Goal: Task Accomplishment & Management: Complete application form

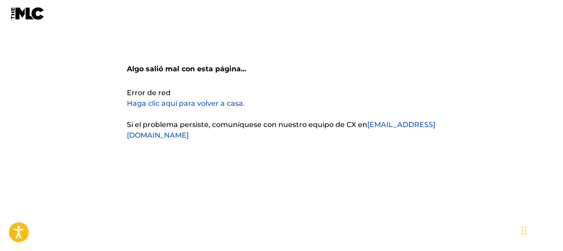
click at [197, 103] on font "Haga clic aquí para volver a casa." at bounding box center [186, 103] width 118 height 8
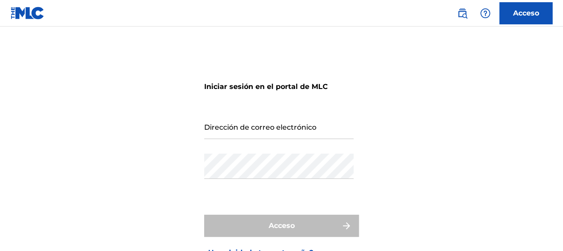
click at [299, 127] on input "Dirección de correo electrónico" at bounding box center [278, 126] width 149 height 25
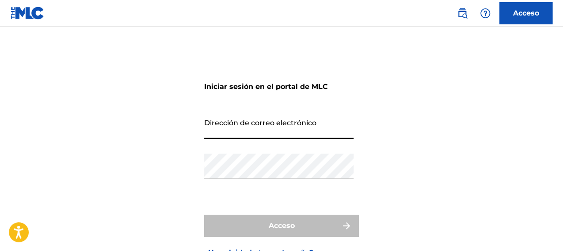
type input "[EMAIL_ADDRESS][DOMAIN_NAME]"
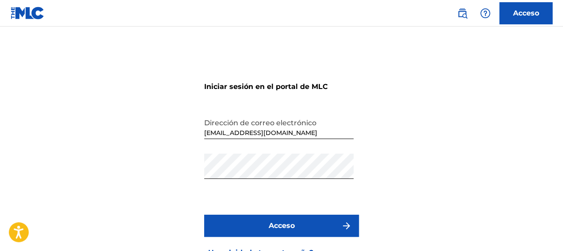
click at [292, 225] on font "Acceso" at bounding box center [282, 225] width 26 height 8
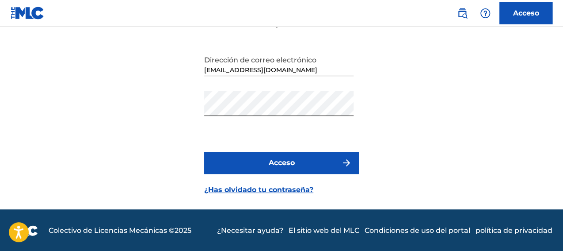
scroll to position [64, 0]
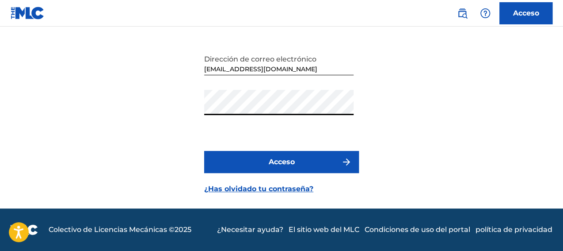
click at [204, 151] on button "Acceso" at bounding box center [281, 162] width 155 height 22
click at [296, 164] on button "Acceso" at bounding box center [281, 162] width 155 height 22
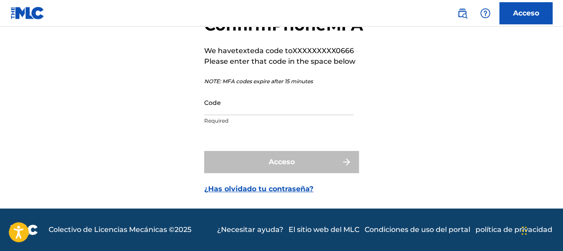
scroll to position [81, 0]
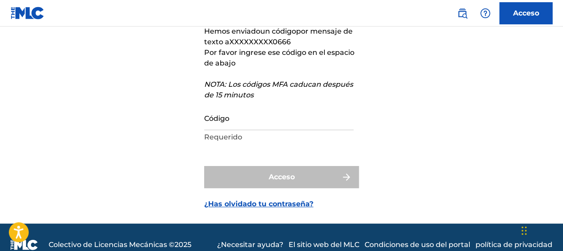
click at [289, 126] on input "Código" at bounding box center [278, 117] width 149 height 25
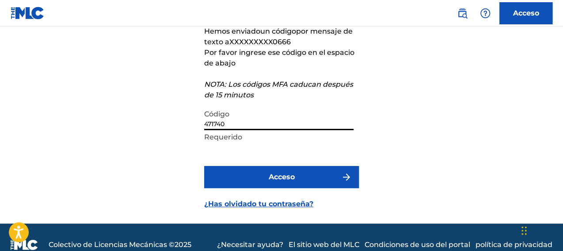
type input "471740"
click at [299, 172] on button "Acceso" at bounding box center [281, 177] width 155 height 22
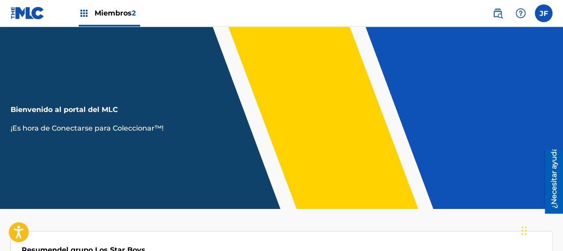
click at [519, 14] on img at bounding box center [521, 13] width 11 height 11
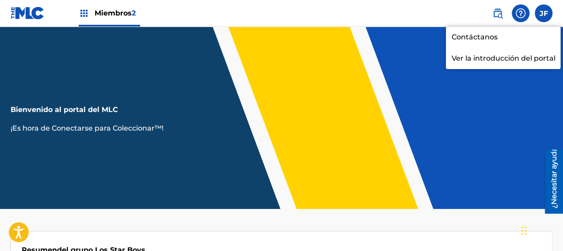
click at [543, 15] on label at bounding box center [544, 13] width 18 height 18
click at [544, 13] on input "JF [PERSON_NAME] [EMAIL_ADDRESS][DOMAIN_NAME] Preferencias de notificación Perf…" at bounding box center [544, 13] width 0 height 0
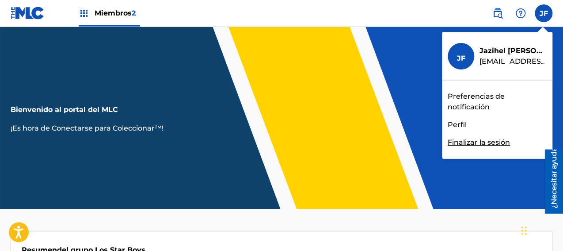
click at [485, 102] on link "Preferencias de notificación" at bounding box center [497, 101] width 99 height 21
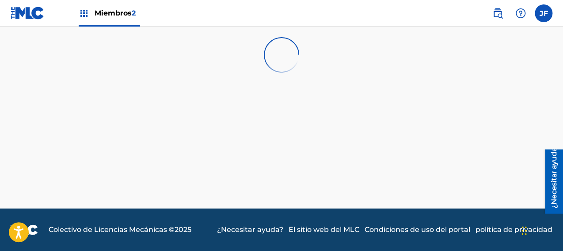
click at [85, 14] on img at bounding box center [84, 13] width 11 height 11
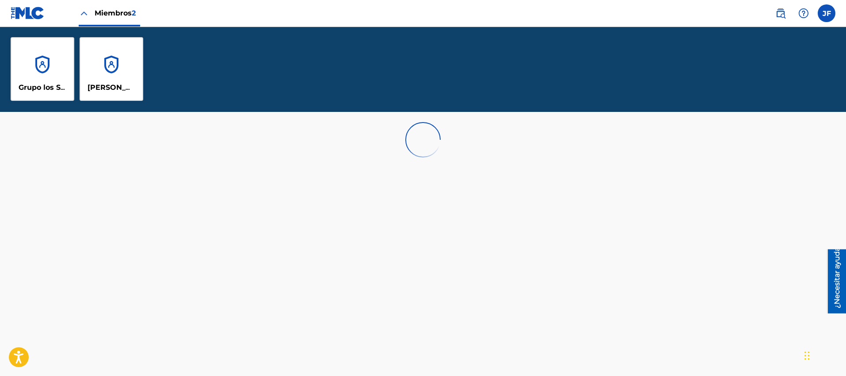
click at [15, 11] on img at bounding box center [28, 13] width 34 height 13
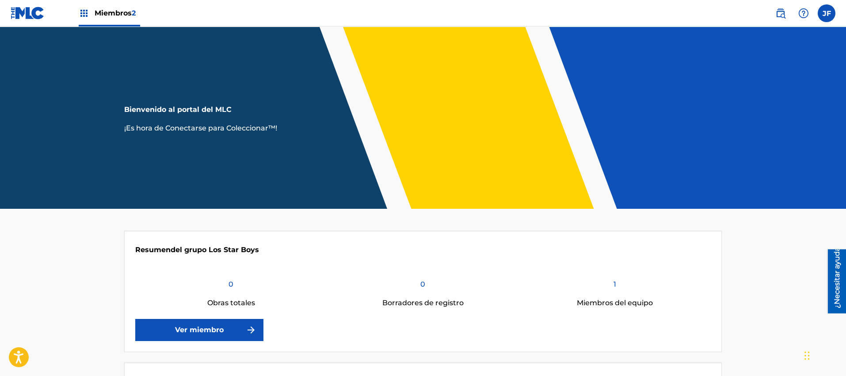
click at [189, 111] on font "Bienvenido al portal del MLC" at bounding box center [177, 109] width 107 height 8
click at [189, 125] on font "¡Es hora de Conectarse para Coleccionar™!" at bounding box center [200, 128] width 153 height 8
click at [238, 134] on header "Bienvenido al portal del MLC ¡Es hora de Conectarse para Coleccionar™!" at bounding box center [423, 118] width 846 height 182
click at [254, 129] on font "¡Es hora de Conectarse para Coleccionar™!" at bounding box center [200, 128] width 153 height 8
click at [263, 126] on font "¡Es hora de Conectarse para Coleccionar™!" at bounding box center [200, 128] width 153 height 8
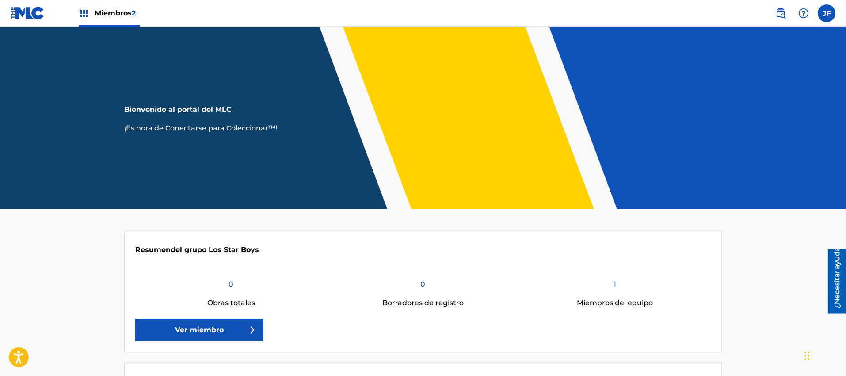
click at [421, 127] on div "Bienvenido al portal del MLC ¡Es hora de Conectarse para Coleccionar™!" at bounding box center [423, 112] width 619 height 42
click at [56, 118] on header "Bienvenido al portal del MLC ¡Es hora de Conectarse para Coleccionar™!" at bounding box center [423, 118] width 846 height 182
click at [250, 250] on link "Ver miembro" at bounding box center [199, 330] width 128 height 22
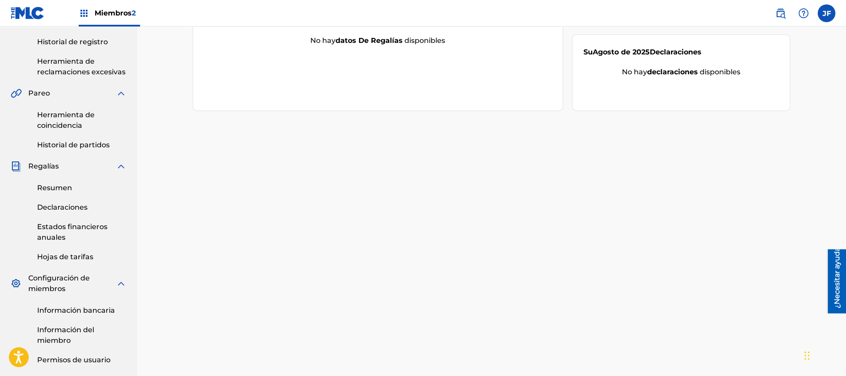
scroll to position [300, 0]
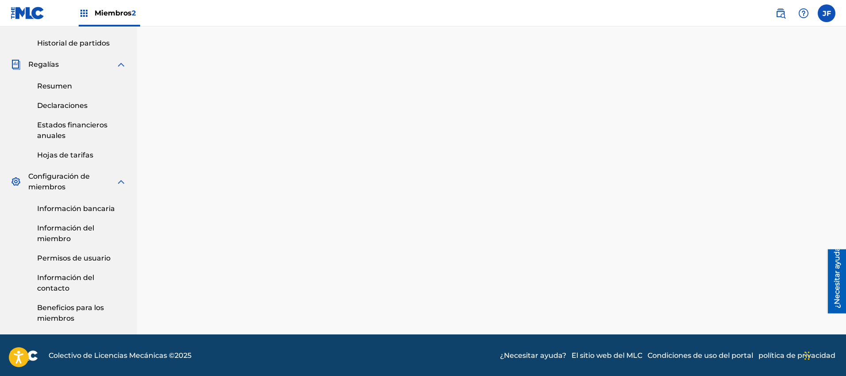
click at [71, 250] on link "Beneficios para los miembros" at bounding box center [81, 313] width 89 height 21
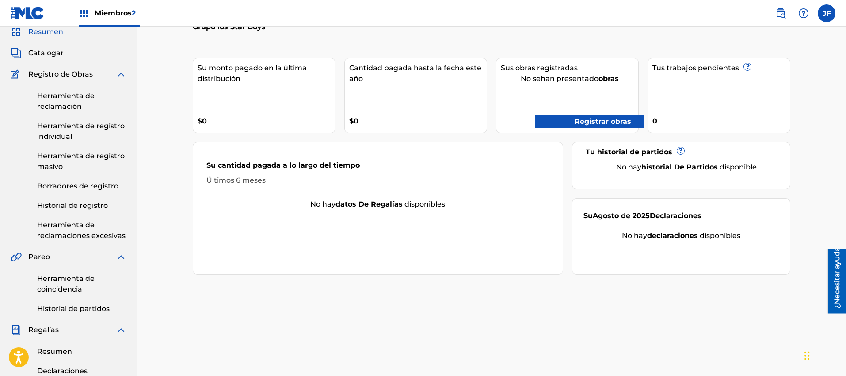
scroll to position [0, 0]
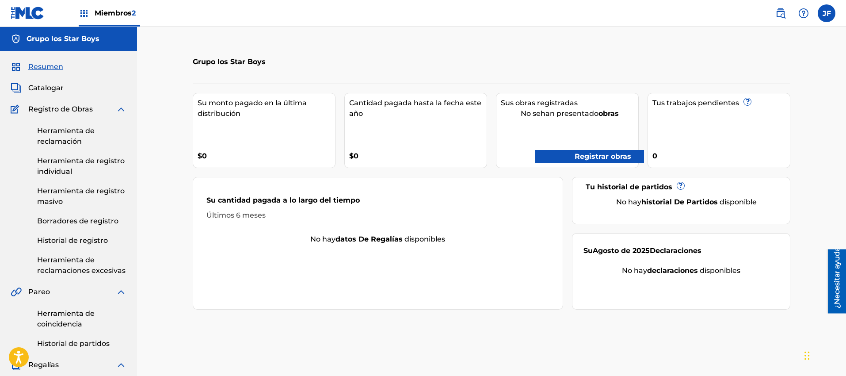
click at [78, 134] on font "Herramienta de reclamación" at bounding box center [65, 135] width 57 height 19
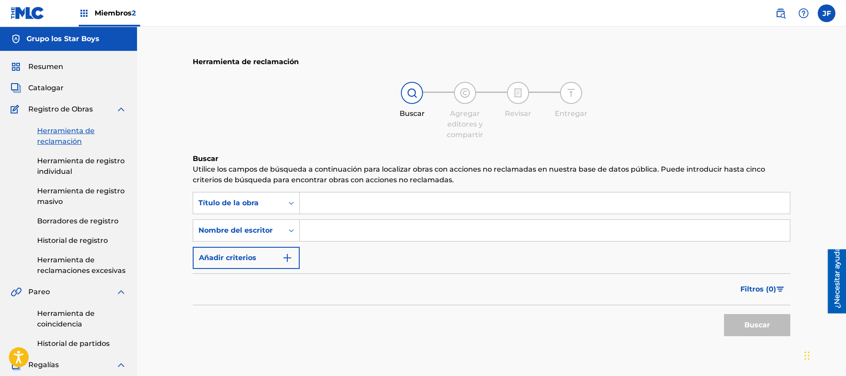
click at [321, 203] on input "Formulario de búsqueda" at bounding box center [545, 202] width 490 height 21
type input "saxofon loco"
click at [324, 228] on input "Formulario de búsqueda" at bounding box center [545, 230] width 490 height 21
type input "grupo los star boys"
click at [563, 250] on font "Buscar" at bounding box center [758, 325] width 26 height 8
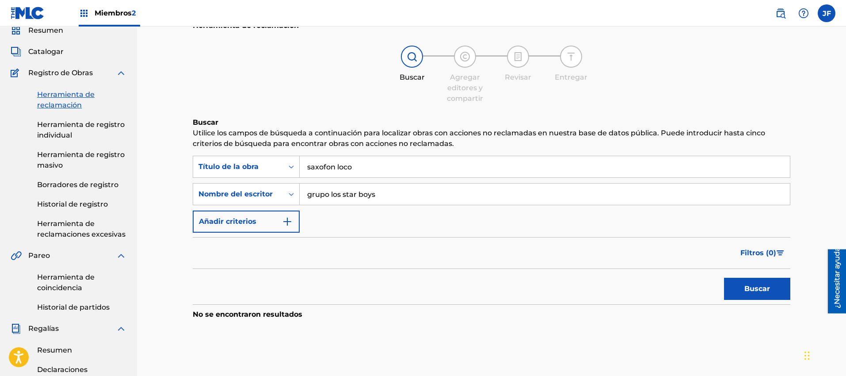
scroll to position [66, 0]
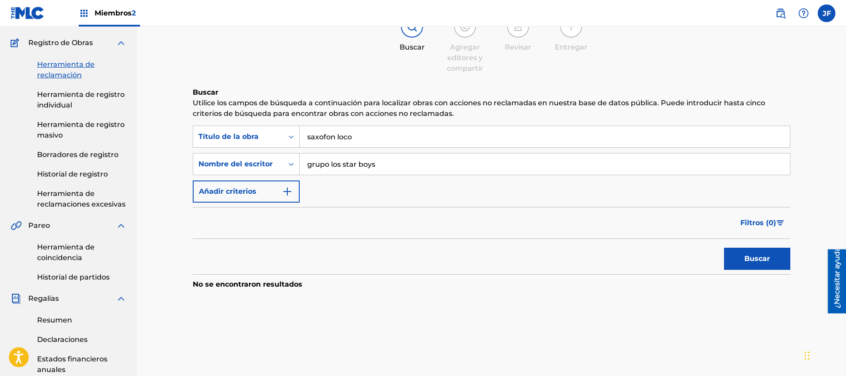
click at [563, 227] on span "Filtros ( 0 )" at bounding box center [759, 223] width 36 height 11
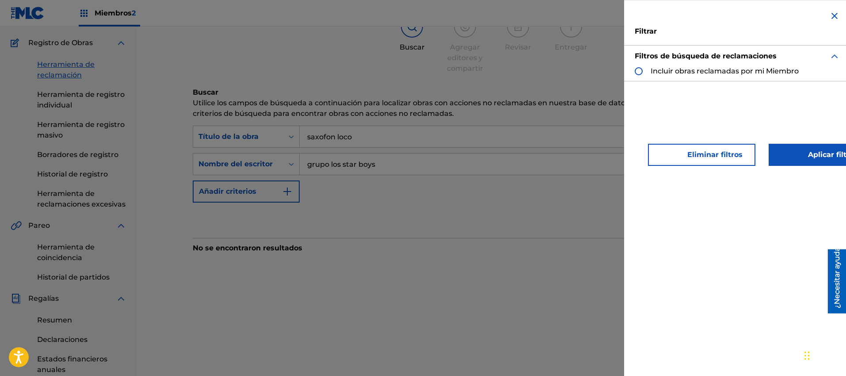
click at [563, 70] on div "Formulario de búsqueda" at bounding box center [639, 71] width 8 height 8
click at [563, 71] on img "Formulario de búsqueda" at bounding box center [639, 71] width 6 height 6
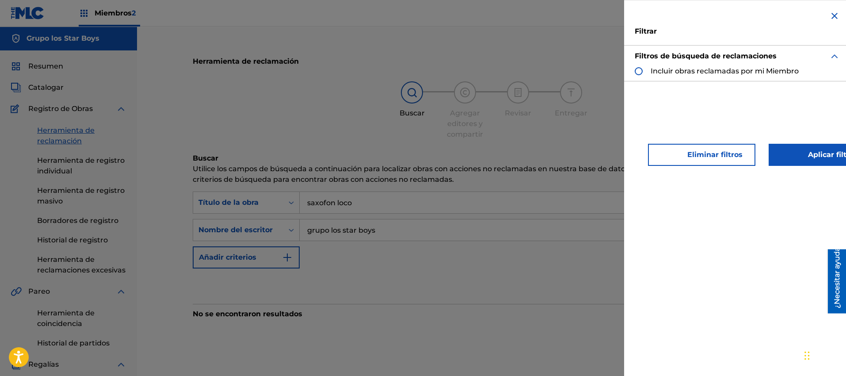
scroll to position [0, 0]
drag, startPoint x: 654, startPoint y: 373, endPoint x: 717, endPoint y: 365, distance: 63.7
click at [563, 250] on div "Filtrar Filtros de búsqueda de reclamaciones Incluir obras reclamadas por mi Mi…" at bounding box center [737, 188] width 226 height 376
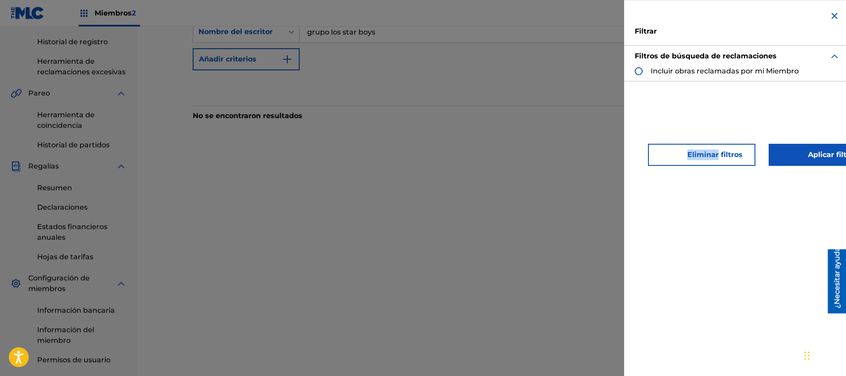
click at [563, 250] on div "Filtrar Filtros de búsqueda de reclamaciones Incluir obras reclamadas por mi Mi…" at bounding box center [737, 188] width 226 height 376
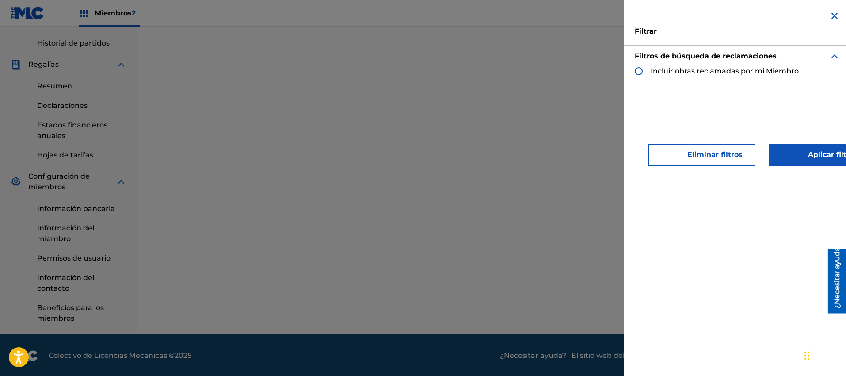
scroll to position [0, 20]
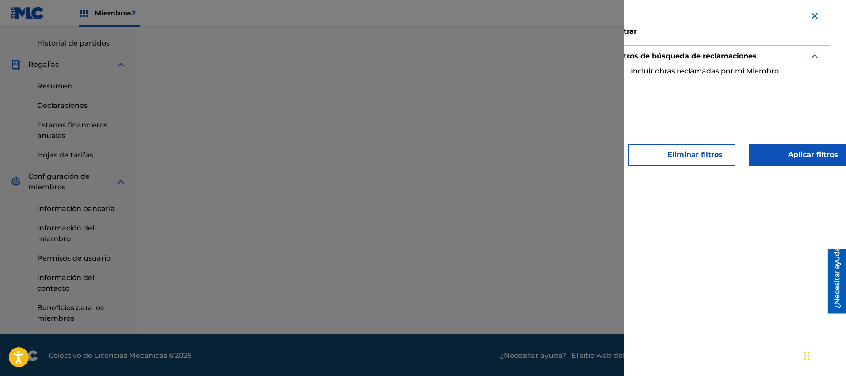
click at [563, 14] on img "Formulario de búsqueda" at bounding box center [815, 16] width 11 height 11
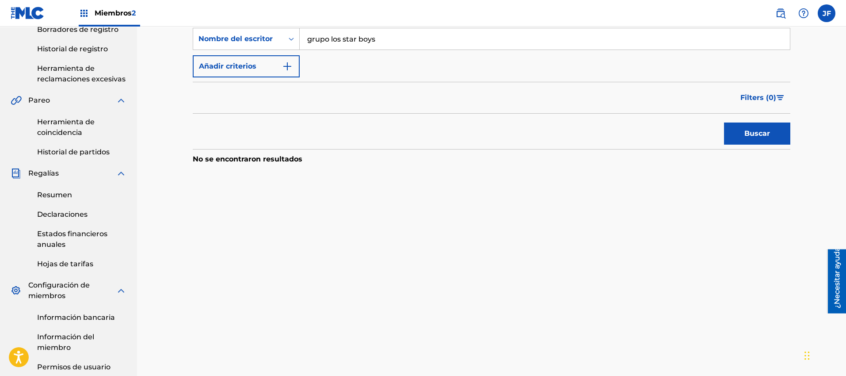
scroll to position [101, 0]
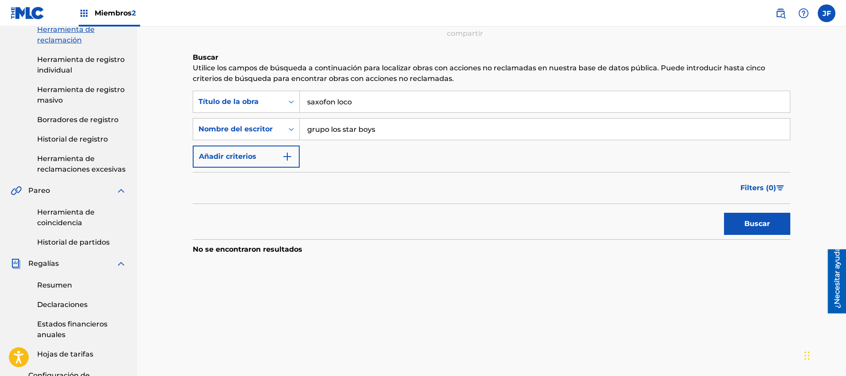
click at [364, 102] on input "saxofon loco" at bounding box center [545, 101] width 490 height 21
type input "s"
type input "grupo los star boys"
click at [563, 222] on font "Buscar" at bounding box center [758, 223] width 26 height 8
click at [395, 130] on input "grupo los star boys" at bounding box center [545, 129] width 490 height 21
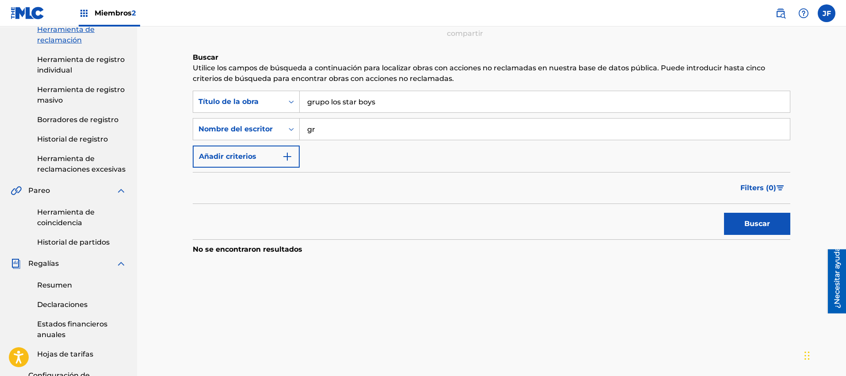
type input "g"
click at [563, 213] on button "Buscar" at bounding box center [757, 224] width 66 height 22
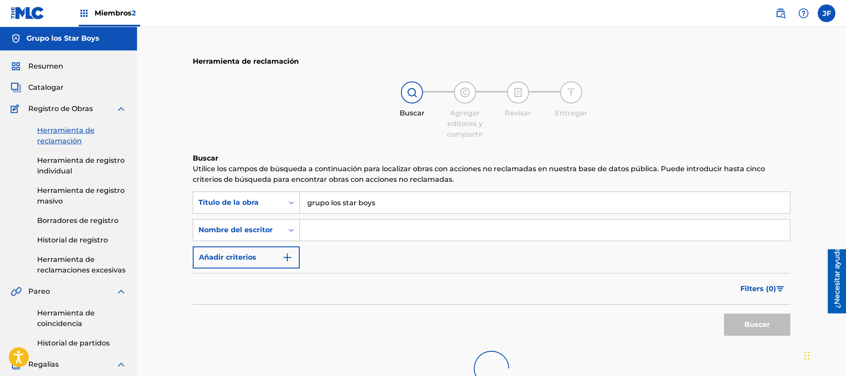
scroll to position [0, 0]
click at [306, 230] on input "Formulario de búsqueda" at bounding box center [545, 230] width 490 height 21
type input "grupo los star boys"
click at [563, 250] on div "Buscar" at bounding box center [755, 322] width 71 height 35
click at [563, 250] on span "Filters ( 0 )" at bounding box center [759, 289] width 36 height 11
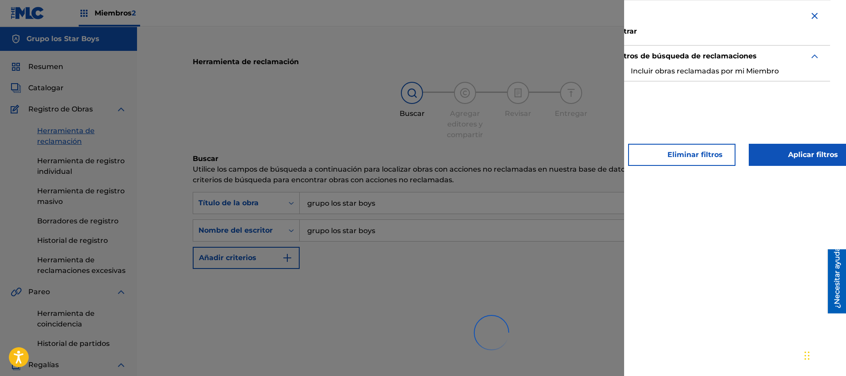
click at [563, 56] on img "Formulario de búsqueda" at bounding box center [815, 56] width 11 height 11
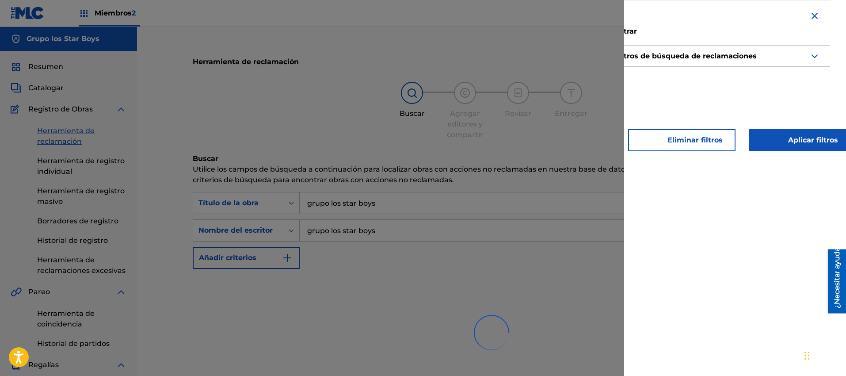
click at [563, 56] on img "Formulario de búsqueda" at bounding box center [815, 56] width 11 height 11
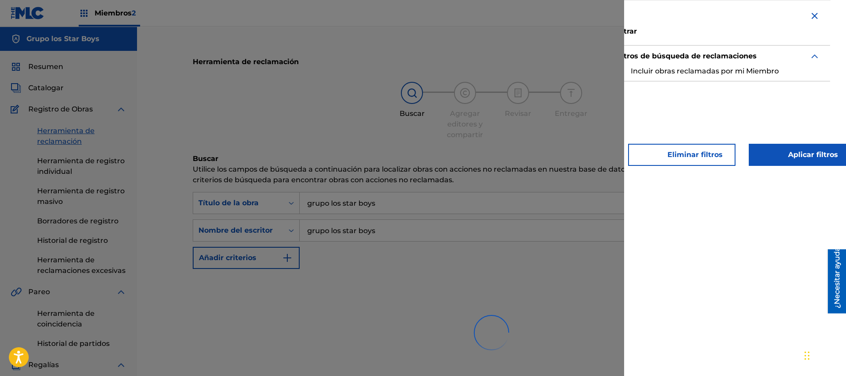
click at [563, 157] on font "Aplicar filtros" at bounding box center [806, 154] width 63 height 11
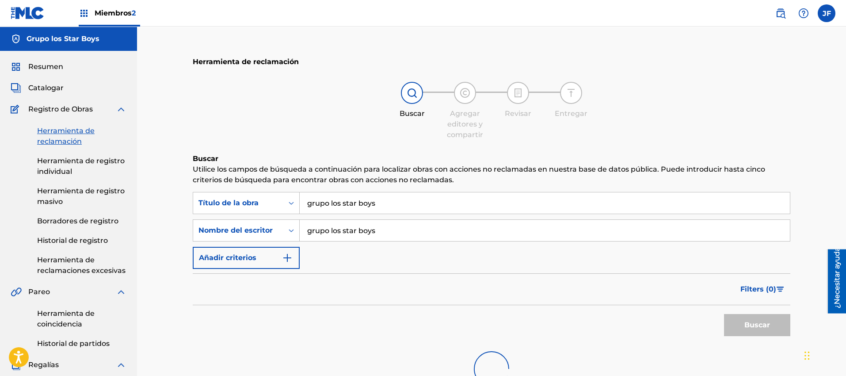
click at [285, 250] on img "Formulario de búsqueda" at bounding box center [287, 258] width 11 height 11
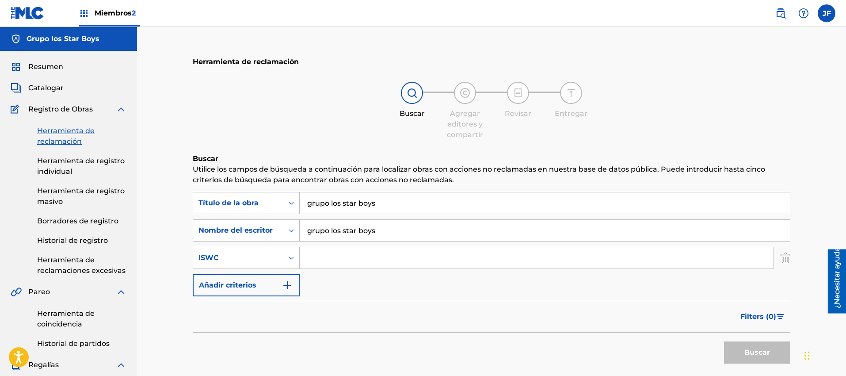
click at [286, 250] on img "Formulario de búsqueda" at bounding box center [287, 285] width 11 height 11
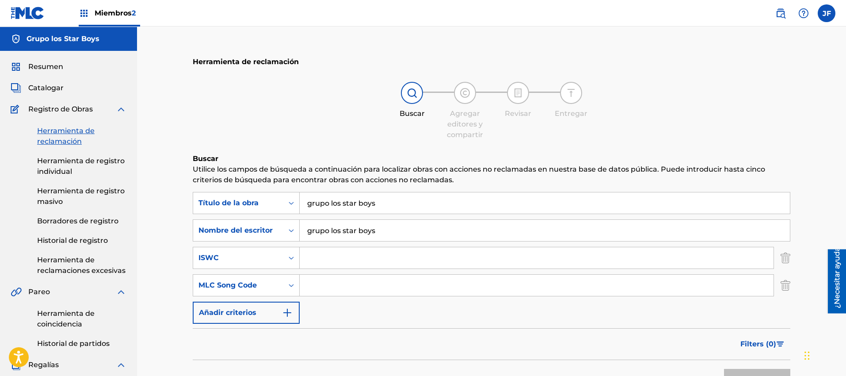
click at [286, 250] on img "Formulario de búsqueda" at bounding box center [287, 312] width 11 height 11
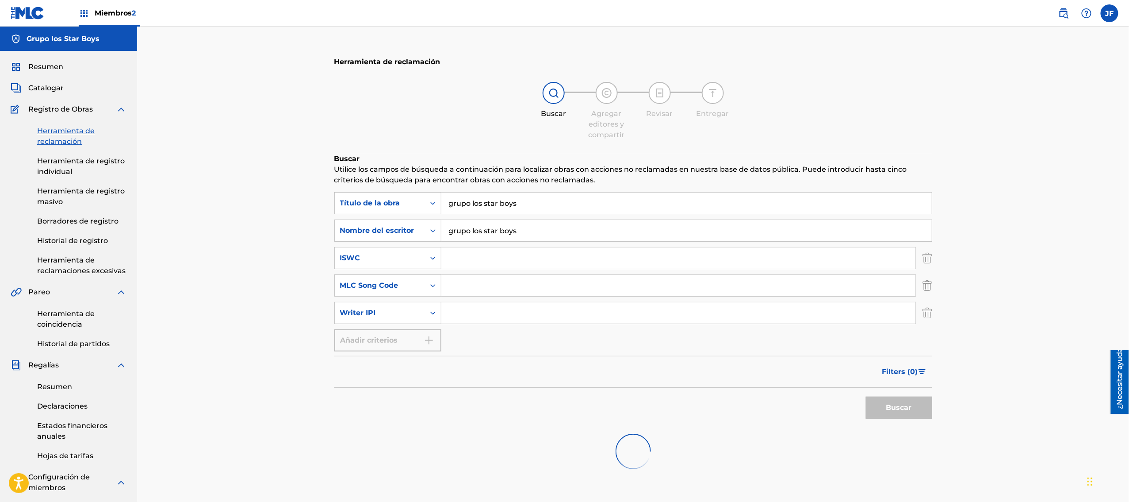
click at [57, 67] on font "Resumen" at bounding box center [45, 66] width 35 height 8
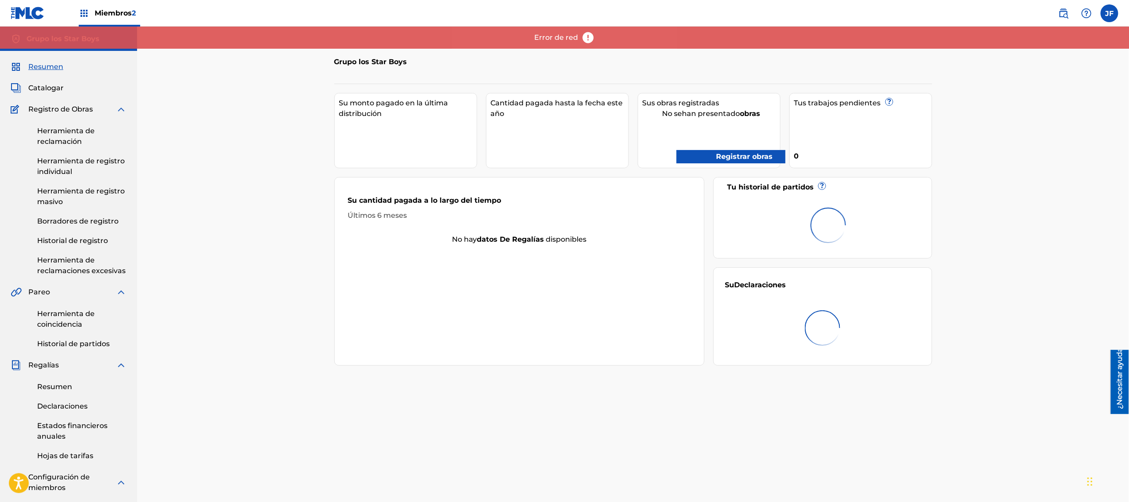
click at [57, 91] on font "Catalogar" at bounding box center [45, 88] width 35 height 8
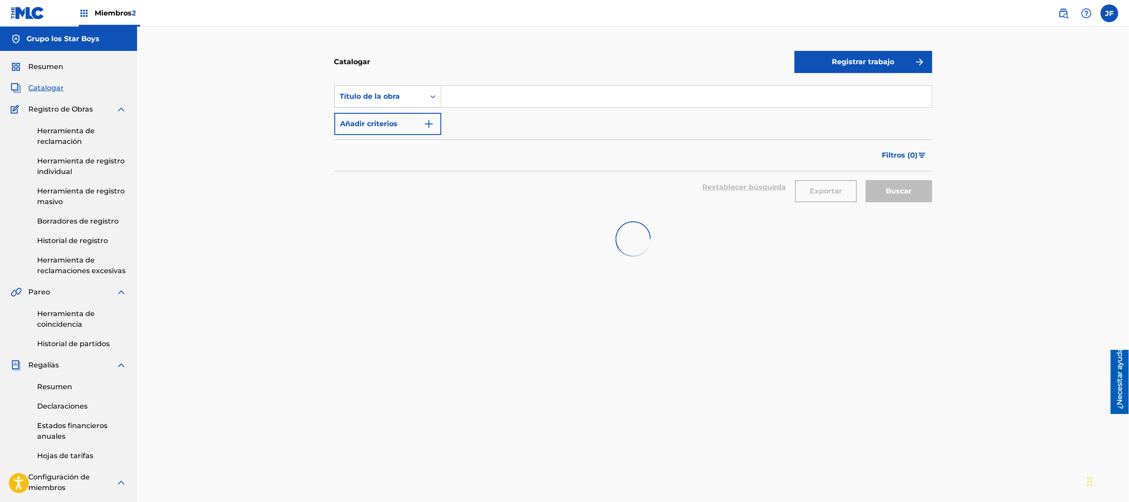
click at [439, 97] on div "Formulario de búsqueda" at bounding box center [433, 96] width 16 height 16
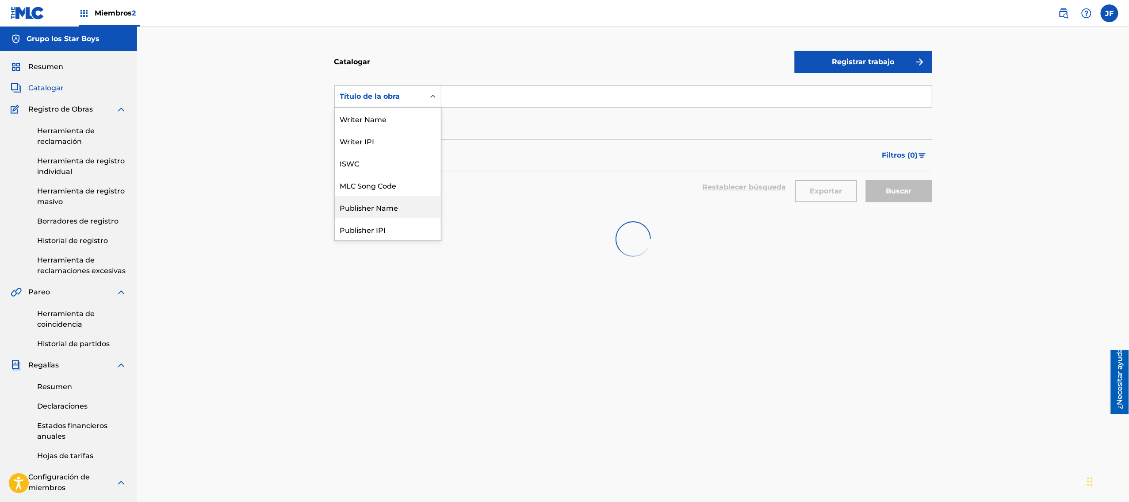
click at [528, 250] on div at bounding box center [633, 239] width 598 height 57
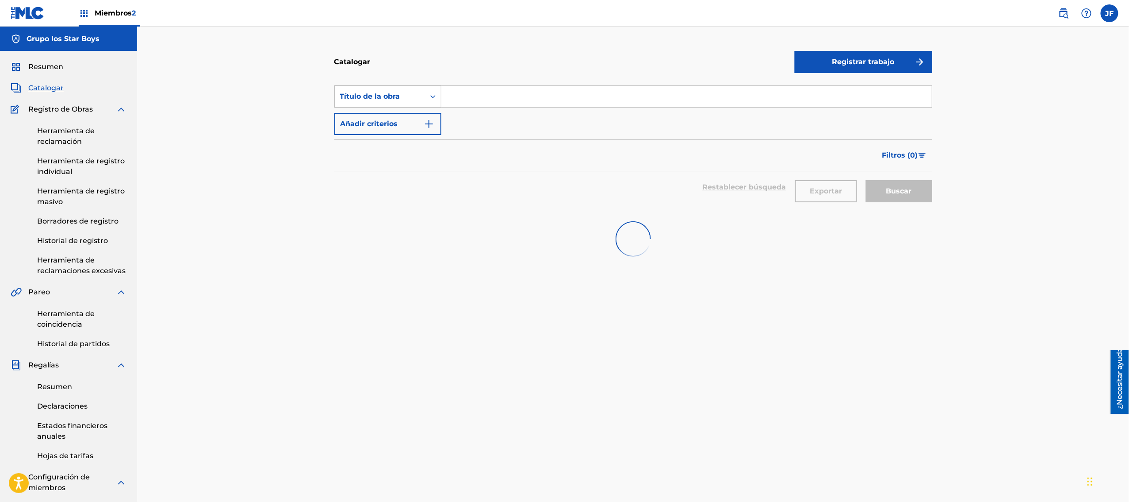
click at [431, 96] on icon "Formulario de búsqueda" at bounding box center [432, 96] width 5 height 3
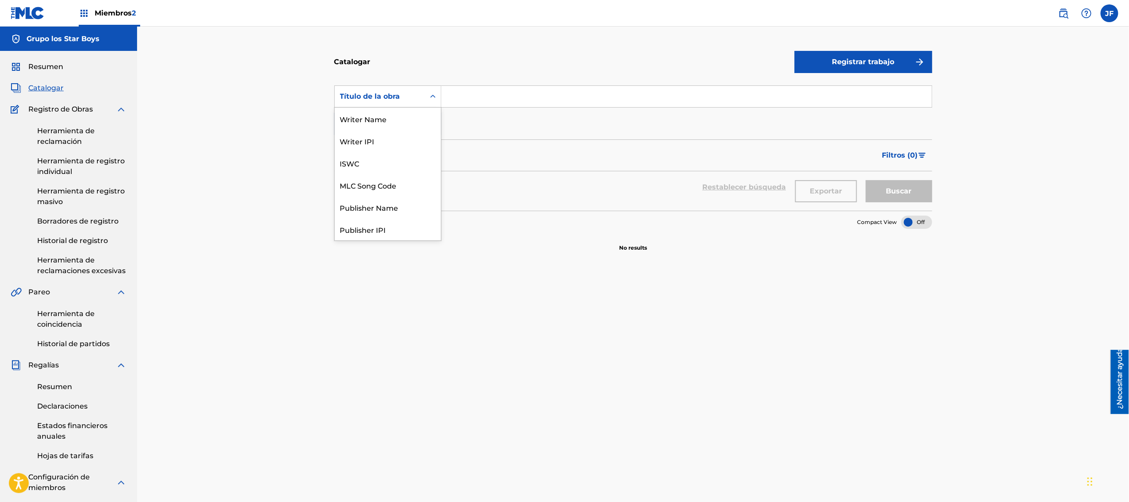
scroll to position [153, 0]
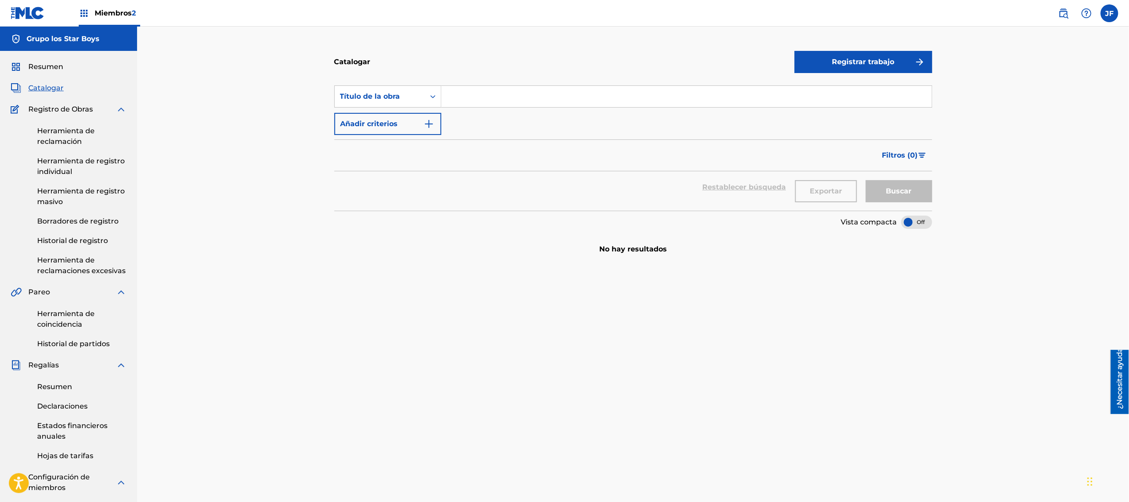
click at [431, 96] on icon "Formulario de búsqueda" at bounding box center [432, 96] width 5 height 3
click at [367, 181] on div "Artist" at bounding box center [388, 185] width 106 height 22
click at [433, 130] on button "Añadir criterios" at bounding box center [387, 124] width 107 height 22
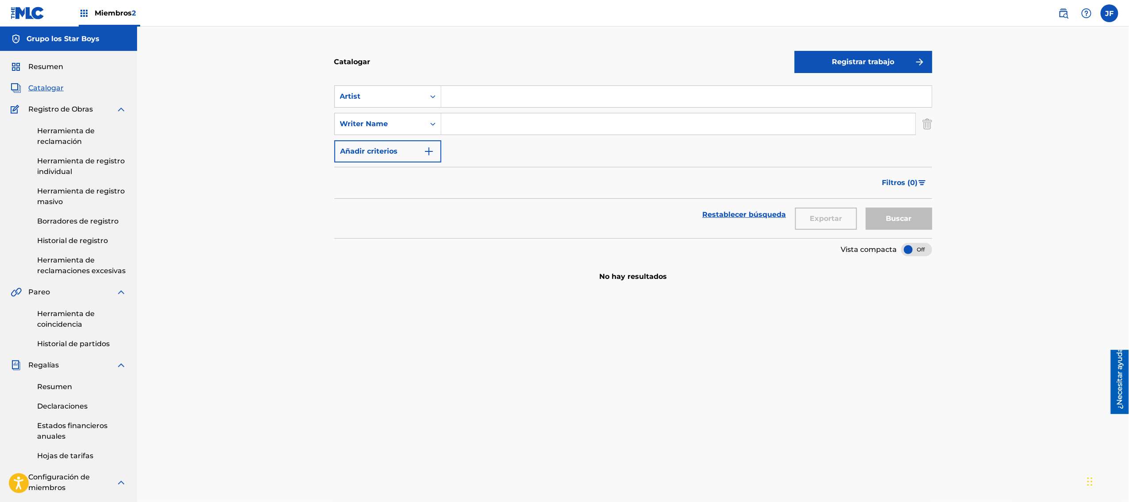
click at [471, 99] on input "Formulario de búsqueda" at bounding box center [686, 96] width 490 height 21
type input "g"
type input "Los Star Boys"
click at [486, 126] on input "Formulario de búsqueda" at bounding box center [678, 123] width 474 height 21
click at [434, 126] on icon "Formulario de búsqueda" at bounding box center [433, 123] width 9 height 9
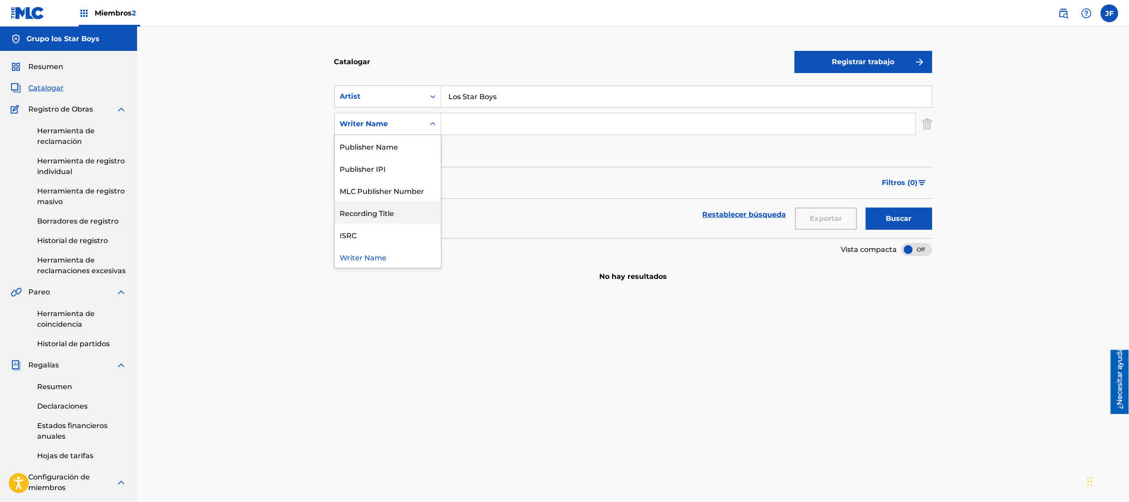
scroll to position [0, 0]
click at [500, 250] on section "No hay resultados" at bounding box center [633, 269] width 598 height 26
click at [563, 220] on font "Buscar" at bounding box center [899, 218] width 26 height 8
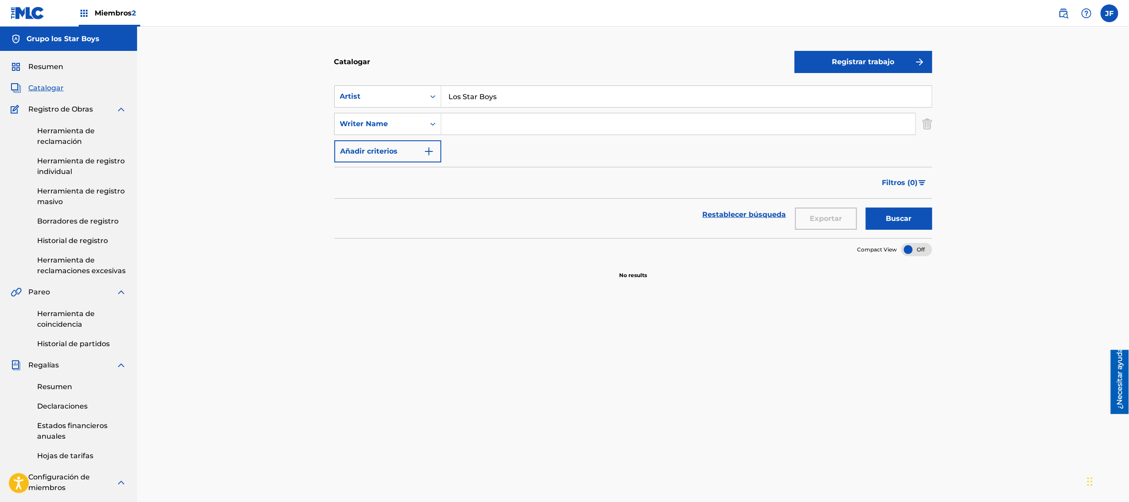
click at [563, 66] on font "Registrar trabajo" at bounding box center [863, 61] width 62 height 8
click at [512, 129] on input "Formulario de búsqueda" at bounding box center [678, 123] width 474 height 21
type input "grupo los star boys"
click at [563, 207] on button "Buscar" at bounding box center [899, 218] width 66 height 22
click at [395, 149] on font "Añadir criterios" at bounding box center [369, 151] width 57 height 8
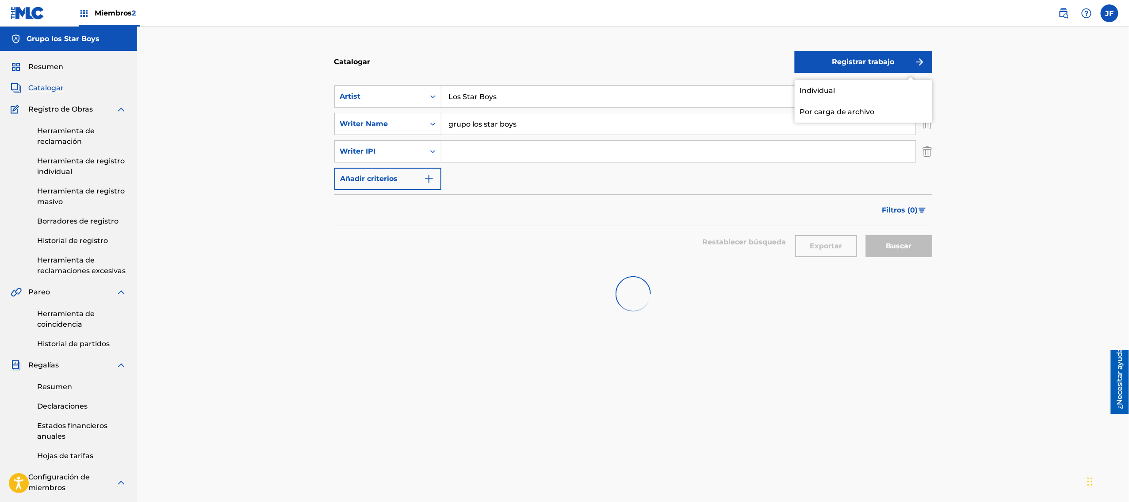
click at [563, 57] on div "Catalogar" at bounding box center [564, 62] width 460 height 26
click at [563, 96] on input "Los Star Boys" at bounding box center [686, 96] width 490 height 21
click at [563, 57] on font "Registrar trabajo" at bounding box center [863, 61] width 62 height 8
click at [563, 54] on button "Registrar trabajo" at bounding box center [864, 62] width 138 height 22
click at [563, 92] on div "Catalogar Registrar trabajo Individual Por carga de archivo SearchWithCriteriae…" at bounding box center [633, 331] width 992 height 608
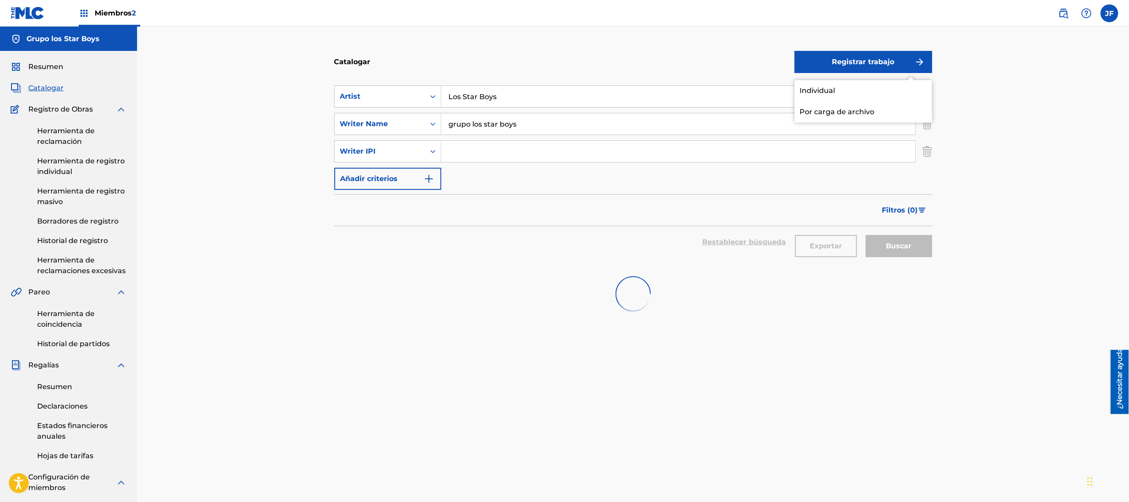
click at [563, 250] on div "Exportar" at bounding box center [826, 242] width 71 height 32
click at [563, 94] on font "Individual" at bounding box center [817, 90] width 35 height 8
click at [519, 97] on input "Los Star Boys" at bounding box center [686, 96] width 490 height 21
click at [563, 149] on img "Formulario de búsqueda" at bounding box center [928, 151] width 10 height 22
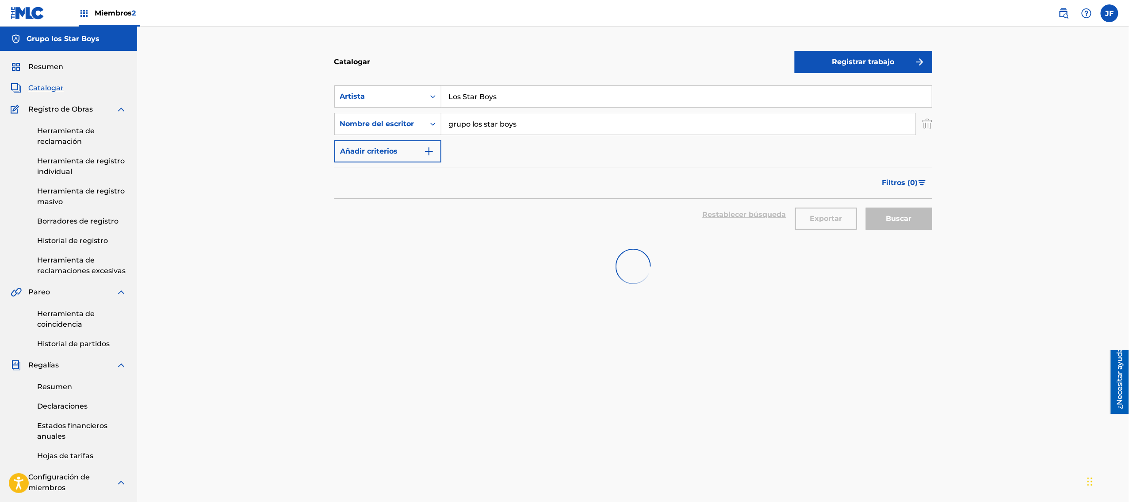
click at [563, 184] on font "0" at bounding box center [913, 182] width 5 height 8
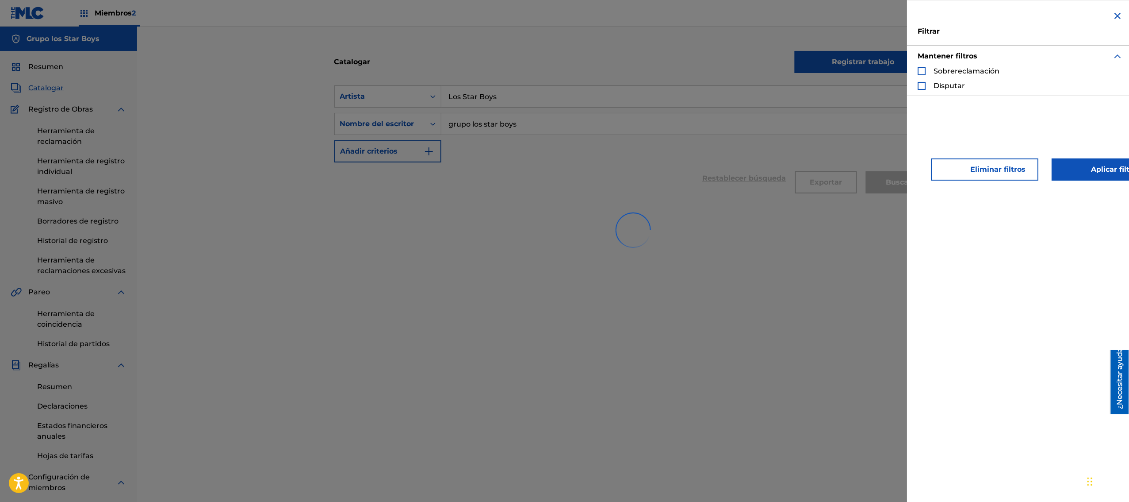
click at [563, 175] on font "Eliminar filtros" at bounding box center [991, 169] width 69 height 11
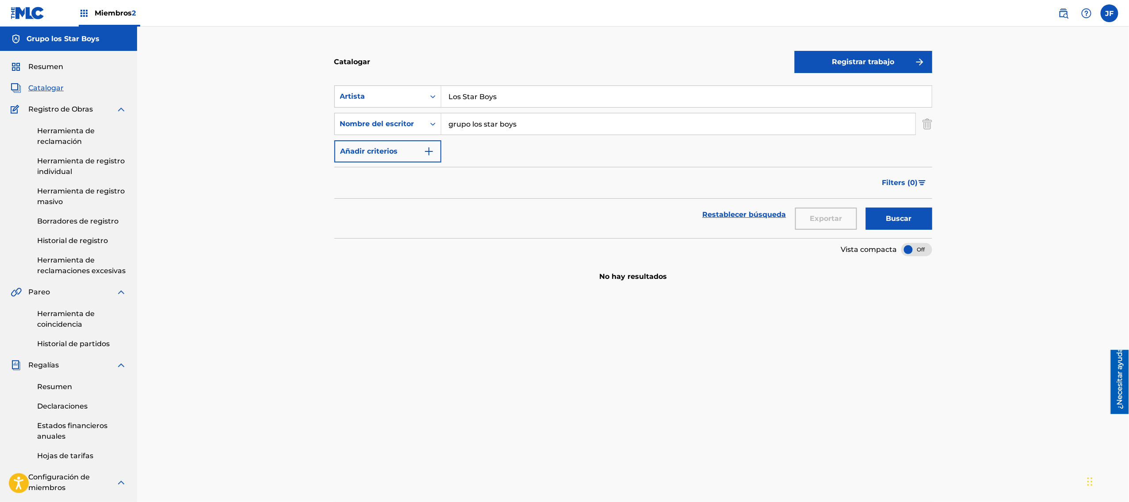
click at [535, 123] on input "grupo los star boys" at bounding box center [678, 123] width 474 height 21
type input "g"
click at [508, 100] on input "Los Star Boys" at bounding box center [686, 96] width 490 height 21
type input "L"
type input "Grupo Los Star Boys"
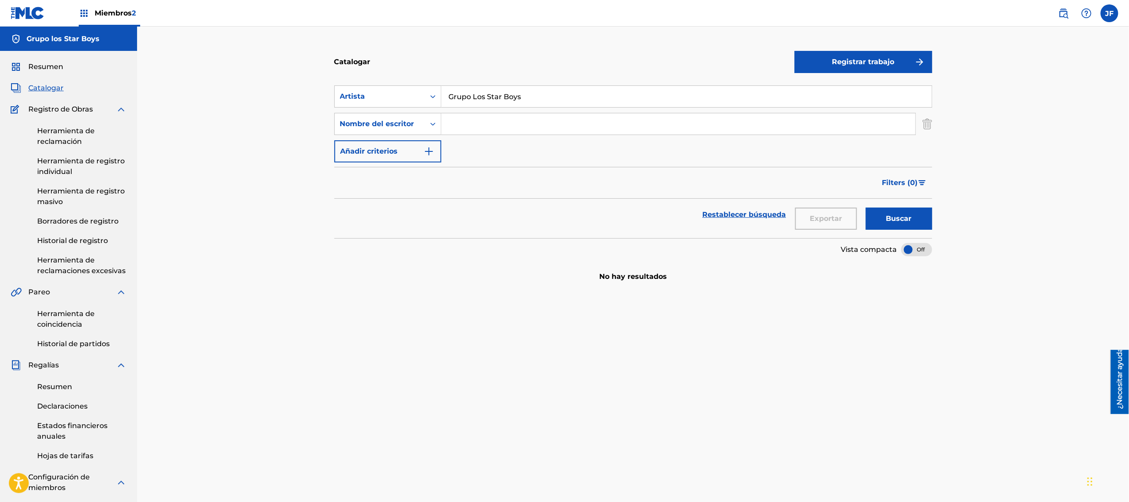
click at [563, 207] on button "Buscar" at bounding box center [899, 218] width 66 height 22
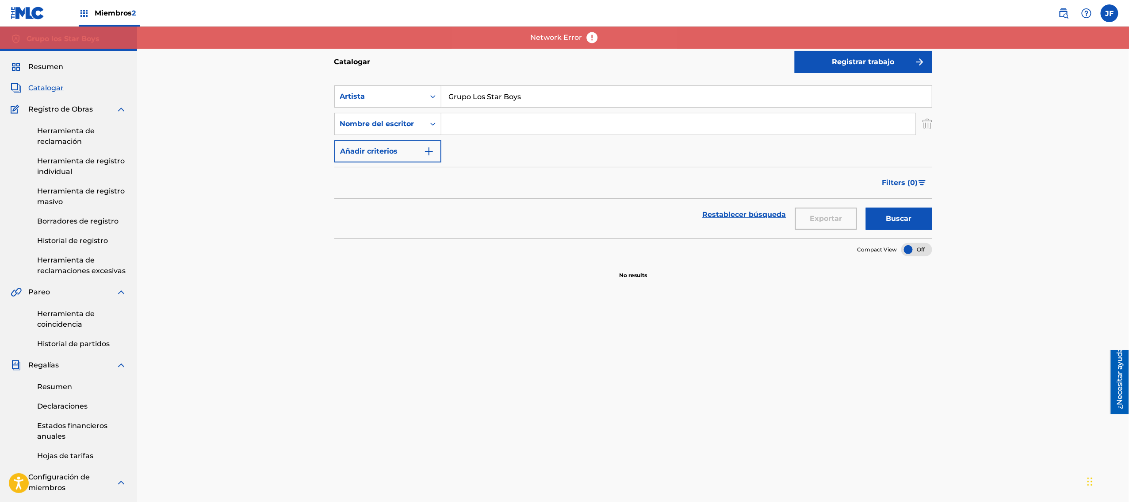
click at [563, 219] on font "Buscar" at bounding box center [899, 218] width 26 height 8
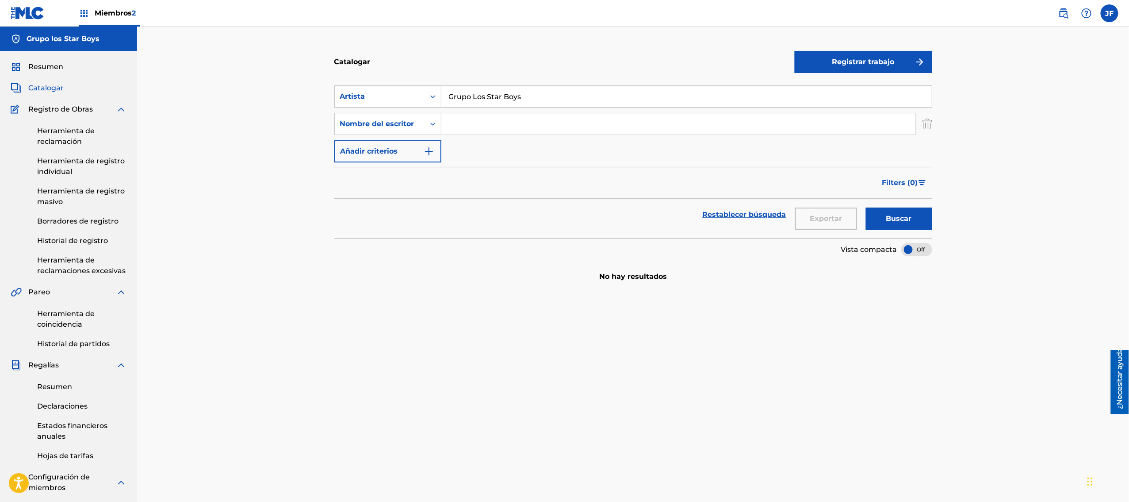
click at [563, 218] on font "Buscar" at bounding box center [899, 218] width 26 height 8
click at [563, 16] on link at bounding box center [1064, 13] width 18 height 18
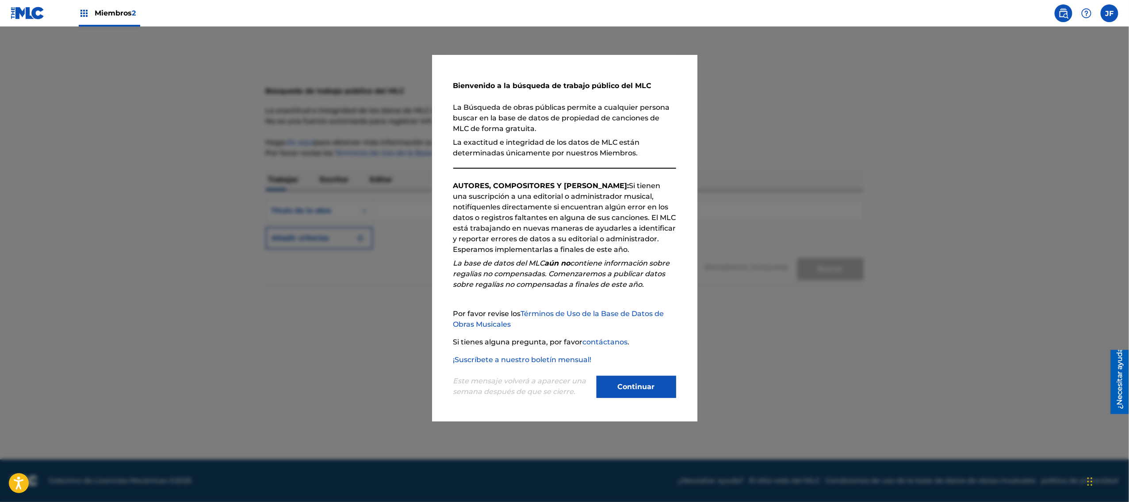
click at [550, 157] on font "La exactitud e integridad de los datos de MLC están determinadas únicamente por…" at bounding box center [546, 147] width 187 height 19
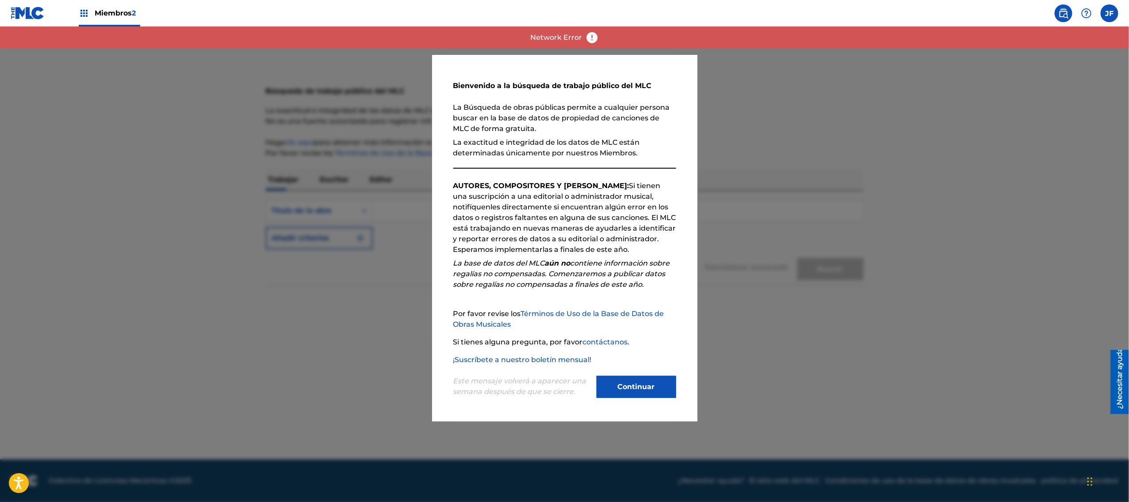
click at [563, 250] on div at bounding box center [564, 278] width 1129 height 502
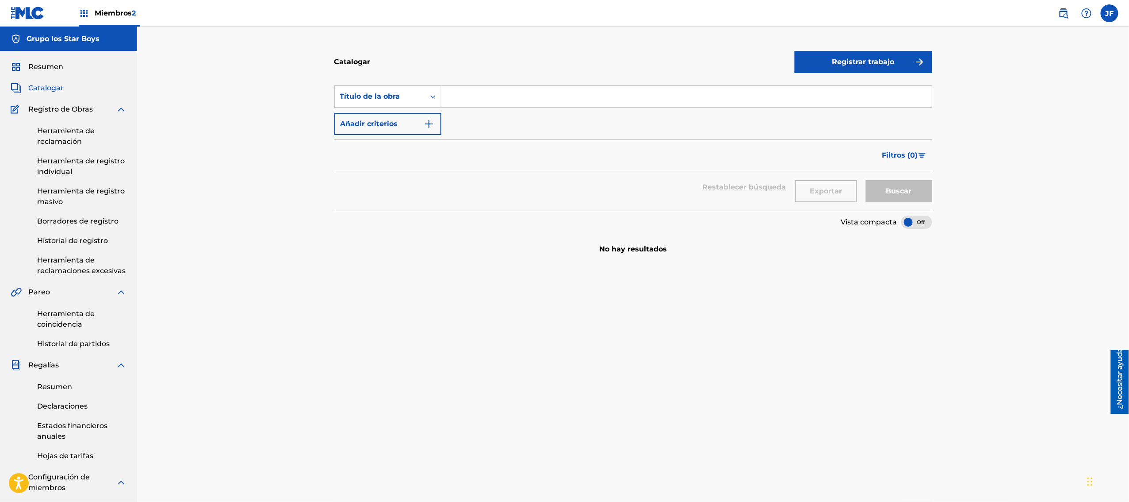
click at [85, 112] on font "Registro de Obras" at bounding box center [60, 109] width 65 height 8
click at [50, 108] on font "Registro de Obras" at bounding box center [60, 109] width 65 height 8
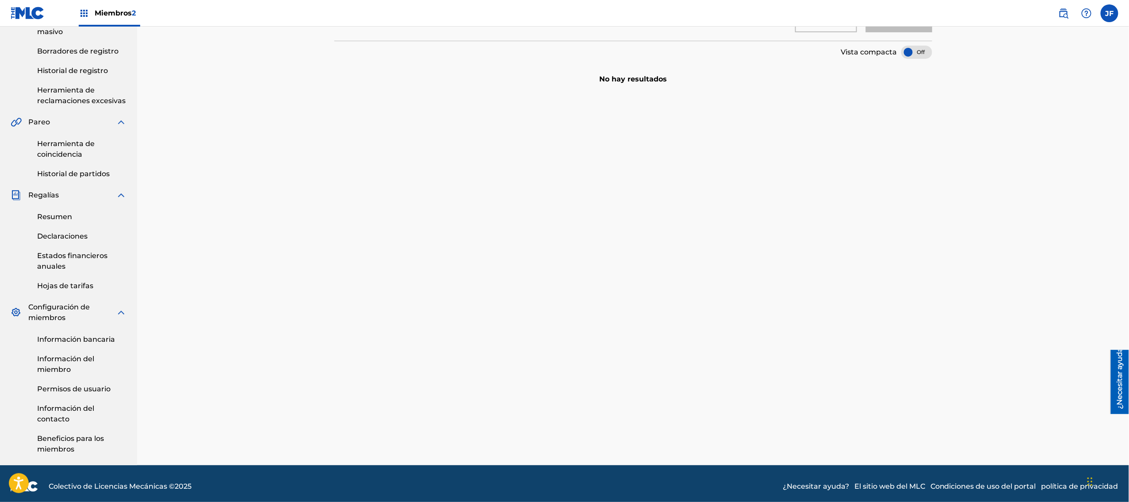
scroll to position [177, 0]
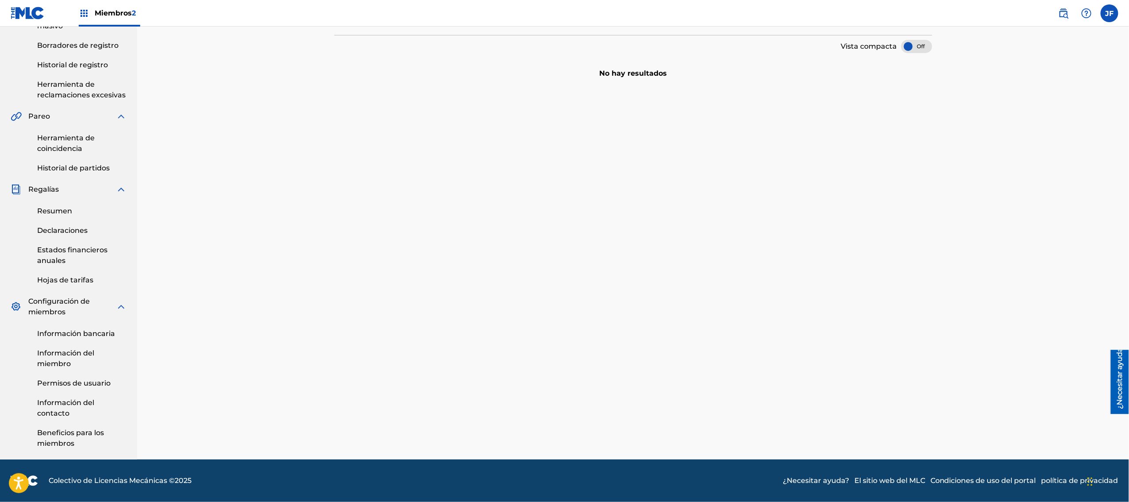
click at [64, 250] on font "Información del miembro" at bounding box center [65, 358] width 57 height 19
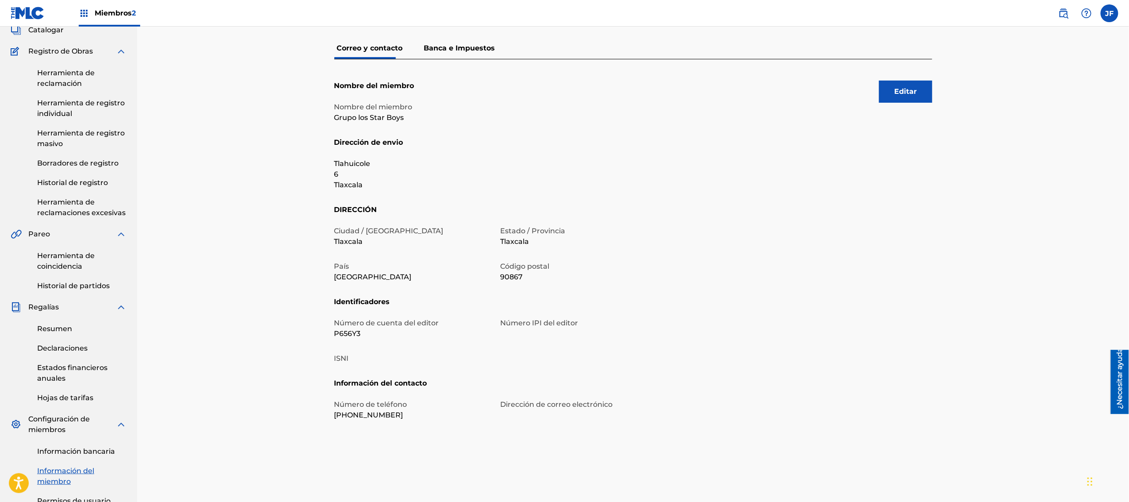
scroll to position [88, 0]
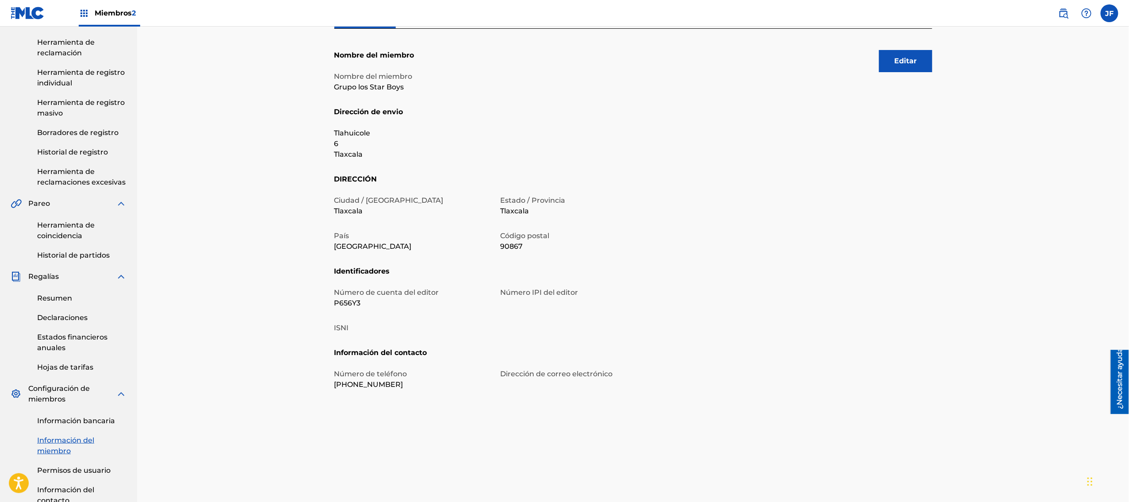
click at [545, 250] on font "Dirección de correo electrónico" at bounding box center [557, 373] width 112 height 8
click at [546, 250] on font "Dirección de correo electrónico" at bounding box center [557, 373] width 112 height 8
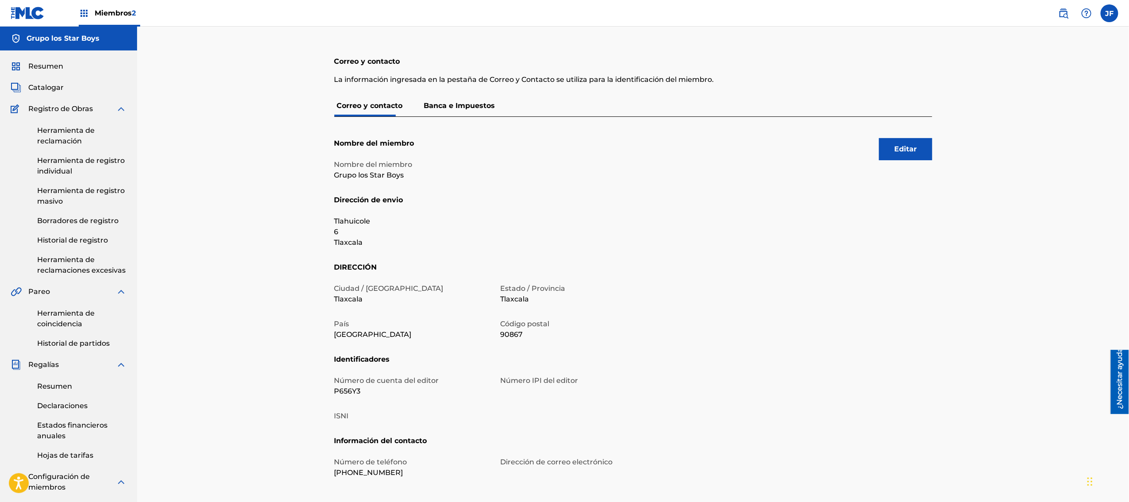
scroll to position [0, 0]
click at [15, 62] on img at bounding box center [16, 66] width 11 height 11
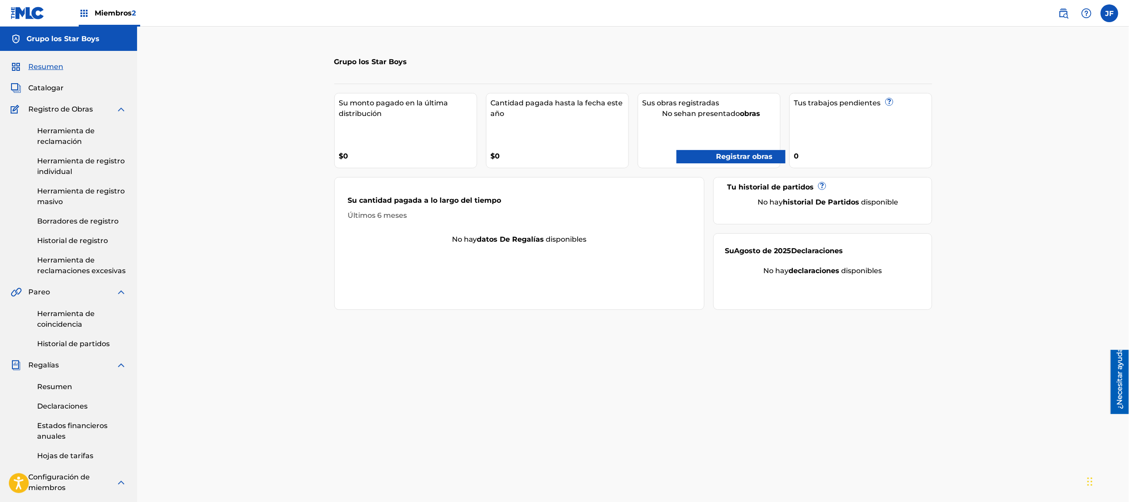
click at [563, 153] on font "Registrar obras" at bounding box center [744, 156] width 57 height 8
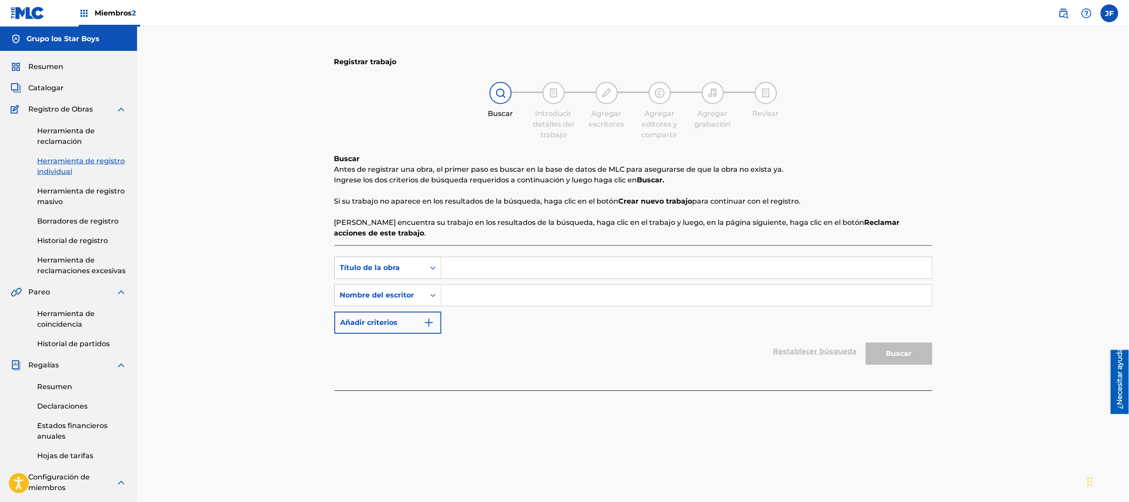
click at [485, 250] on input "Formulario de búsqueda" at bounding box center [686, 267] width 490 height 21
type input "grupo lo star boys"
click at [458, 250] on input "Formulario de búsqueda" at bounding box center [686, 294] width 490 height 21
type input "[PERSON_NAME]"
click at [563, 250] on font "Buscar" at bounding box center [899, 353] width 26 height 11
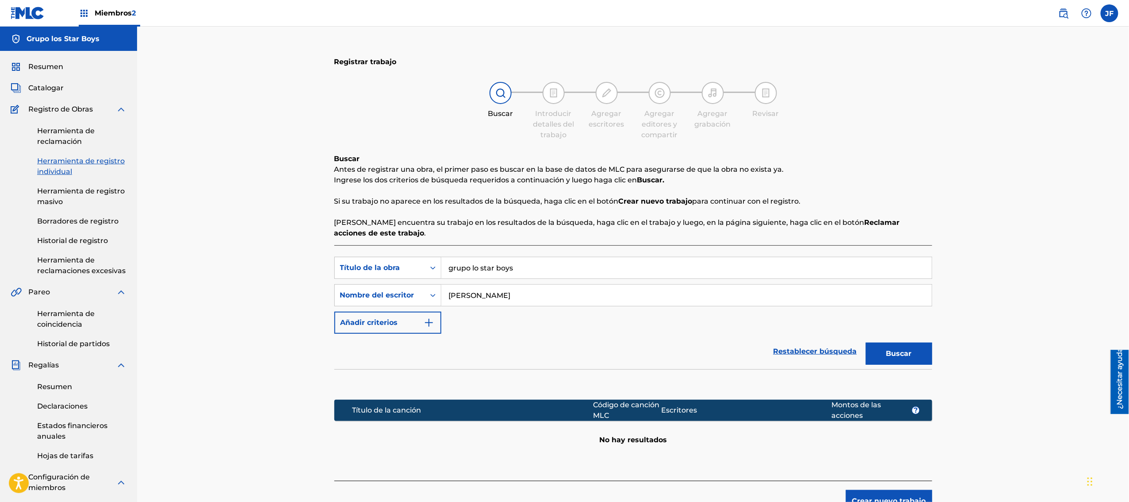
scroll to position [88, 0]
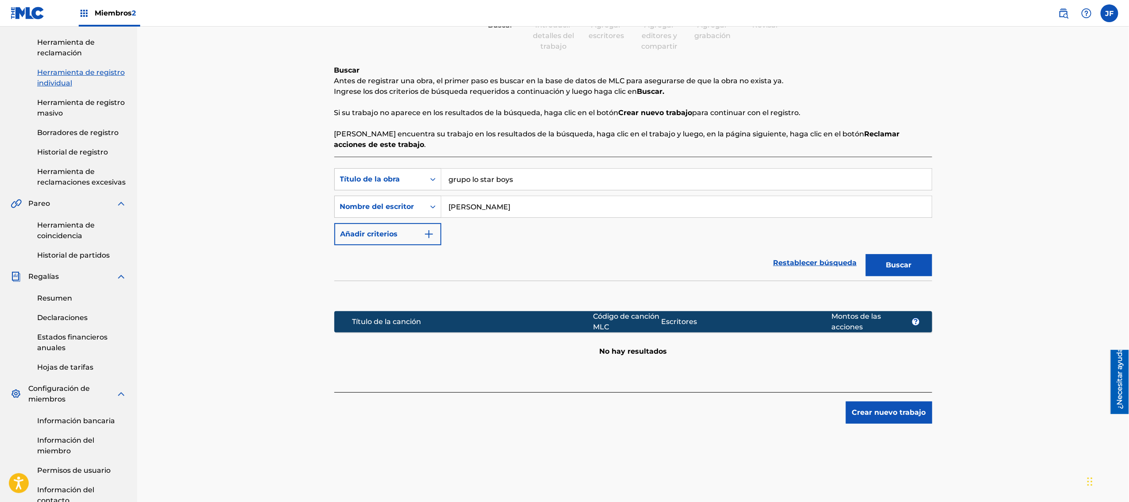
click at [563, 250] on font "Crear nuevo trabajo" at bounding box center [889, 412] width 74 height 8
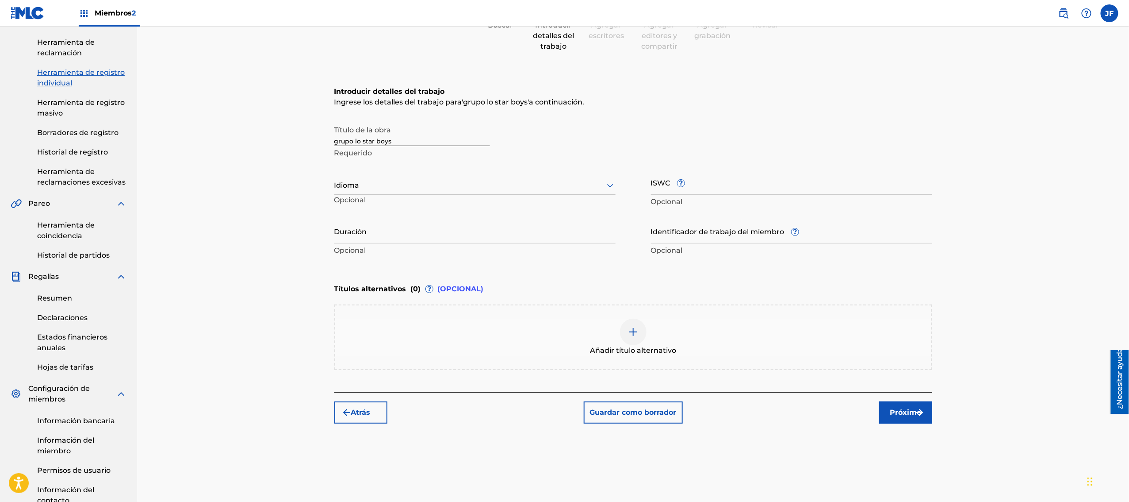
click at [563, 185] on icon at bounding box center [610, 185] width 11 height 11
click at [525, 200] on div "Inglés" at bounding box center [475, 205] width 280 height 21
click at [563, 188] on icon at bounding box center [610, 185] width 11 height 11
click at [492, 230] on div "Español" at bounding box center [475, 226] width 280 height 21
click at [563, 250] on img at bounding box center [633, 331] width 11 height 11
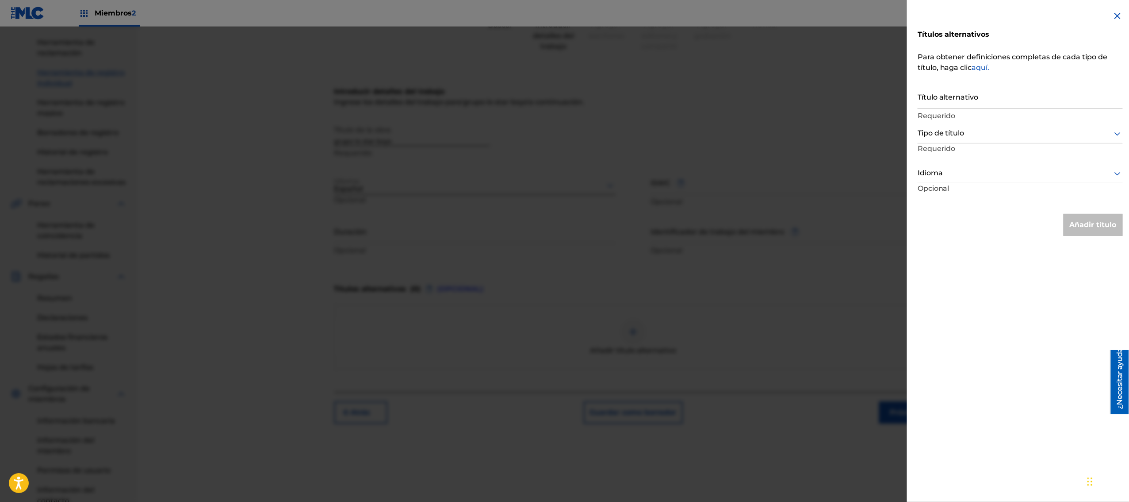
click at [563, 15] on img at bounding box center [1117, 16] width 11 height 11
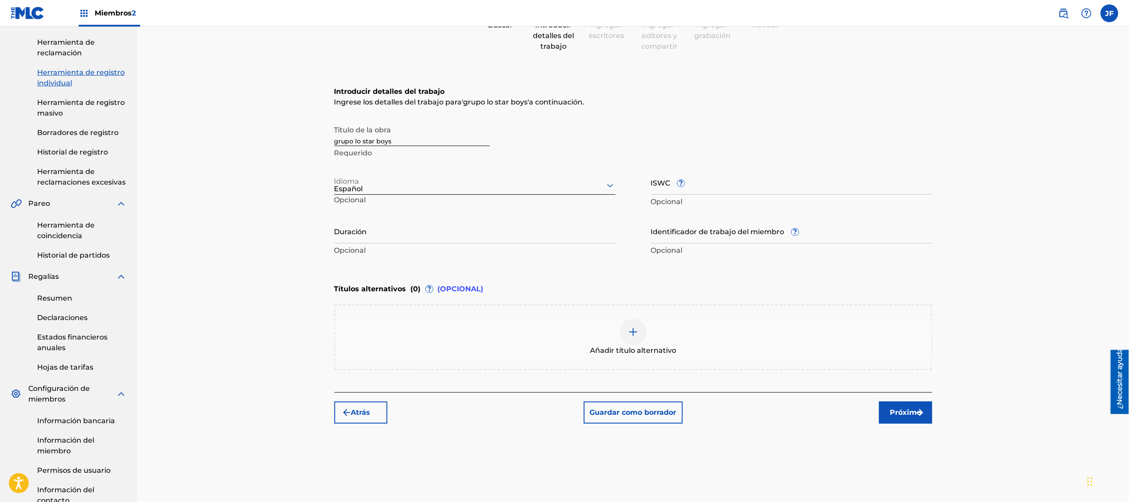
click at [337, 138] on input "grupo lo star boys" at bounding box center [412, 133] width 156 height 25
click at [355, 139] on input "Grupo lo star boys" at bounding box center [412, 133] width 156 height 25
click at [356, 141] on input "Grupo lo star boys" at bounding box center [412, 133] width 156 height 25
click at [357, 138] on input "Grupo lo star boys" at bounding box center [412, 133] width 156 height 25
click at [362, 142] on input "Grupo Lo star boys" at bounding box center [412, 133] width 156 height 25
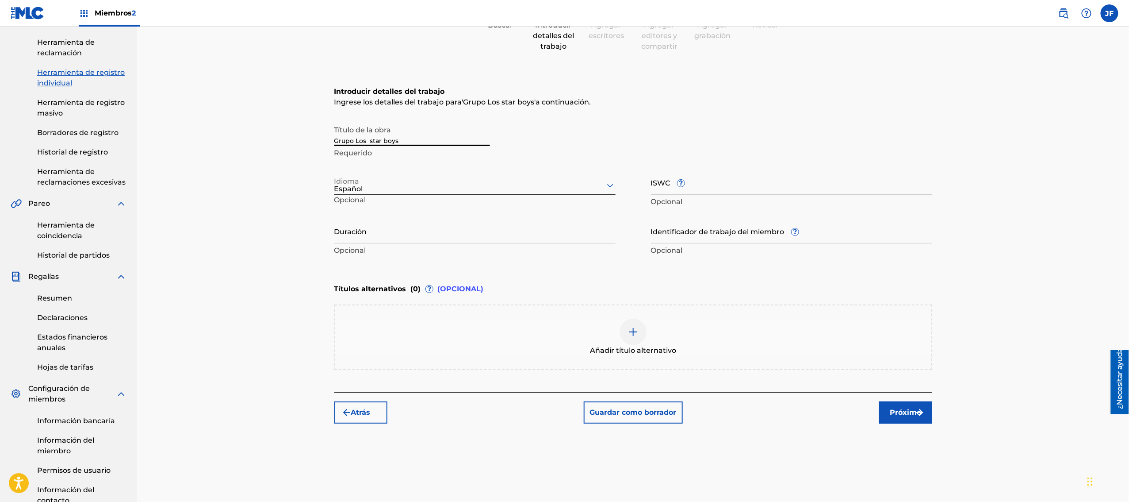
click at [370, 141] on input "Grupo Los star boys" at bounding box center [412, 133] width 156 height 25
click at [372, 141] on input "Grupo Los star boys" at bounding box center [412, 133] width 156 height 25
click at [384, 141] on input "Grupo Los Star boys" at bounding box center [412, 133] width 156 height 25
click at [386, 137] on input "Grupo Los Star boys" at bounding box center [412, 133] width 156 height 25
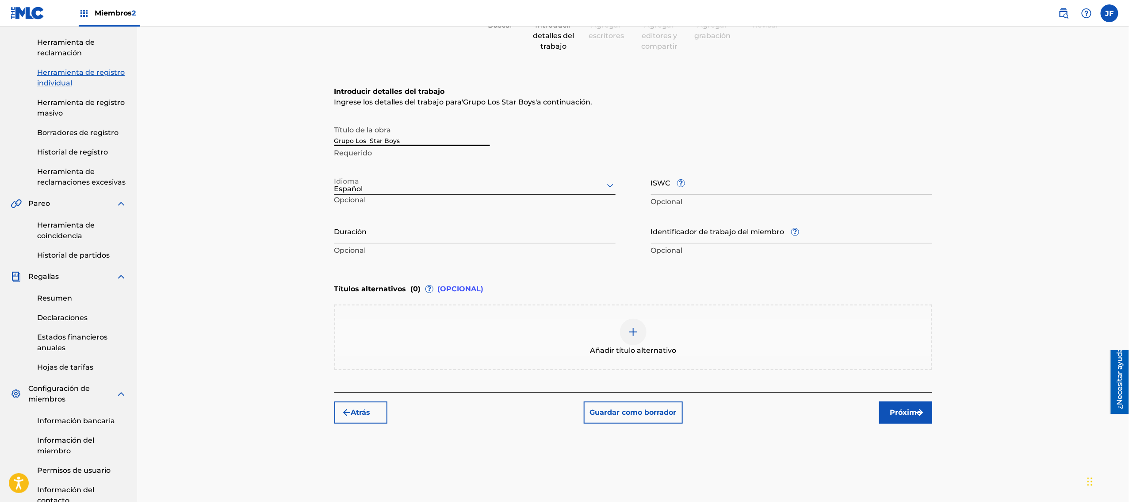
type input "Grupo Los Star Boys"
click at [333, 250] on div "Registrar trabajo Buscar Introducir detalles del trabajo Agregar escritores Agr…" at bounding box center [633, 253] width 619 height 586
click at [351, 250] on img "submit" at bounding box center [346, 412] width 11 height 11
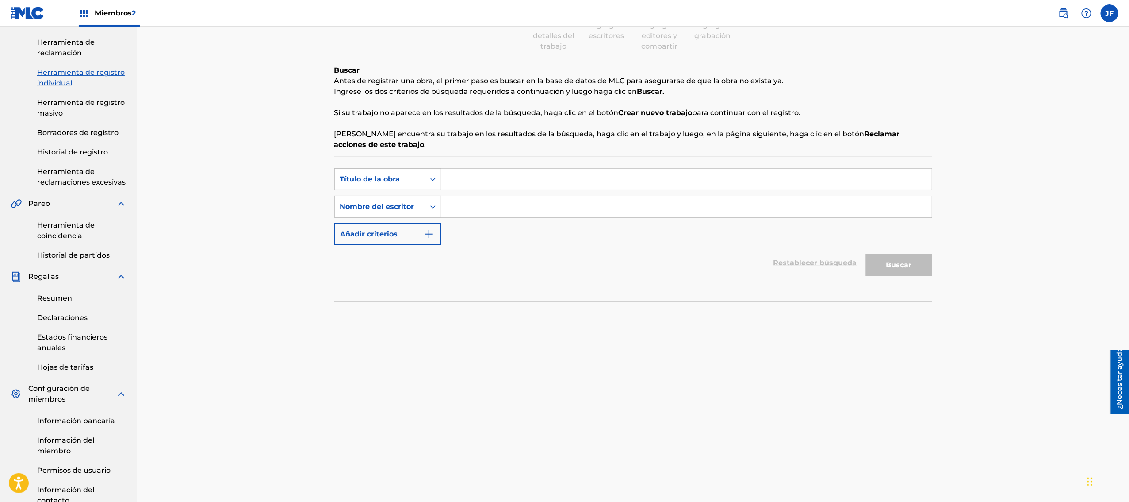
click at [481, 186] on input "Formulario de búsqueda" at bounding box center [686, 179] width 490 height 21
click at [563, 180] on input "Grupo Los Star Boys" at bounding box center [686, 179] width 490 height 21
type input "Grupo Los Star Boys"
click at [518, 212] on input "Formulario de búsqueda" at bounding box center [686, 206] width 490 height 21
click at [563, 250] on button "Buscar" at bounding box center [899, 265] width 66 height 22
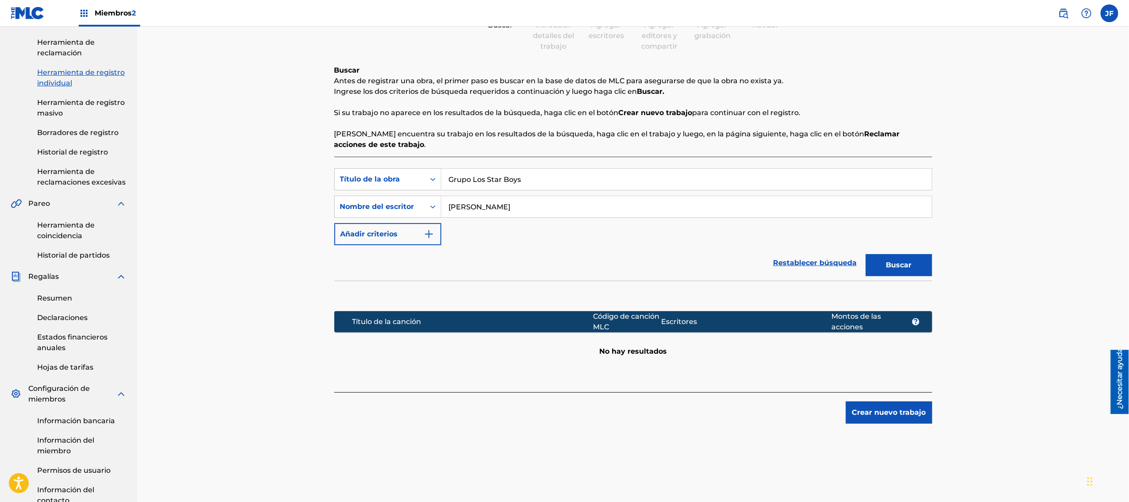
type input "[PERSON_NAME]"
click at [563, 250] on font "Buscar" at bounding box center [899, 264] width 26 height 8
click at [563, 250] on div "Título de la canción Código de canción MLC Escritores Montos de las acciones ? …" at bounding box center [633, 325] width 598 height 90
click at [563, 250] on font "Crear nuevo trabajo" at bounding box center [889, 412] width 74 height 8
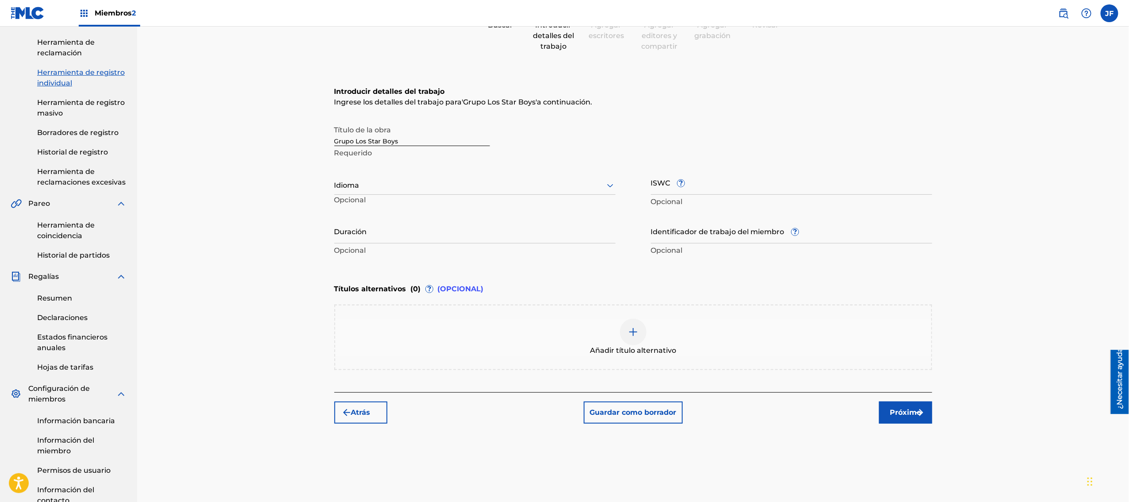
click at [563, 250] on div "Añadir título alternativo" at bounding box center [633, 336] width 596 height 37
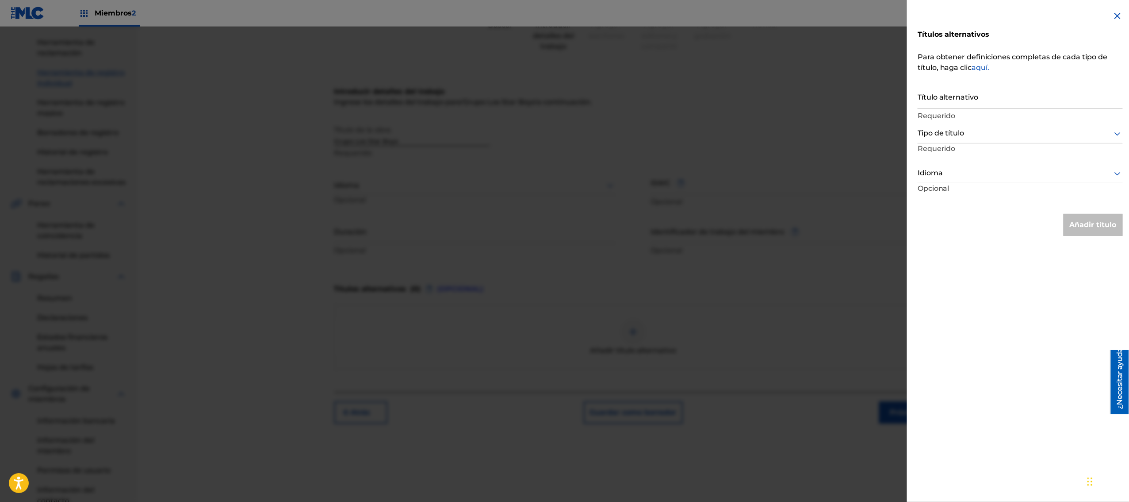
click at [563, 11] on img at bounding box center [1117, 16] width 11 height 11
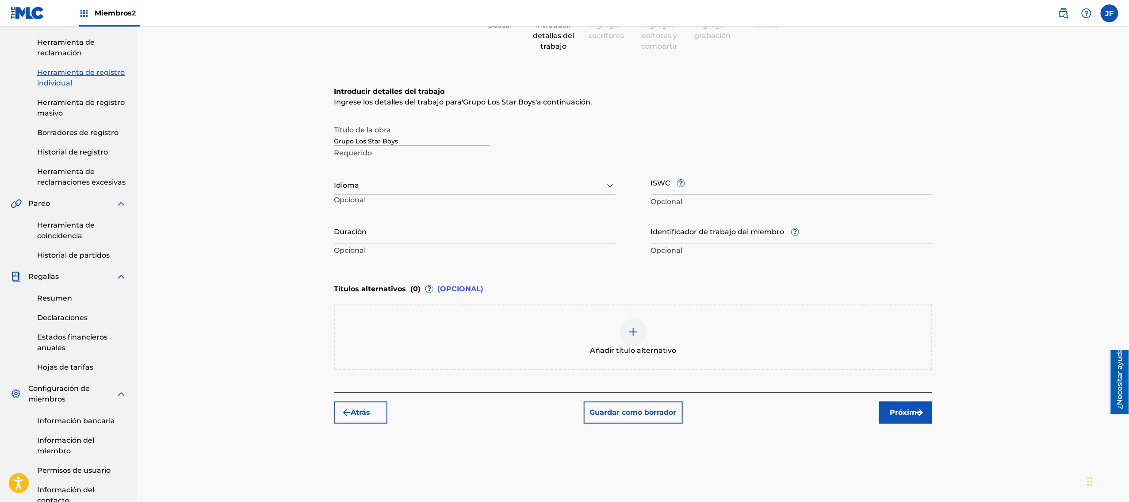
scroll to position [0, 0]
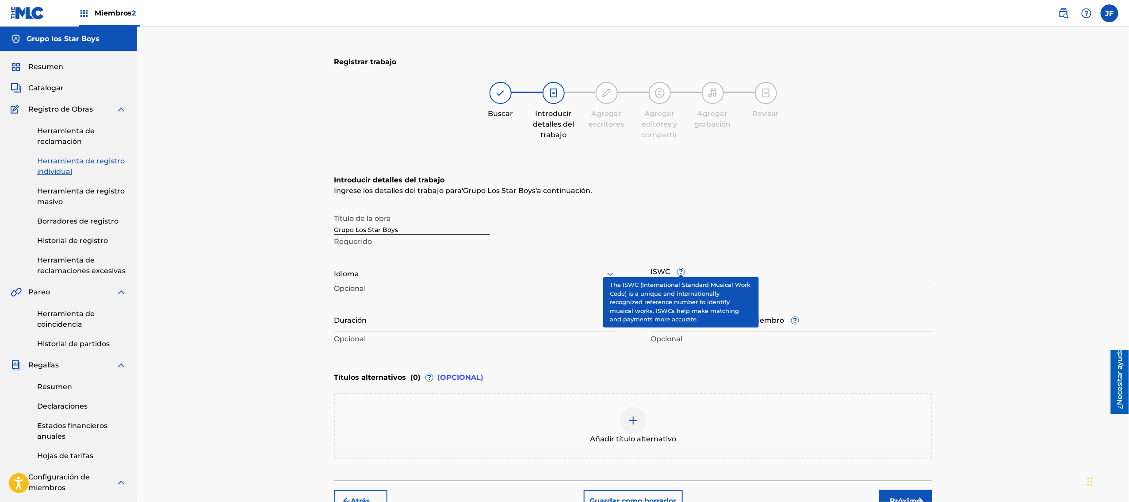
click at [563, 250] on font "?" at bounding box center [681, 271] width 4 height 8
click at [563, 250] on input "ISWC ?" at bounding box center [791, 270] width 281 height 25
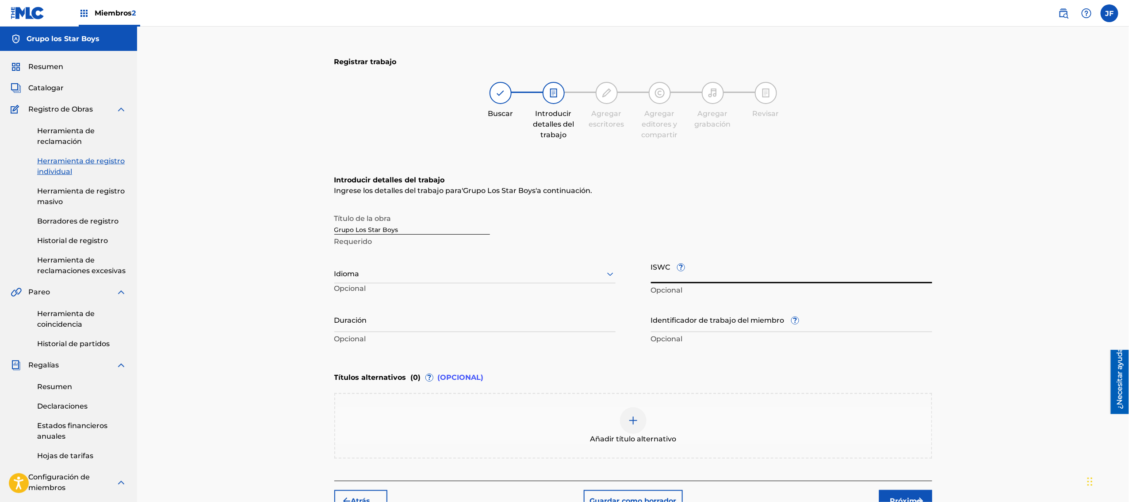
click at [563, 250] on div "Registrar trabajo Buscar Introducir detalles del trabajo Agregar escritores Agr…" at bounding box center [633, 331] width 992 height 608
click at [563, 106] on div "Agregar escritores" at bounding box center [607, 106] width 44 height 48
click at [563, 107] on div "Agregar editores y compartir" at bounding box center [660, 111] width 44 height 58
click at [563, 104] on div "Agregar grabación" at bounding box center [713, 106] width 44 height 48
click at [563, 96] on div at bounding box center [766, 93] width 22 height 22
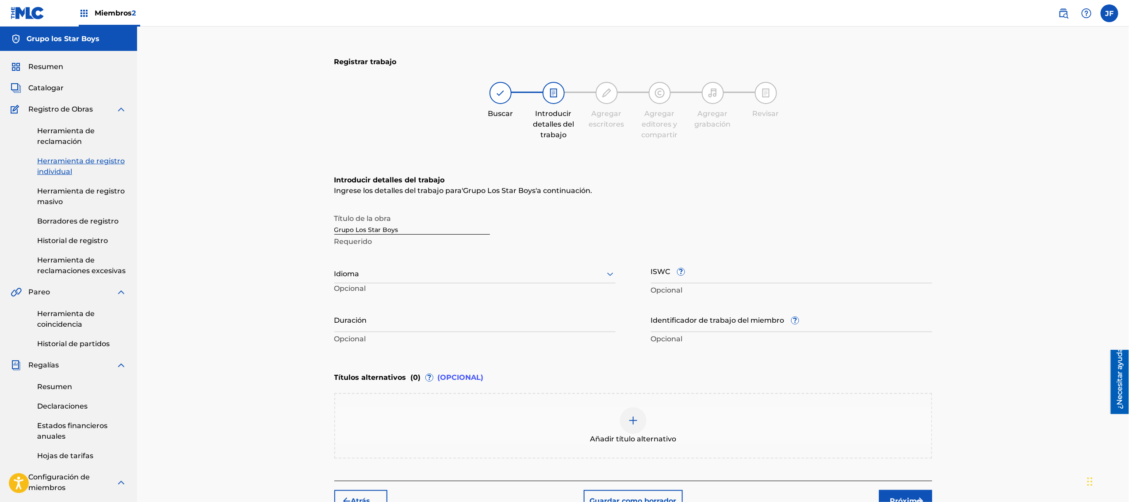
click at [563, 100] on div at bounding box center [713, 93] width 22 height 22
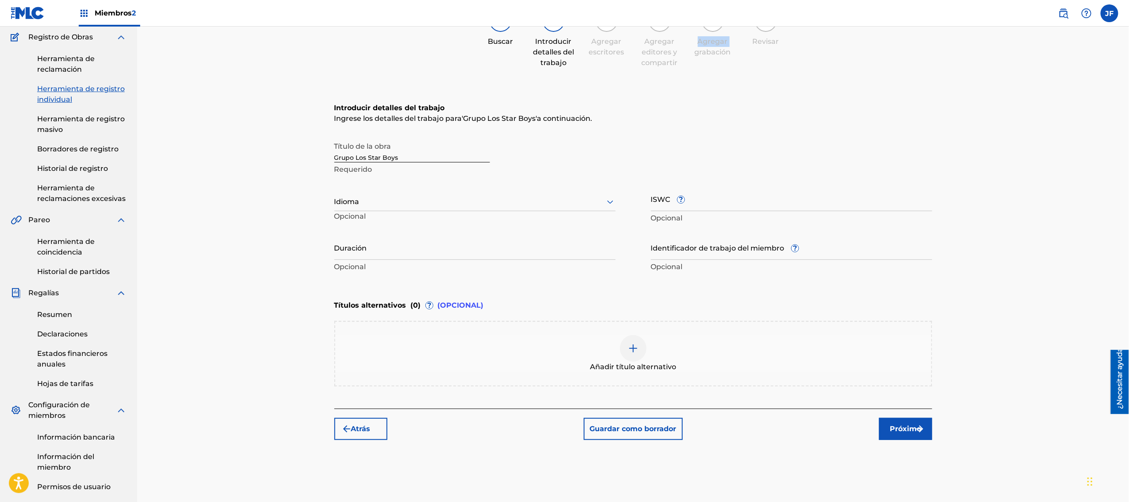
scroll to position [177, 0]
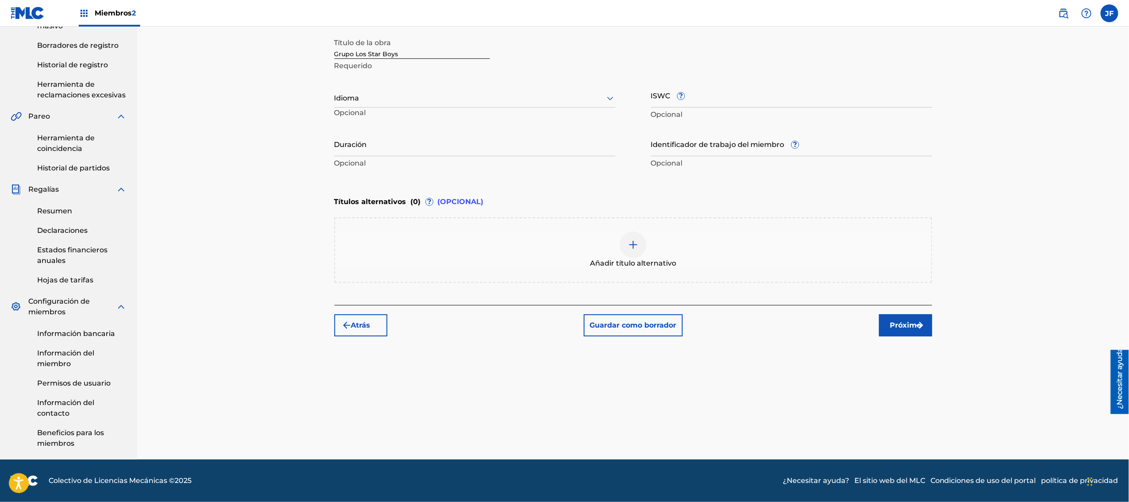
click at [563, 250] on font "Próximo" at bounding box center [905, 325] width 31 height 8
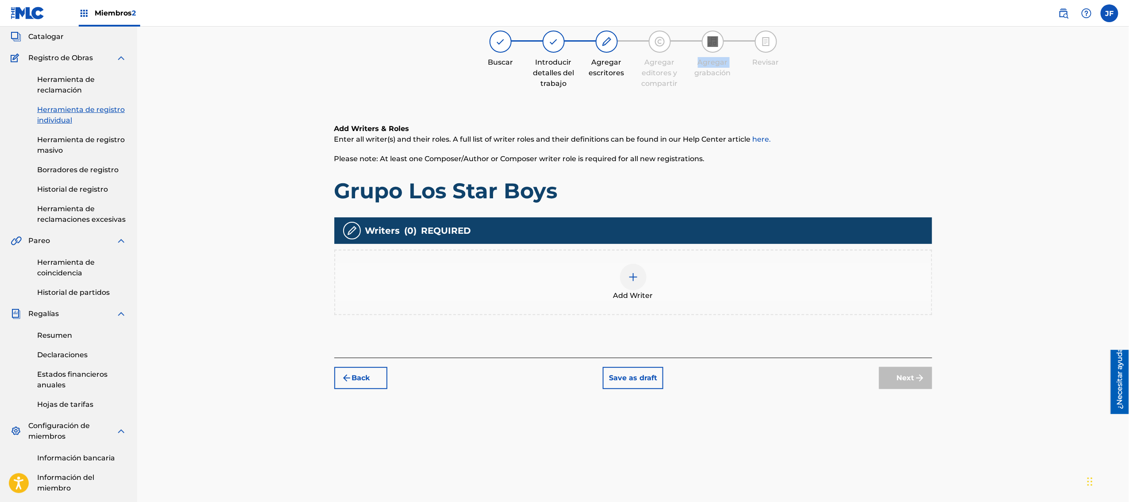
scroll to position [39, 0]
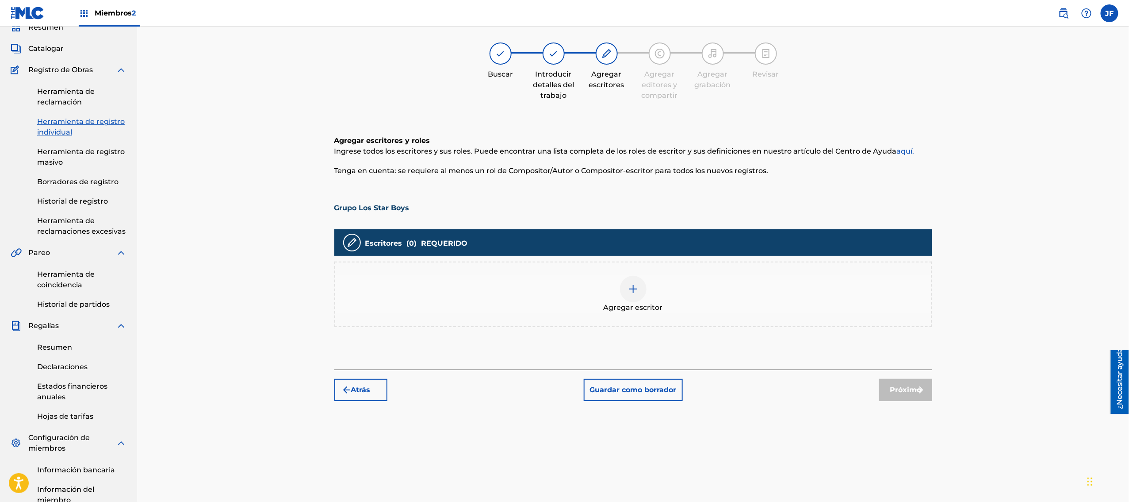
click at [563, 250] on div "Agregar escritor" at bounding box center [633, 294] width 596 height 37
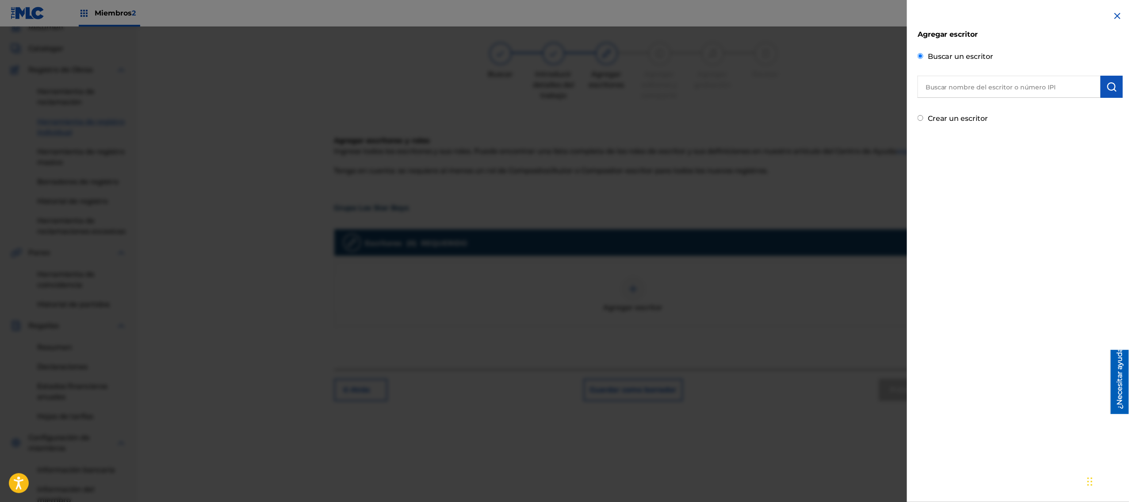
click at [563, 81] on input "text" at bounding box center [1009, 87] width 183 height 22
click at [563, 103] on font "[PERSON_NAME]" at bounding box center [982, 107] width 62 height 8
type input "[PERSON_NAME]"
click at [563, 87] on img "submit" at bounding box center [1112, 86] width 11 height 11
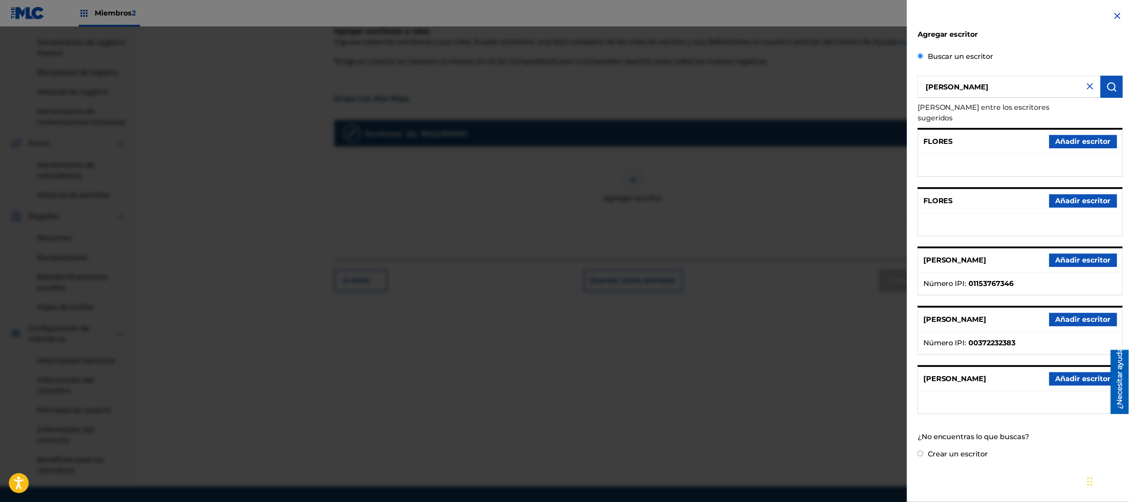
scroll to position [177, 0]
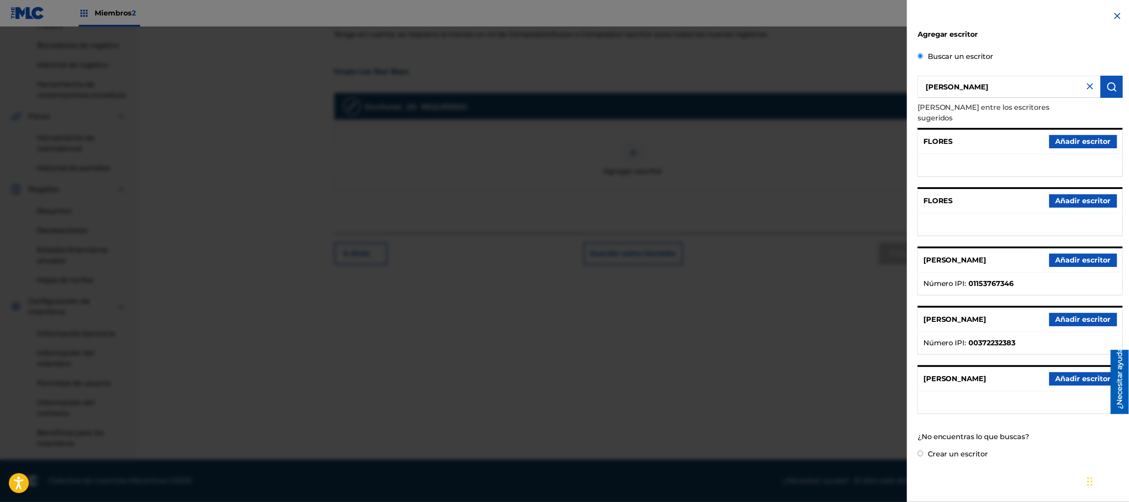
click at [563, 250] on font "Añadir escritor" at bounding box center [1083, 378] width 55 height 8
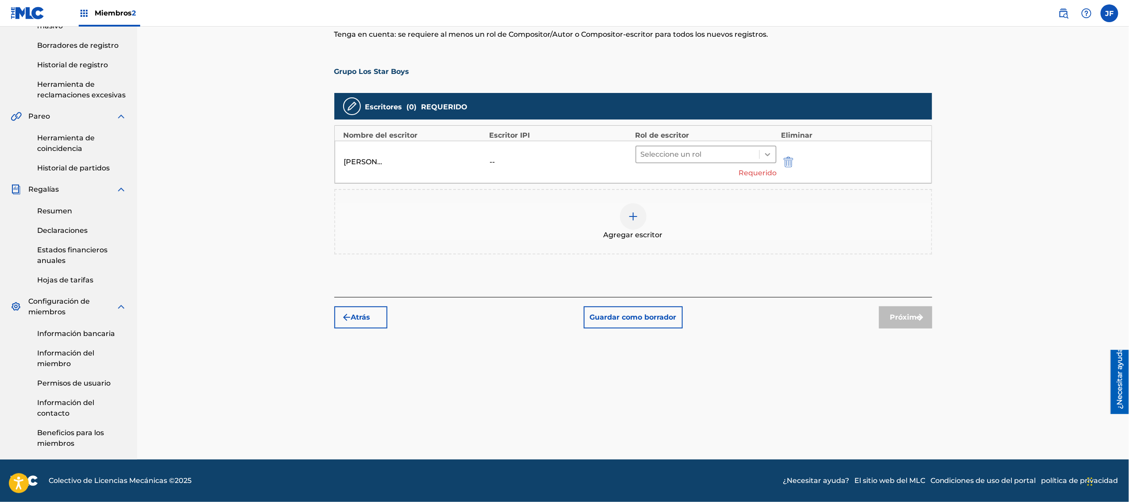
click at [563, 154] on icon at bounding box center [767, 154] width 5 height 3
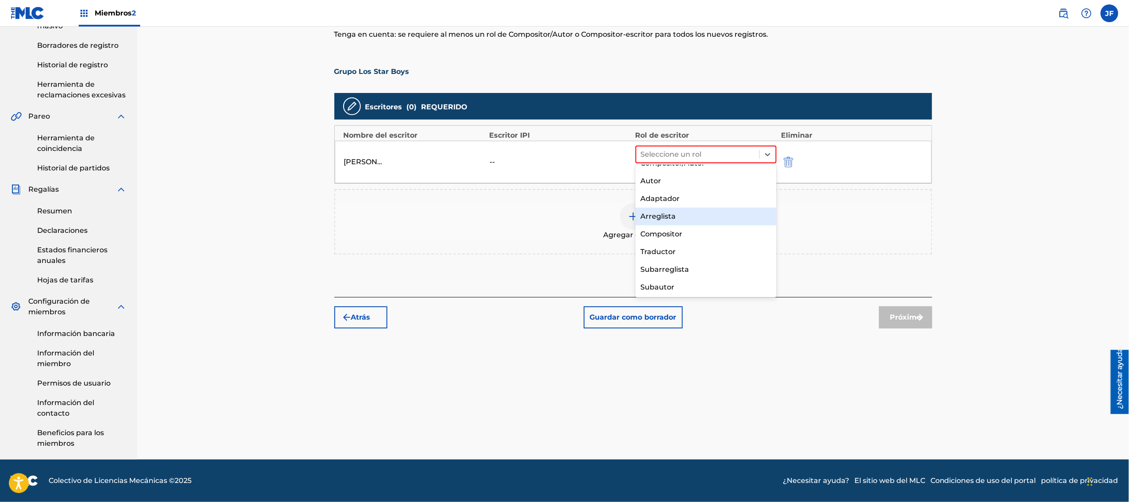
scroll to position [0, 0]
click at [563, 226] on font "Arreglista" at bounding box center [658, 228] width 35 height 8
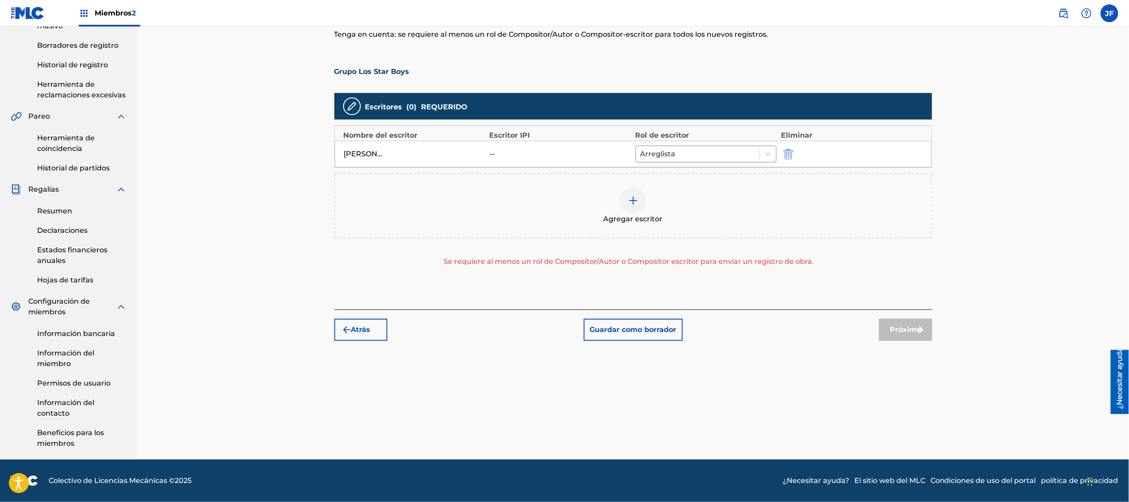
click at [563, 205] on div at bounding box center [633, 200] width 27 height 27
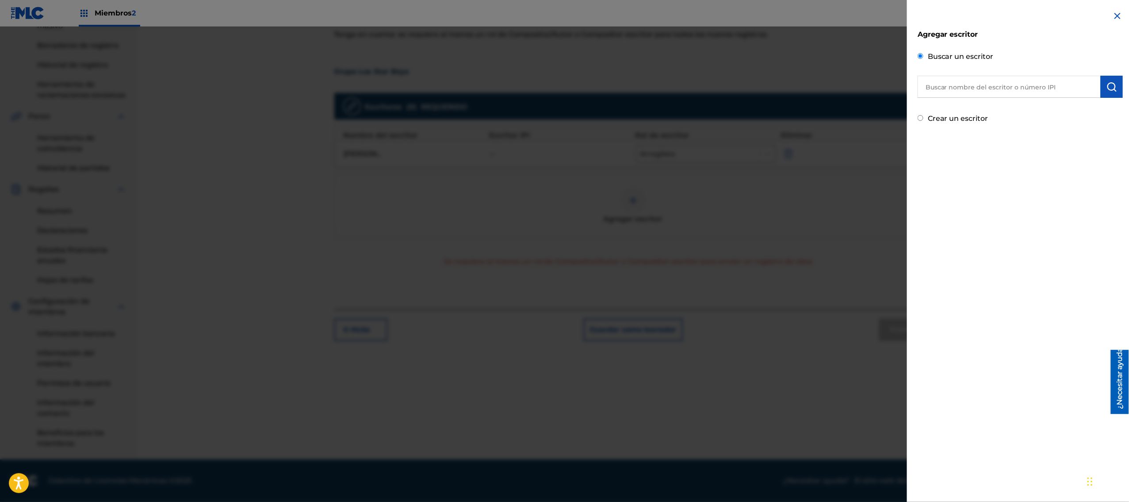
click at [563, 87] on input "text" at bounding box center [1009, 87] width 183 height 22
click at [563, 87] on button "submit" at bounding box center [1112, 87] width 22 height 22
click at [563, 93] on input "text" at bounding box center [1009, 87] width 183 height 22
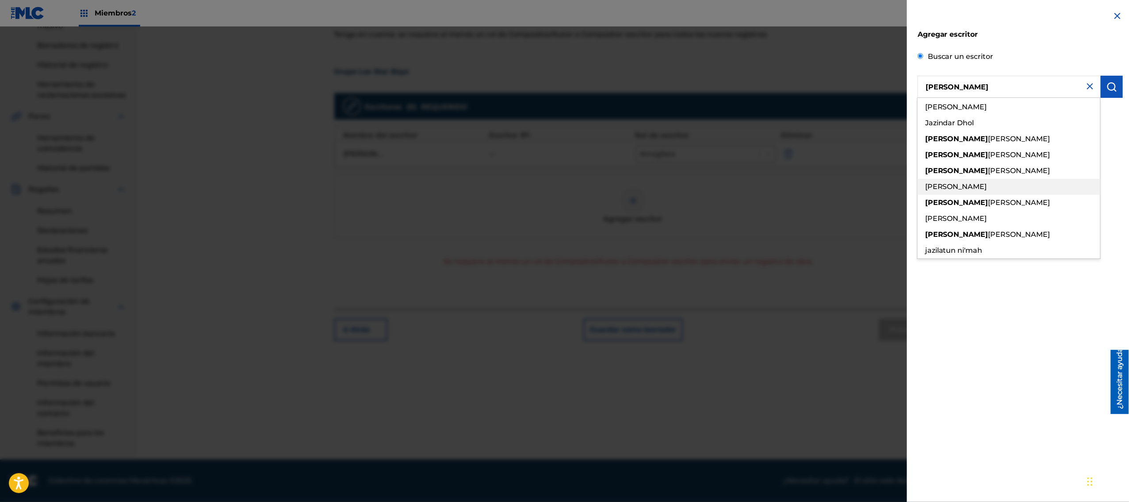
click at [563, 183] on font "[PERSON_NAME]" at bounding box center [956, 186] width 62 height 8
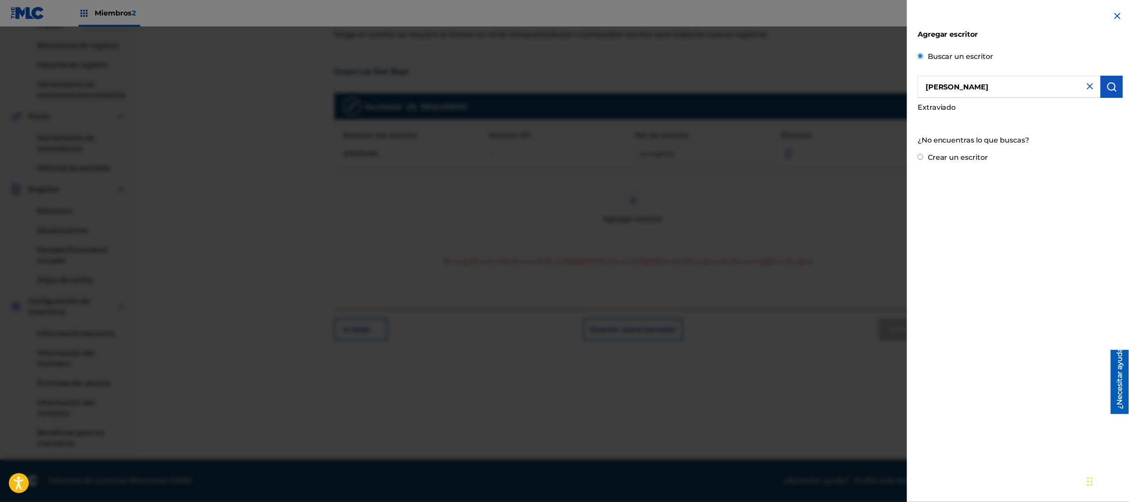
click at [563, 85] on img "submit" at bounding box center [1112, 86] width 11 height 11
click at [563, 85] on input "[PERSON_NAME]" at bounding box center [1009, 87] width 183 height 22
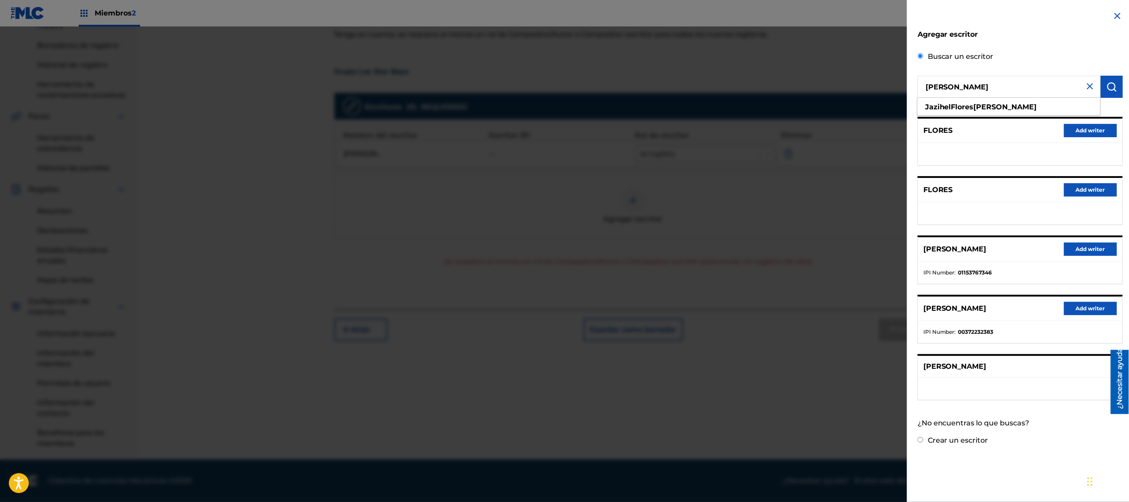
click at [563, 86] on input "[PERSON_NAME]" at bounding box center [1009, 87] width 183 height 22
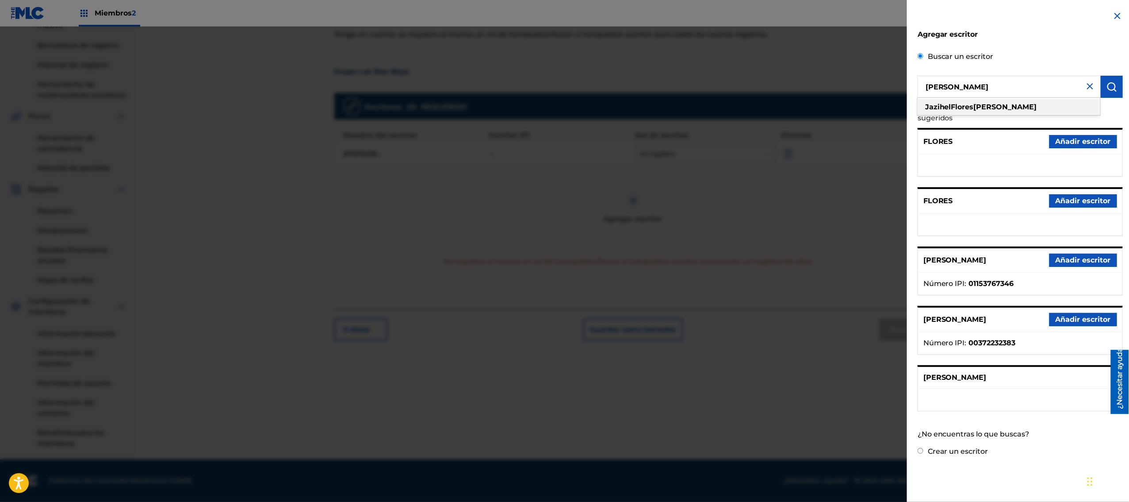
click at [563, 109] on font "[PERSON_NAME]" at bounding box center [1005, 107] width 63 height 8
type input "[PERSON_NAME]"
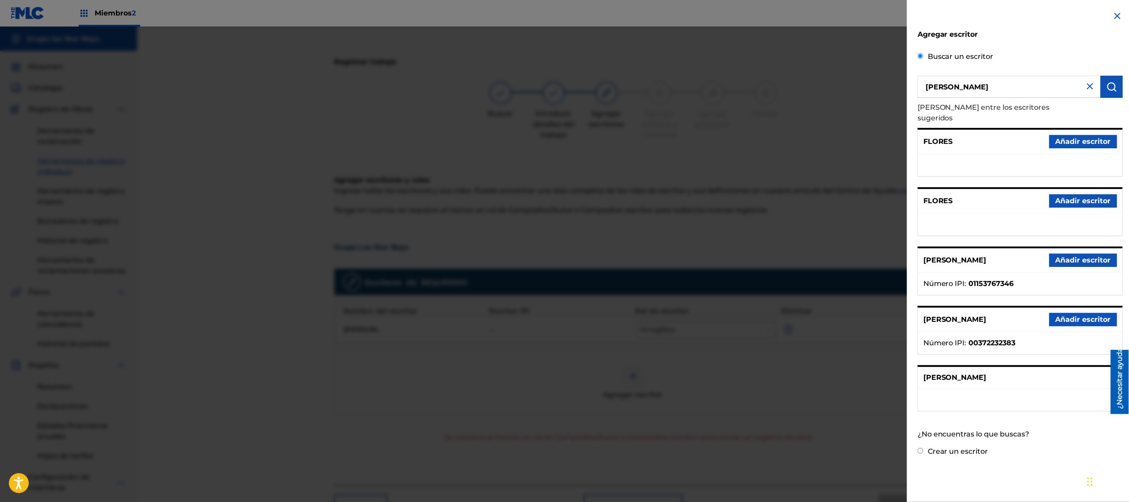
click at [563, 250] on font "[PERSON_NAME]" at bounding box center [954, 377] width 63 height 8
click at [563, 250] on ul at bounding box center [1020, 399] width 204 height 22
click at [563, 250] on font "[PERSON_NAME]" at bounding box center [954, 377] width 63 height 8
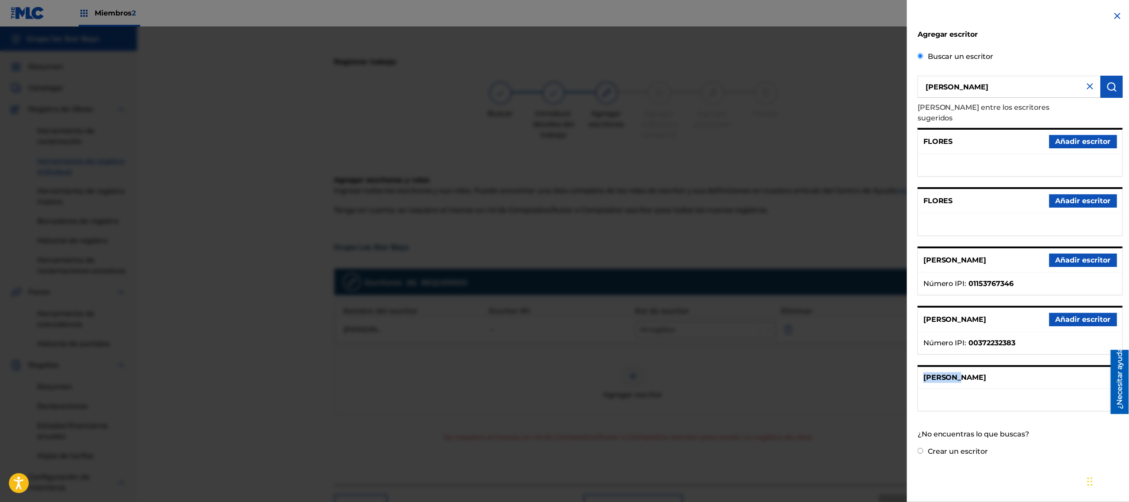
click at [563, 250] on font "[PERSON_NAME]" at bounding box center [954, 377] width 63 height 8
click at [563, 11] on img at bounding box center [1117, 16] width 11 height 11
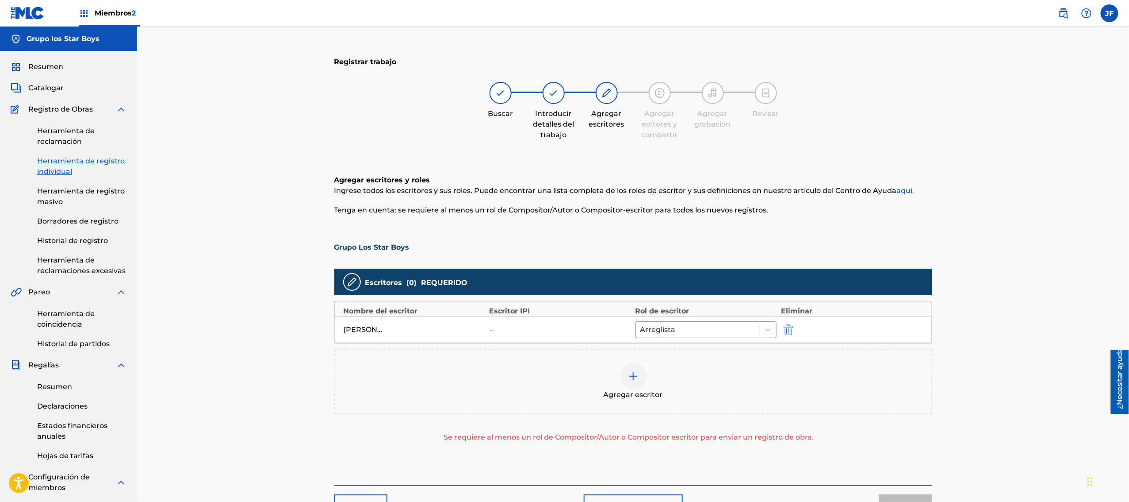
click at [563, 103] on div "Agregar escritores" at bounding box center [607, 106] width 44 height 48
click at [563, 250] on div "Agregar escritor" at bounding box center [633, 381] width 596 height 37
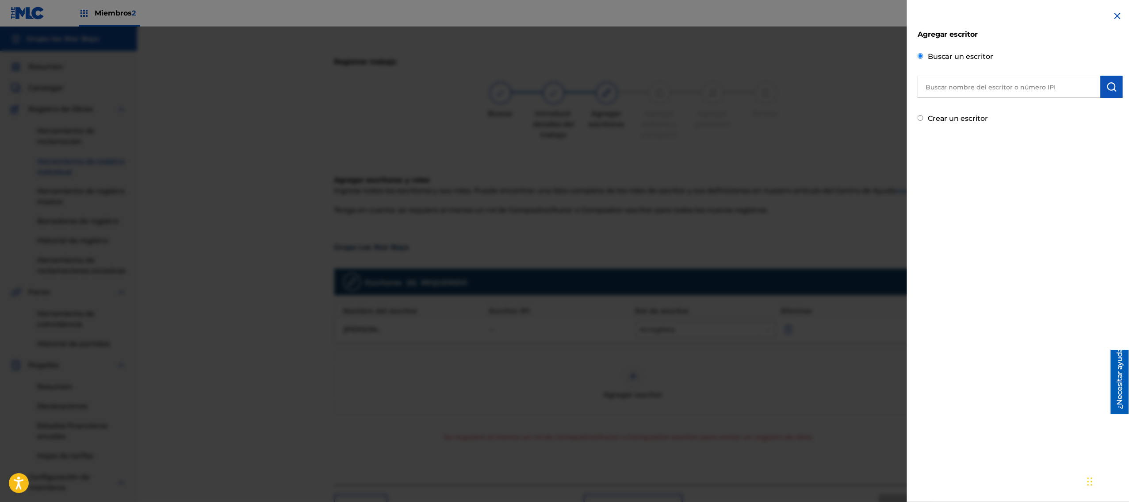
click at [563, 93] on input "text" at bounding box center [1009, 87] width 183 height 22
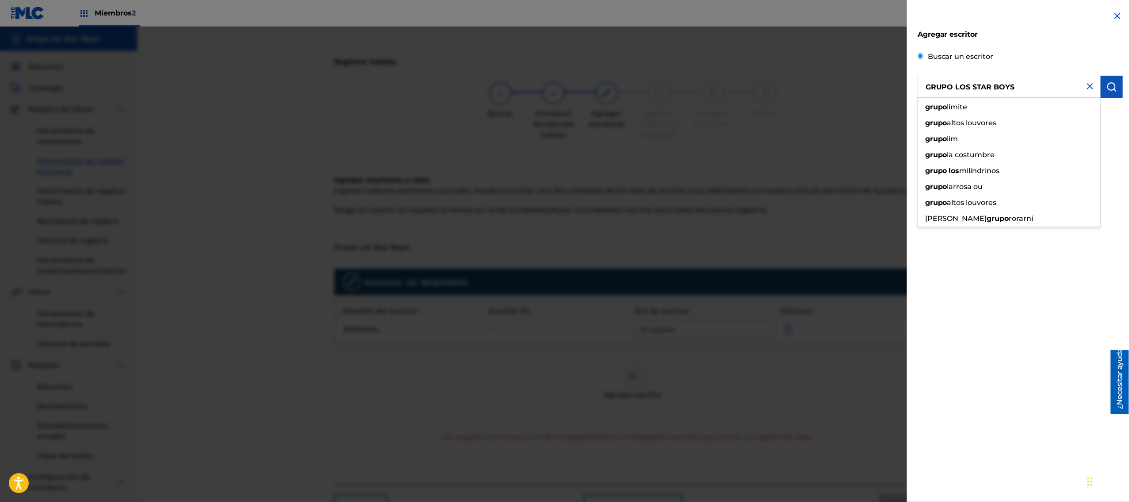
type input "GRUPO LOS STAR BOYS"
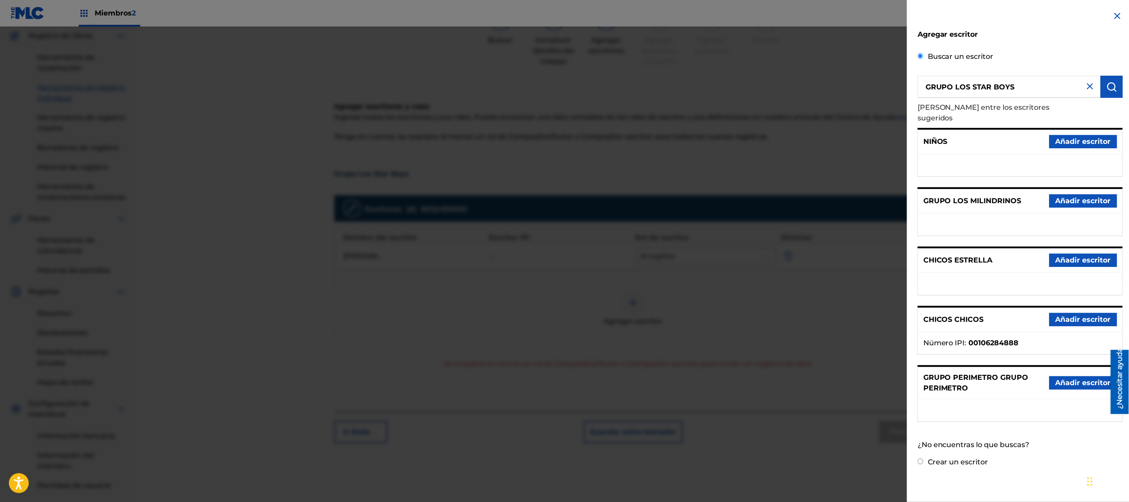
scroll to position [177, 0]
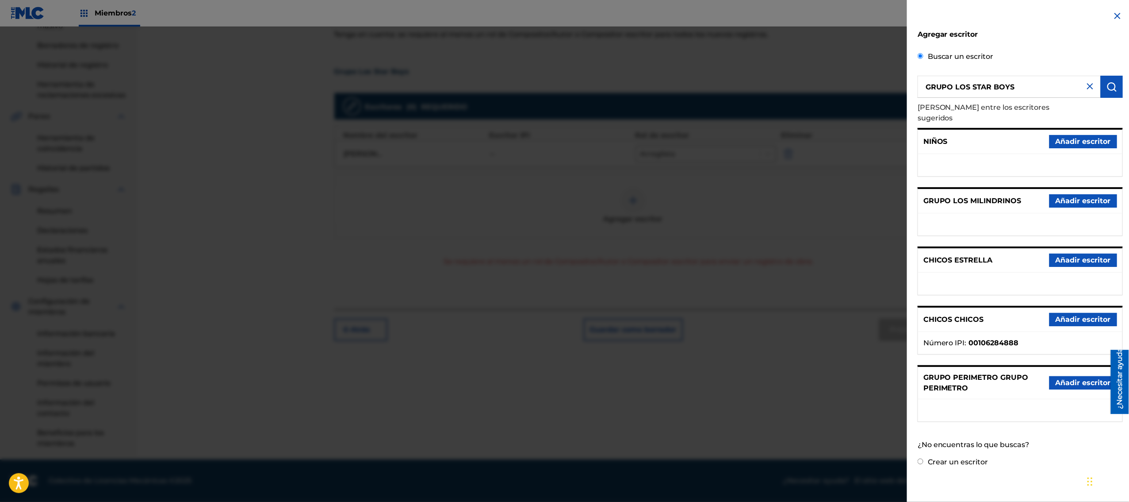
click at [563, 250] on div "Buscar un escritor GRUPO LOS STAR BOYS Elija entre los escritores sugeridos NIÑ…" at bounding box center [1020, 251] width 205 height 405
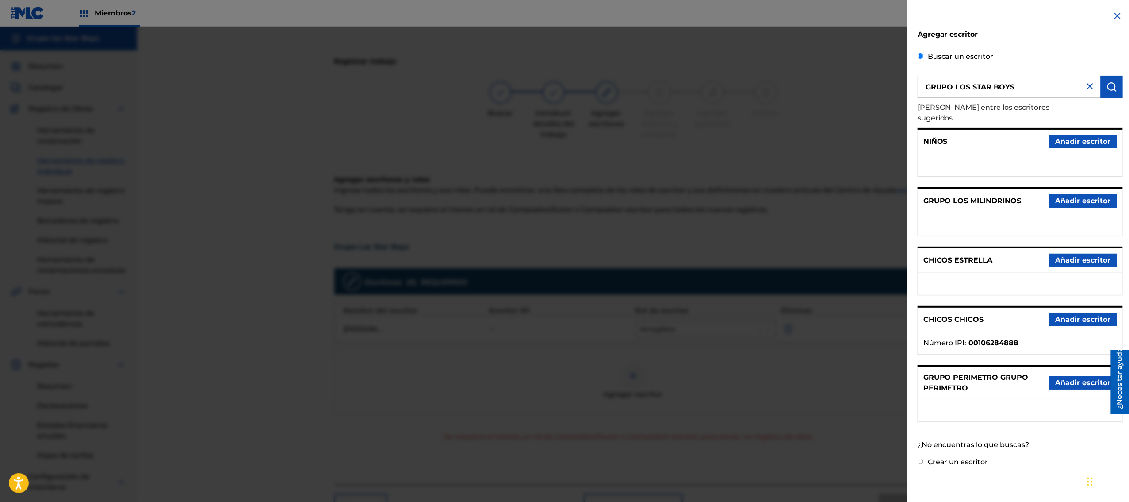
scroll to position [0, 0]
click at [563, 87] on input "GRUPO LOS STAR BOYS" at bounding box center [1009, 87] width 183 height 22
click at [563, 132] on div "NIÑOS Añadir escritor" at bounding box center [1020, 142] width 204 height 24
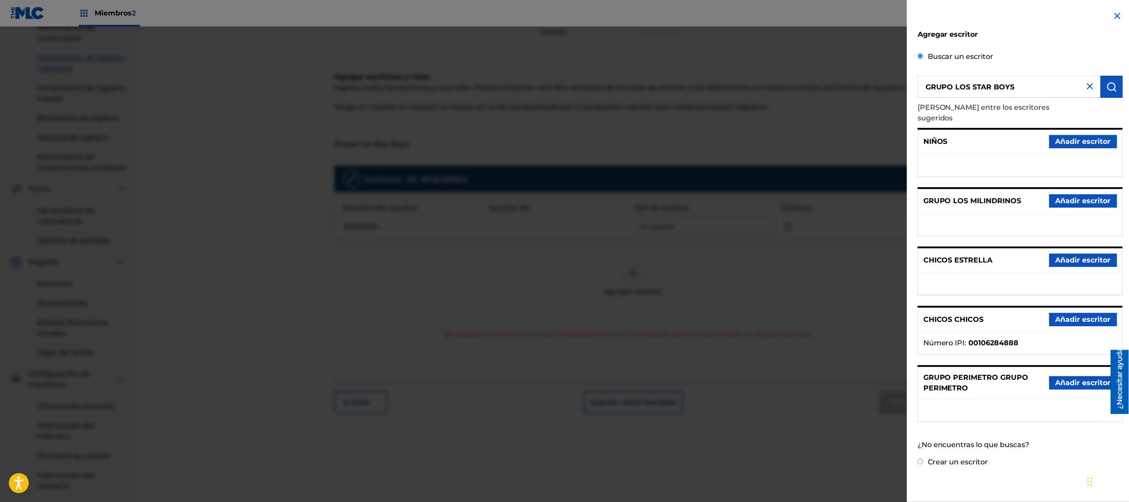
scroll to position [177, 0]
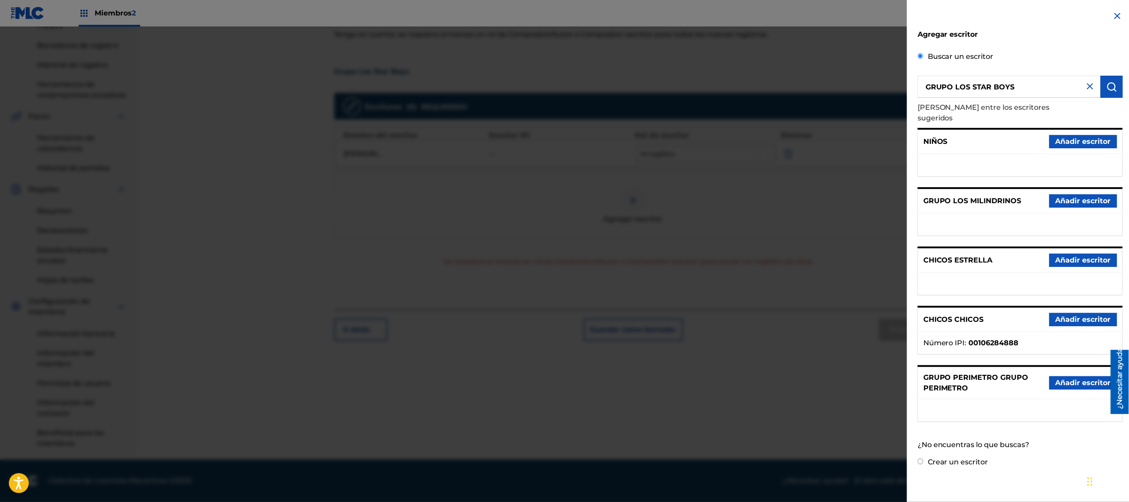
click at [563, 84] on input "GRUPO LOS STAR BOYS" at bounding box center [1009, 87] width 183 height 22
click at [563, 84] on img at bounding box center [1090, 86] width 11 height 11
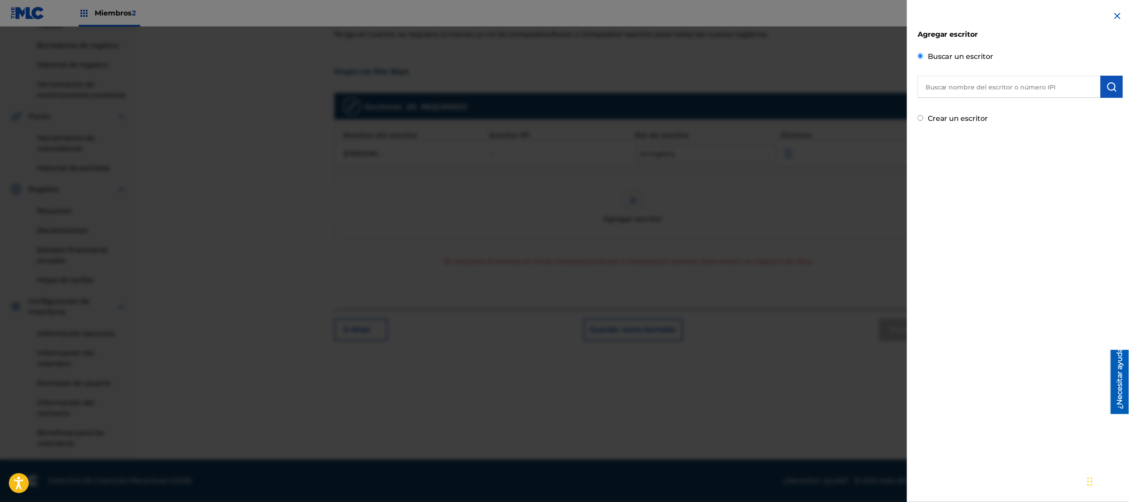
click at [563, 16] on img at bounding box center [1117, 16] width 11 height 11
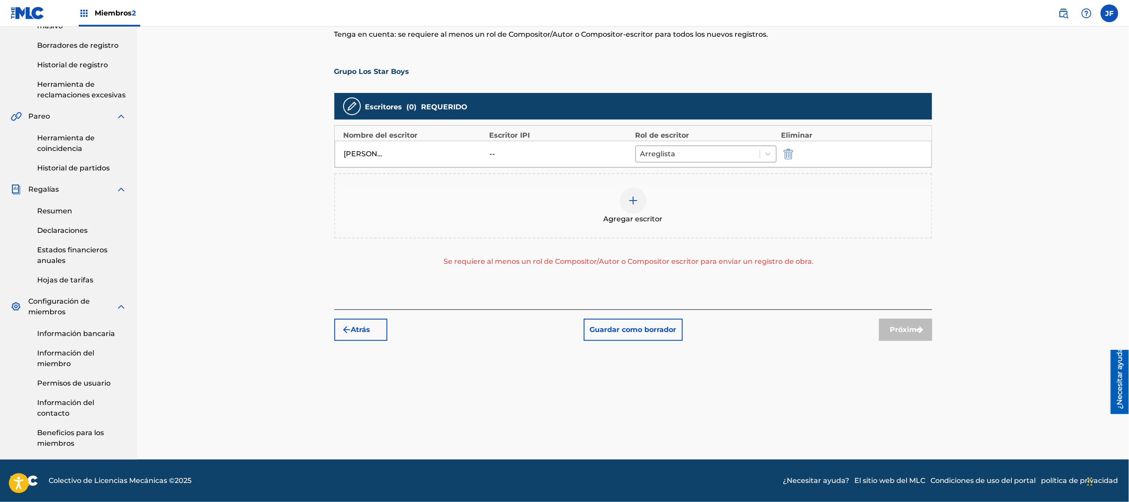
click at [563, 208] on div at bounding box center [633, 200] width 27 height 27
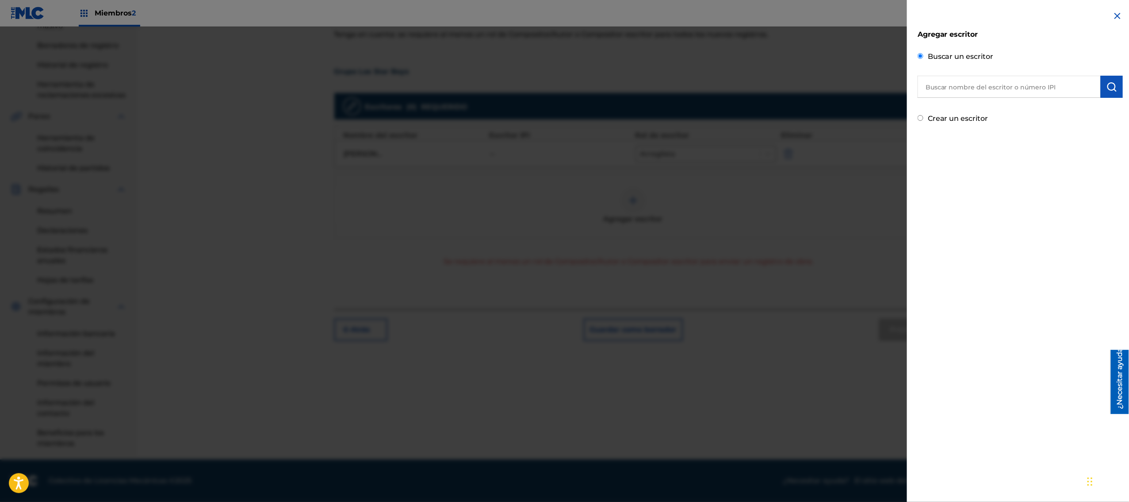
click at [563, 92] on input "text" at bounding box center [1009, 87] width 183 height 22
type input "[PERSON_NAME]"
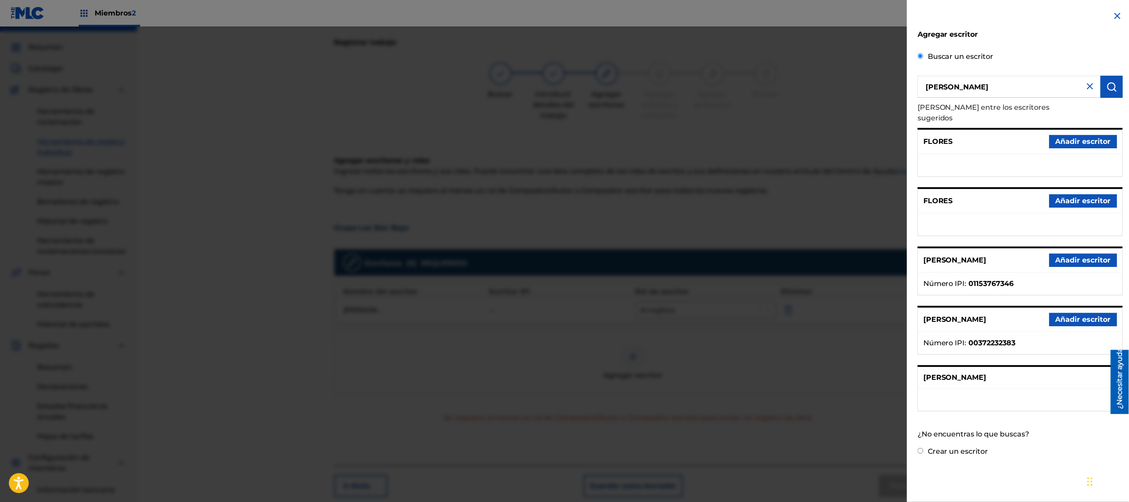
scroll to position [0, 0]
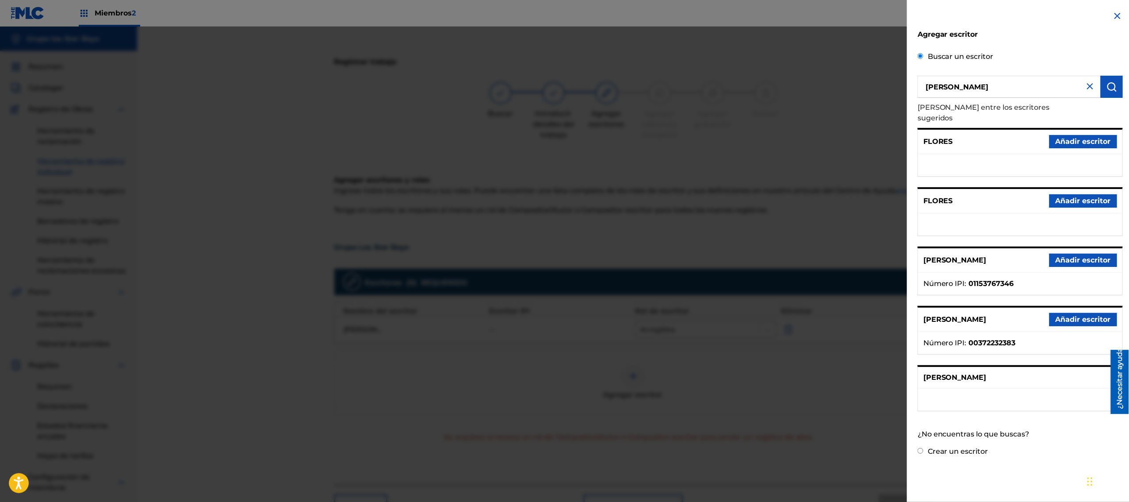
click at [563, 250] on font "[PERSON_NAME]" at bounding box center [954, 377] width 63 height 8
click at [563, 250] on div "[PERSON_NAME]" at bounding box center [1020, 378] width 204 height 22
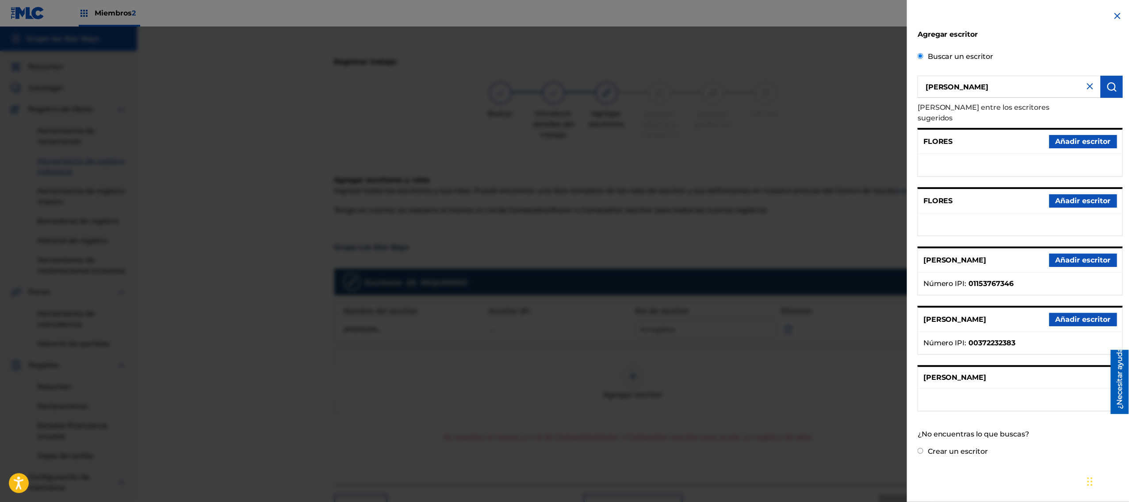
click at [563, 250] on div "[PERSON_NAME]" at bounding box center [1020, 378] width 204 height 22
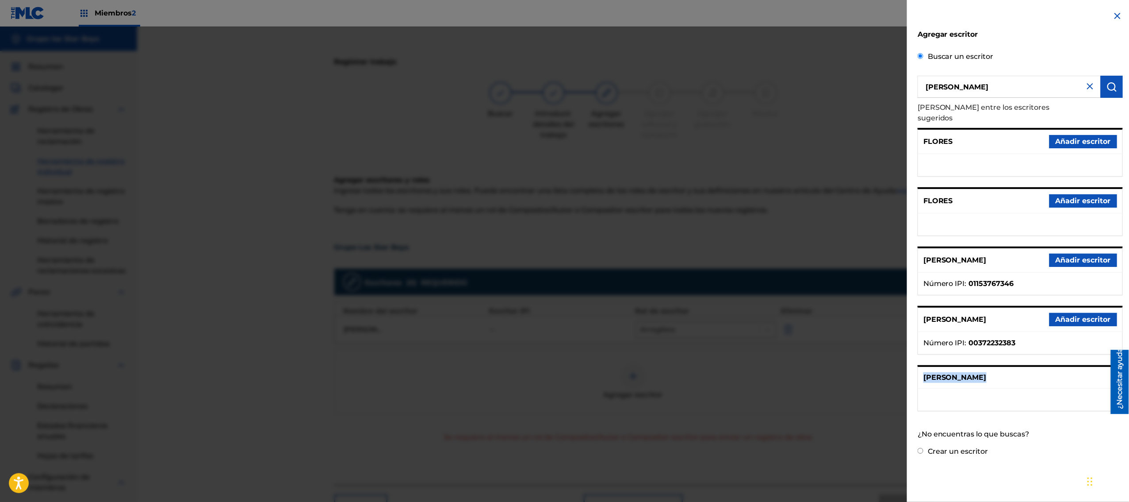
click at [563, 250] on div "[PERSON_NAME]" at bounding box center [1020, 378] width 204 height 22
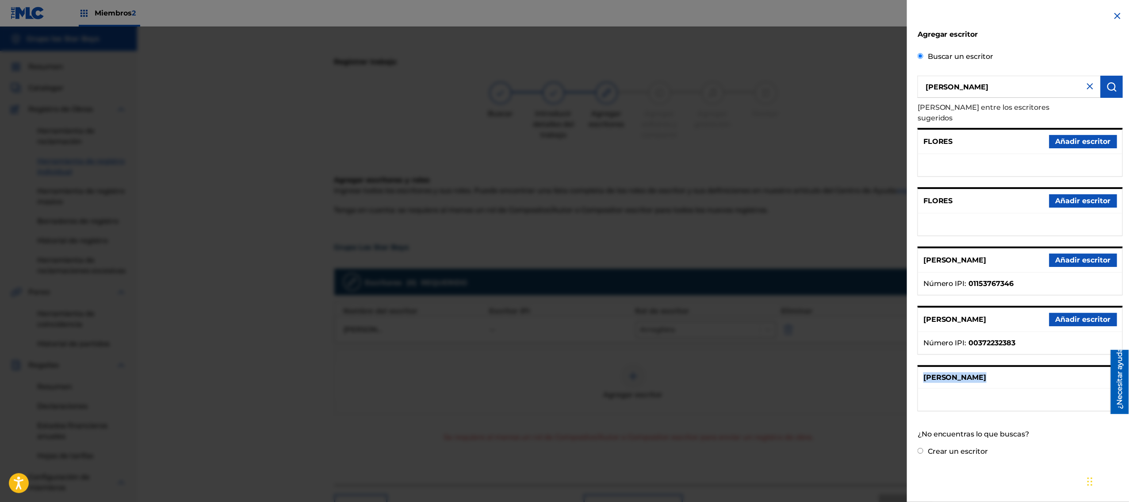
click at [563, 250] on div "[PERSON_NAME]" at bounding box center [1020, 378] width 204 height 22
click at [563, 250] on input "Crear un escritor" at bounding box center [921, 451] width 6 height 6
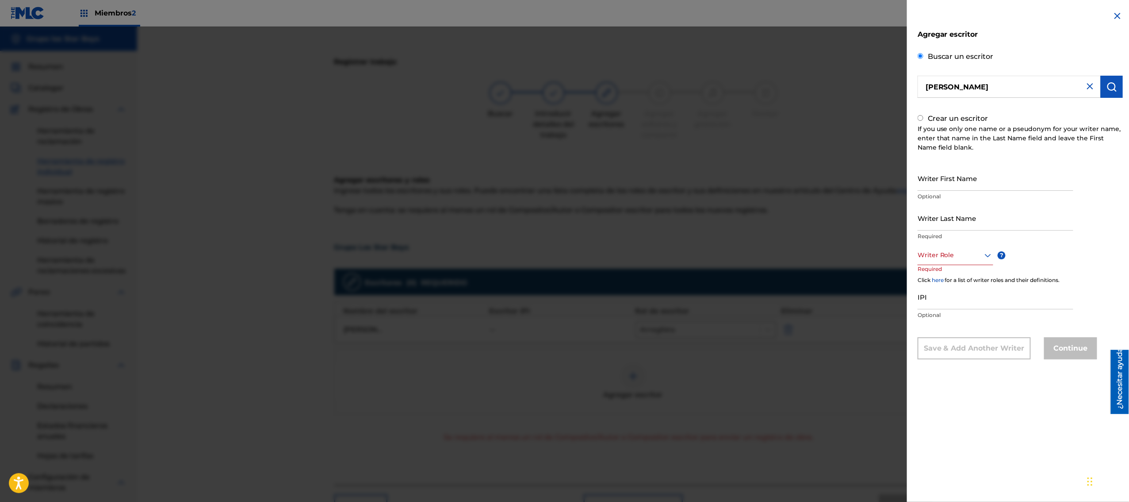
radio input "false"
radio input "true"
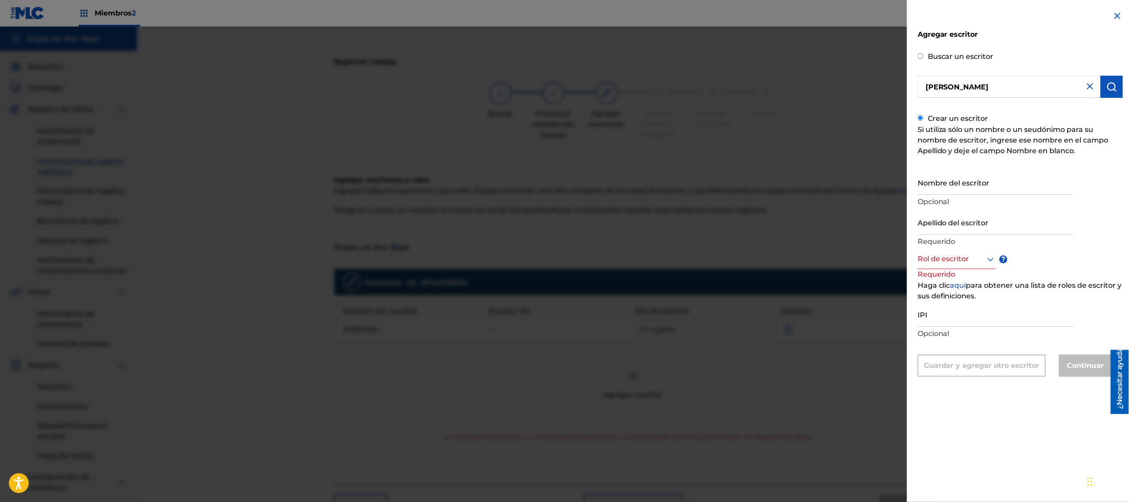
click at [563, 88] on input "[PERSON_NAME]" at bounding box center [1009, 87] width 183 height 22
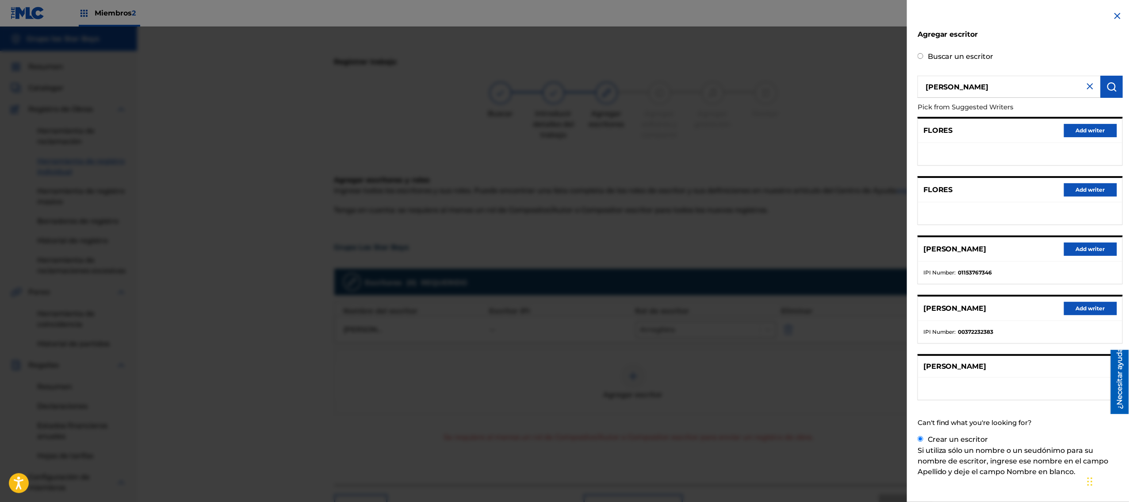
radio input "true"
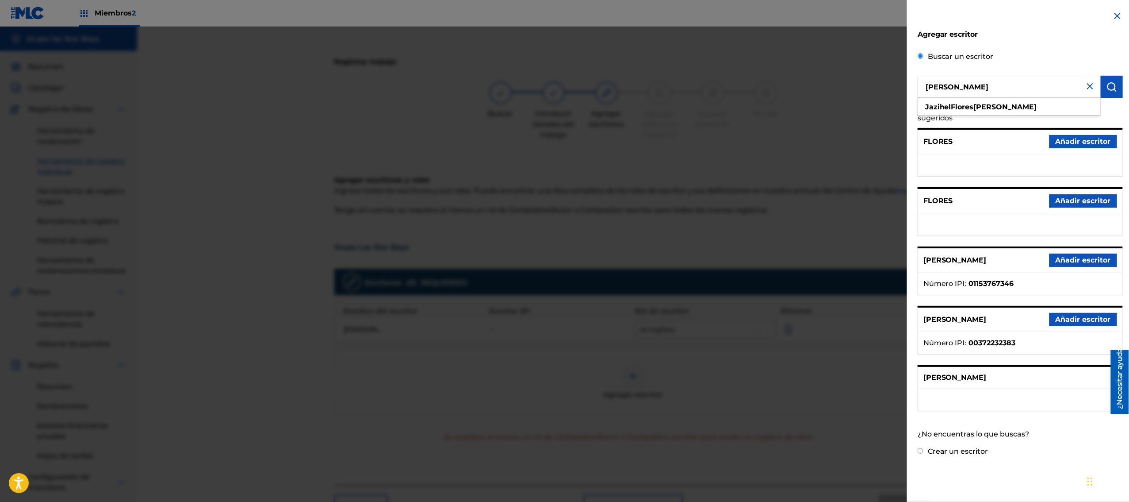
click at [563, 89] on input "[PERSON_NAME]" at bounding box center [1009, 87] width 183 height 22
click at [563, 86] on input "[PERSON_NAME]" at bounding box center [1009, 87] width 183 height 22
type input "J"
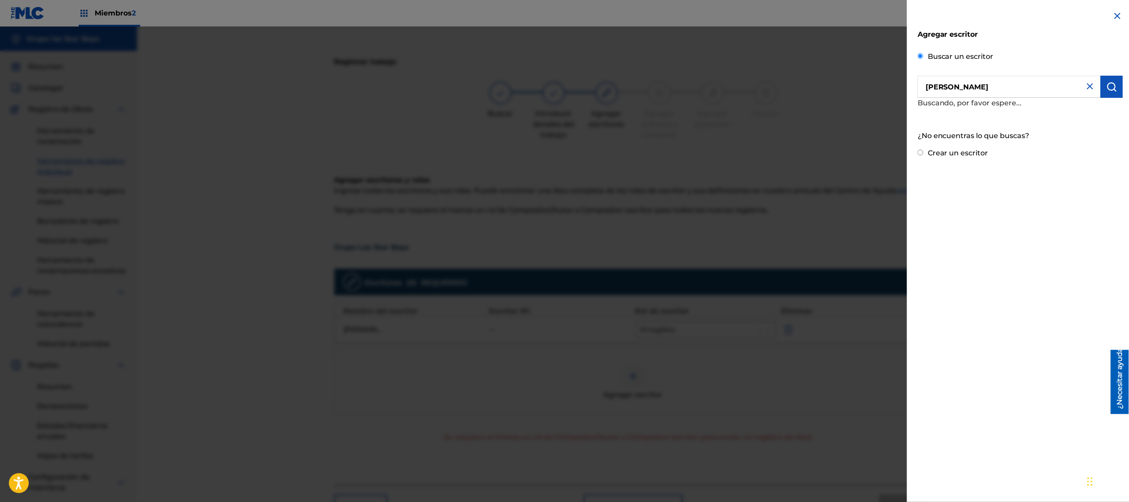
click at [563, 85] on img "submit" at bounding box center [1112, 86] width 11 height 11
click at [563, 91] on input "[PERSON_NAME]" at bounding box center [1009, 87] width 183 height 22
type input "J"
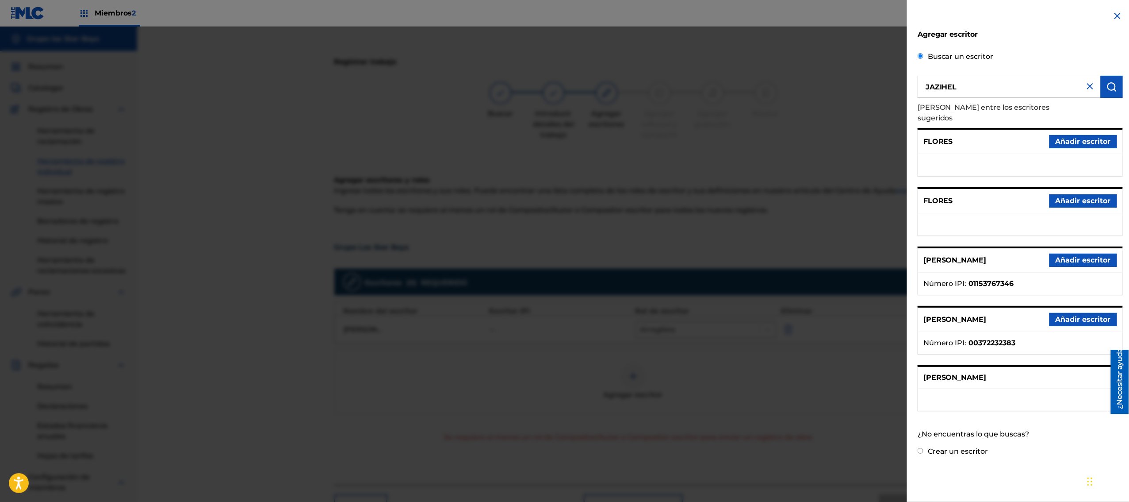
click at [563, 250] on font "[PERSON_NAME]" at bounding box center [954, 377] width 63 height 8
click at [563, 83] on input "JAZIHEL" at bounding box center [1009, 87] width 183 height 22
type input "Jazihel"
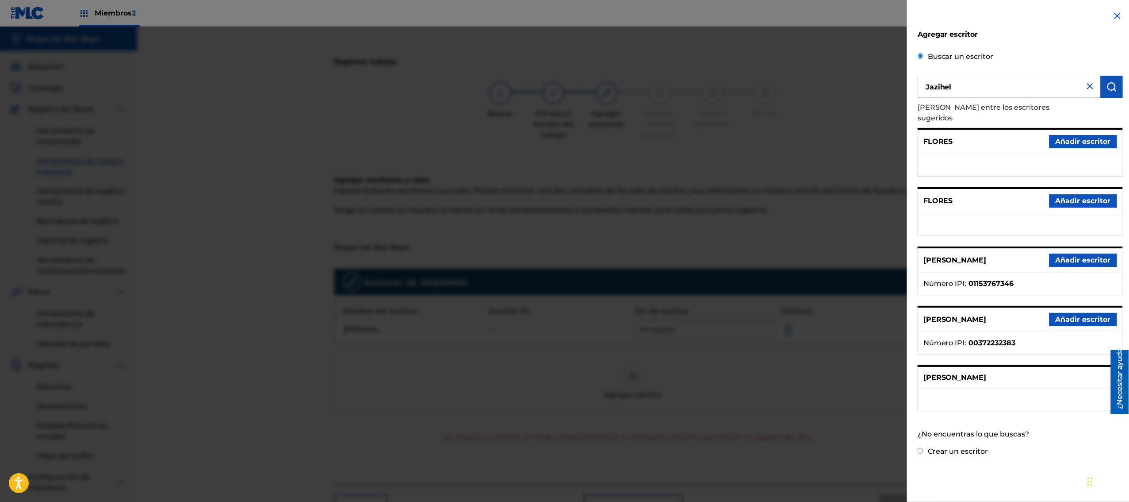
click at [563, 86] on img "submit" at bounding box center [1112, 86] width 11 height 11
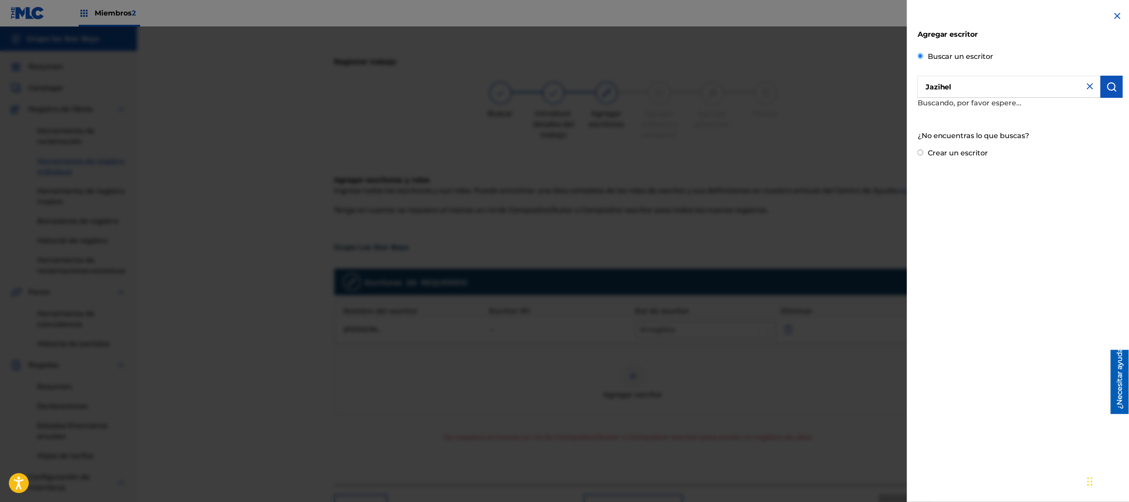
click at [563, 86] on img "submit" at bounding box center [1112, 86] width 11 height 11
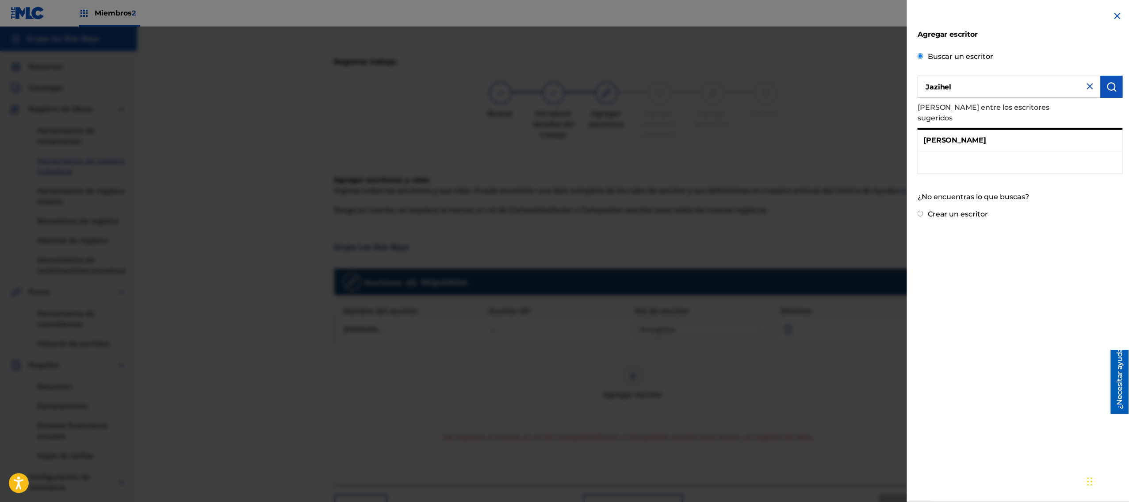
click at [563, 136] on font "[PERSON_NAME]" at bounding box center [954, 140] width 63 height 8
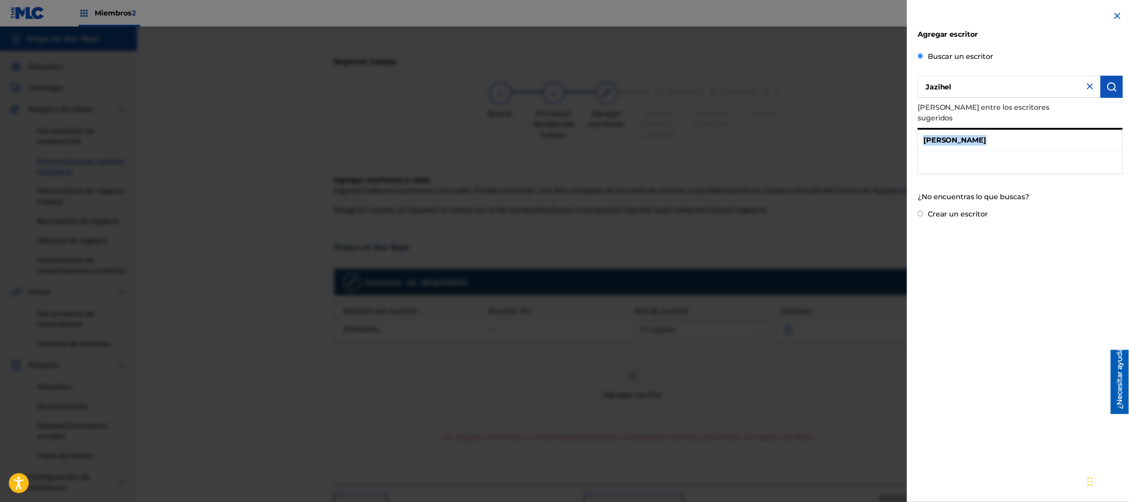
click at [563, 16] on img at bounding box center [1117, 16] width 11 height 11
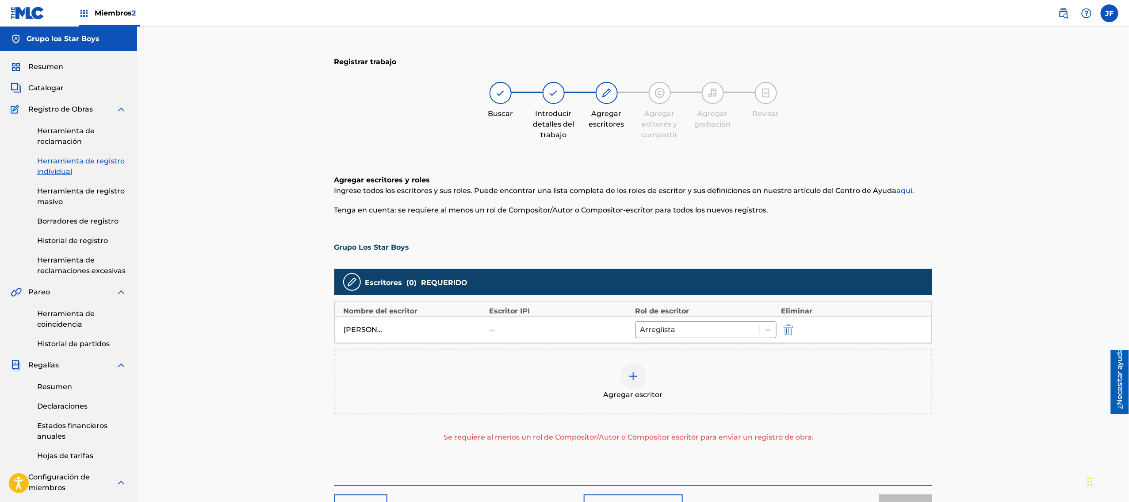
scroll to position [88, 0]
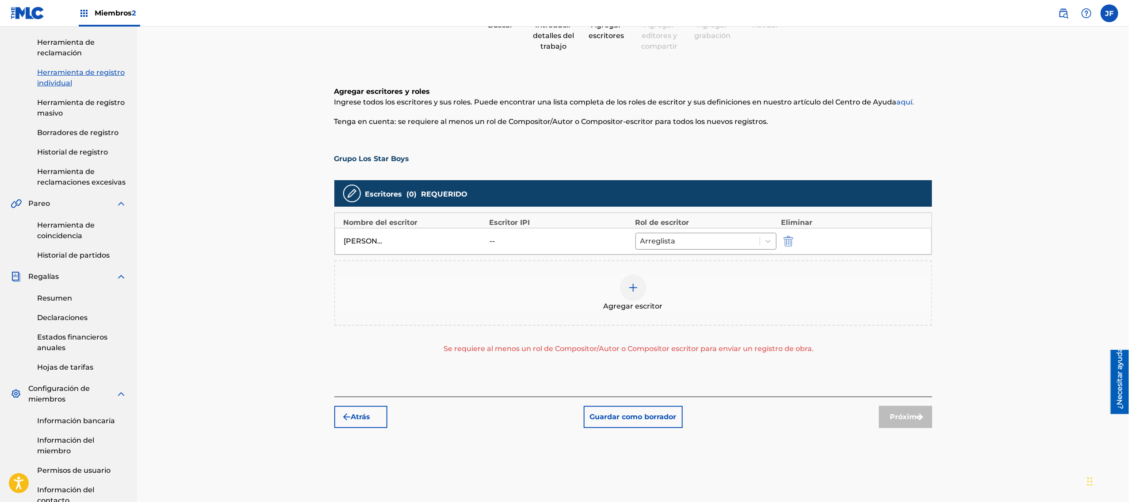
click at [563, 250] on font "Se requiere al menos un rol de Compositor/Autor o Compositor escritor para envi…" at bounding box center [629, 348] width 370 height 8
click at [563, 240] on icon at bounding box center [768, 241] width 9 height 9
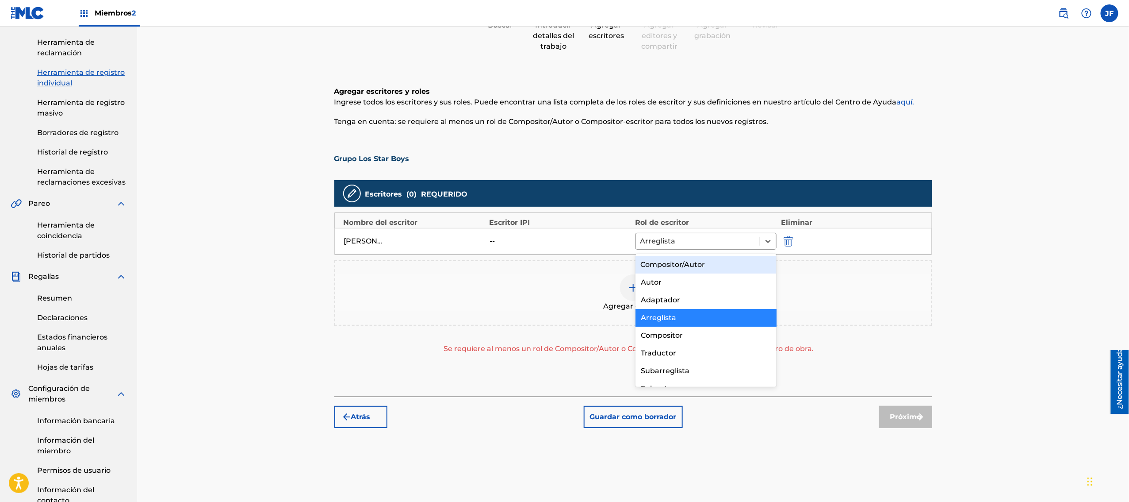
click at [563, 250] on font "Compositor/Autor" at bounding box center [673, 264] width 65 height 8
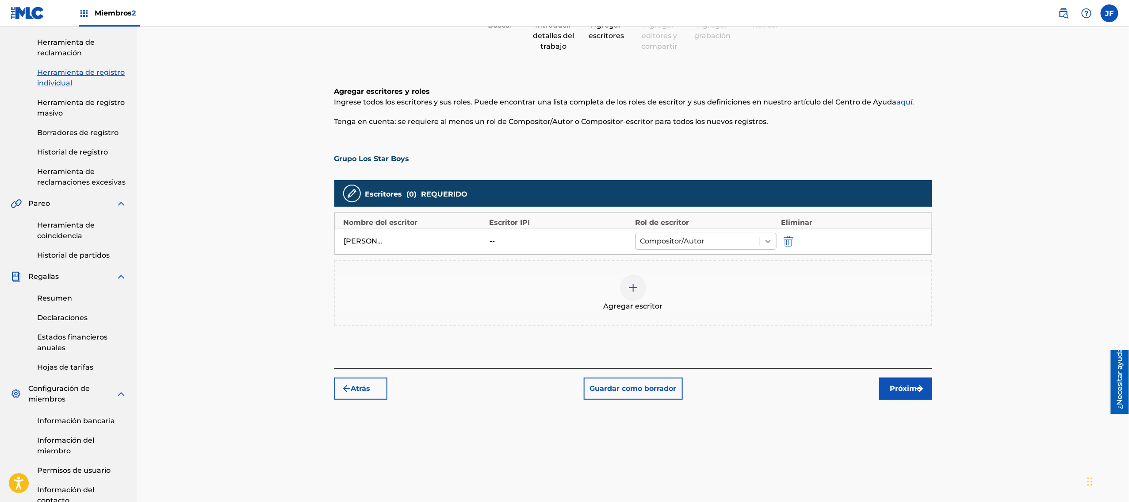
click at [563, 237] on icon at bounding box center [768, 241] width 9 height 9
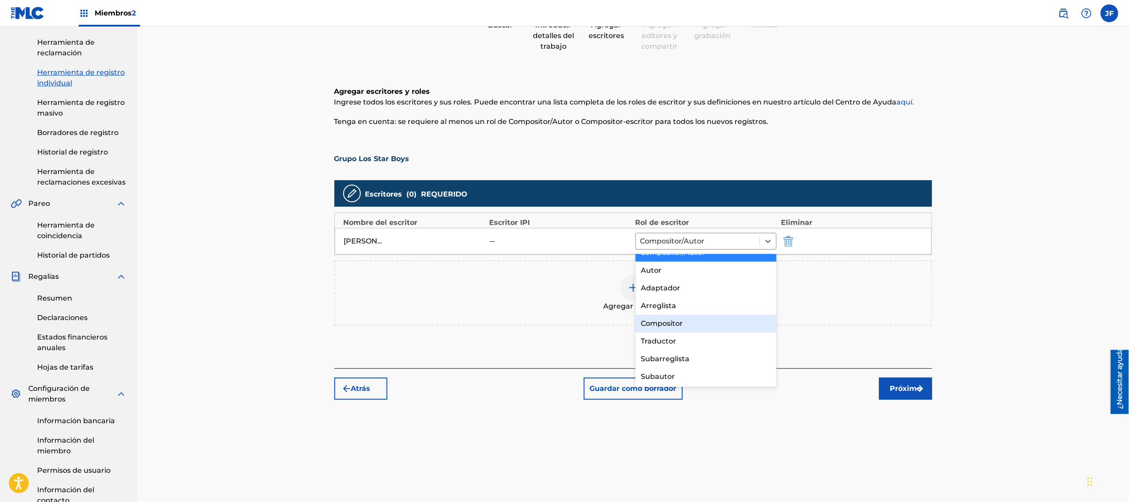
scroll to position [0, 0]
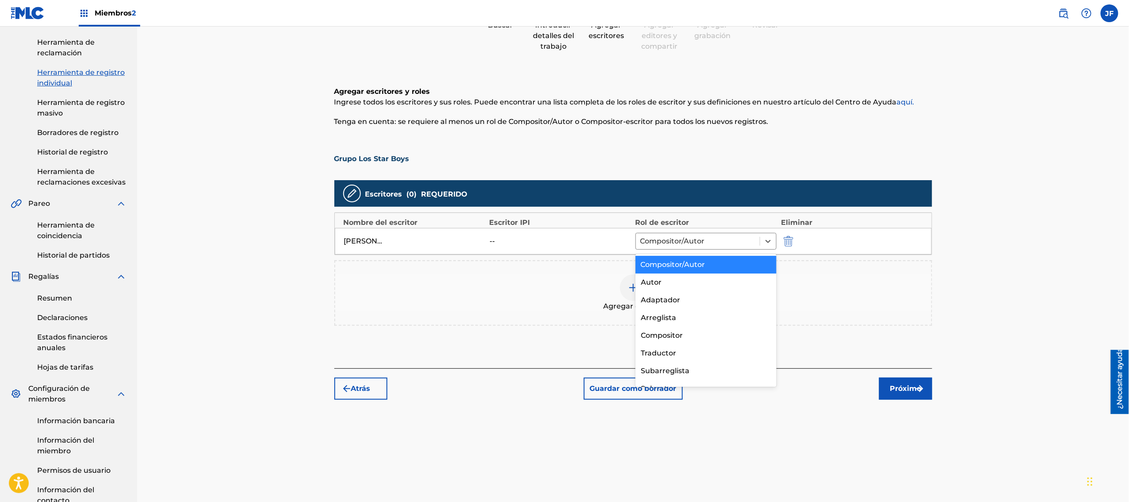
click at [563, 250] on font "Compositor/Autor" at bounding box center [673, 264] width 65 height 8
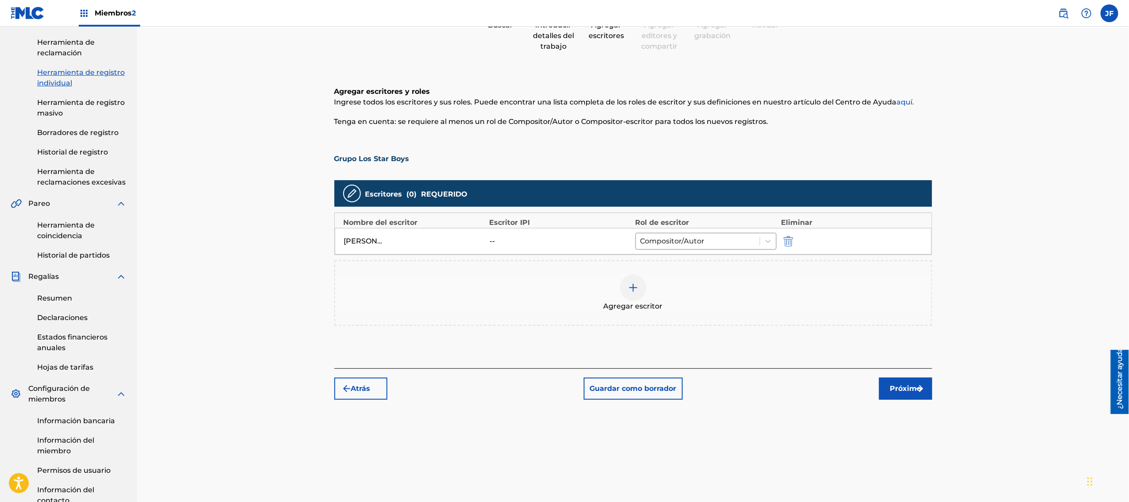
click at [563, 250] on button "Próximo" at bounding box center [905, 388] width 53 height 22
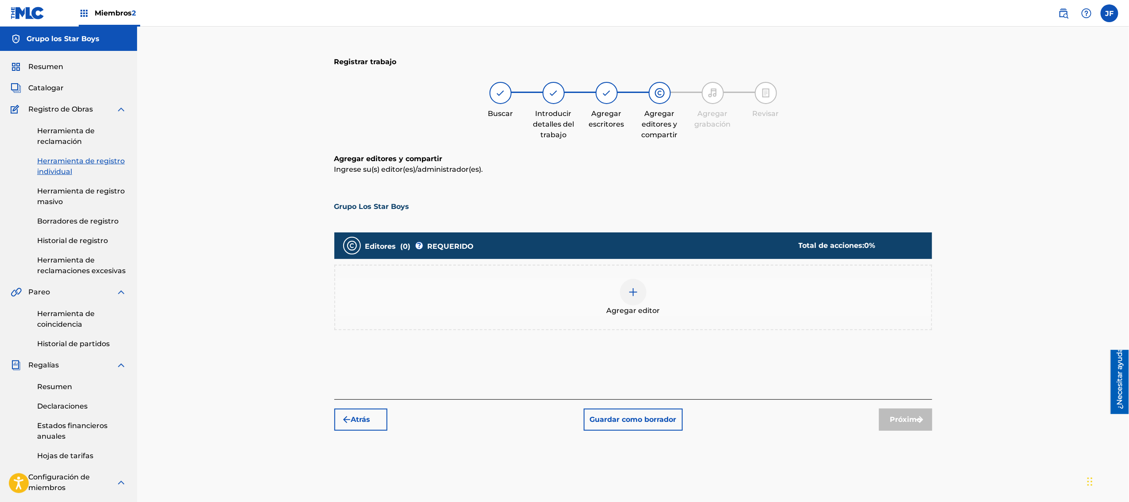
click at [563, 250] on img at bounding box center [633, 292] width 11 height 11
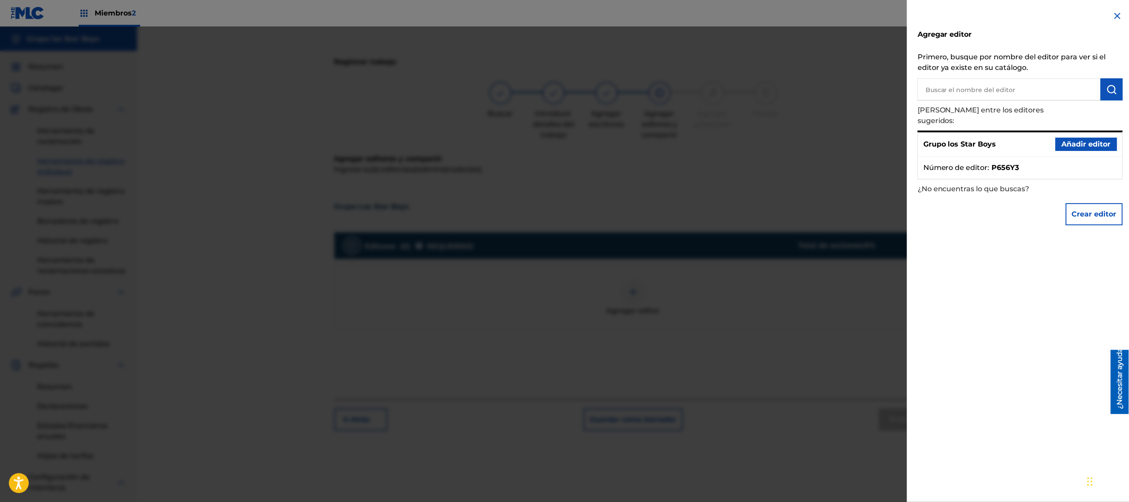
click at [563, 140] on font "Añadir editor" at bounding box center [1086, 144] width 49 height 8
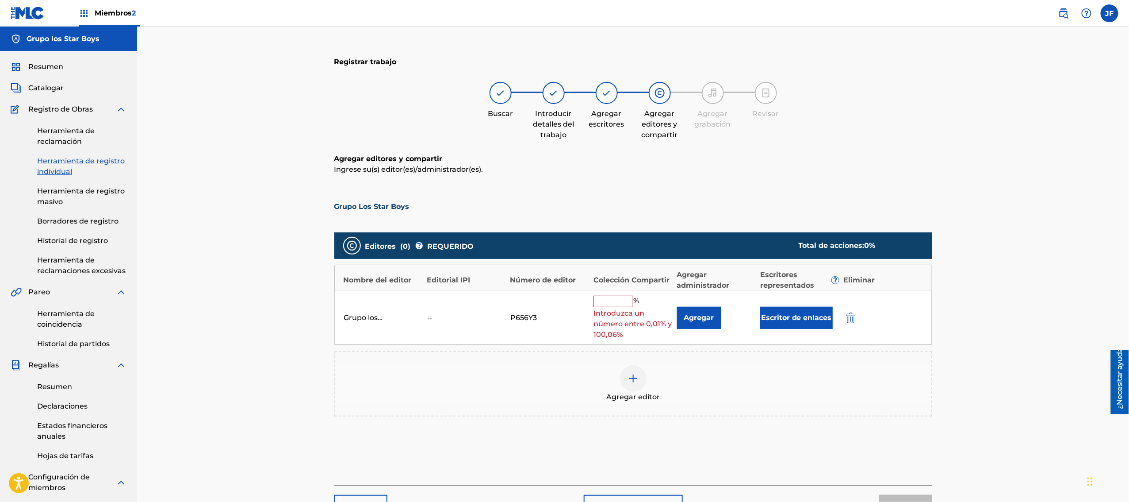
click at [563, 250] on input "text" at bounding box center [614, 300] width 40 height 11
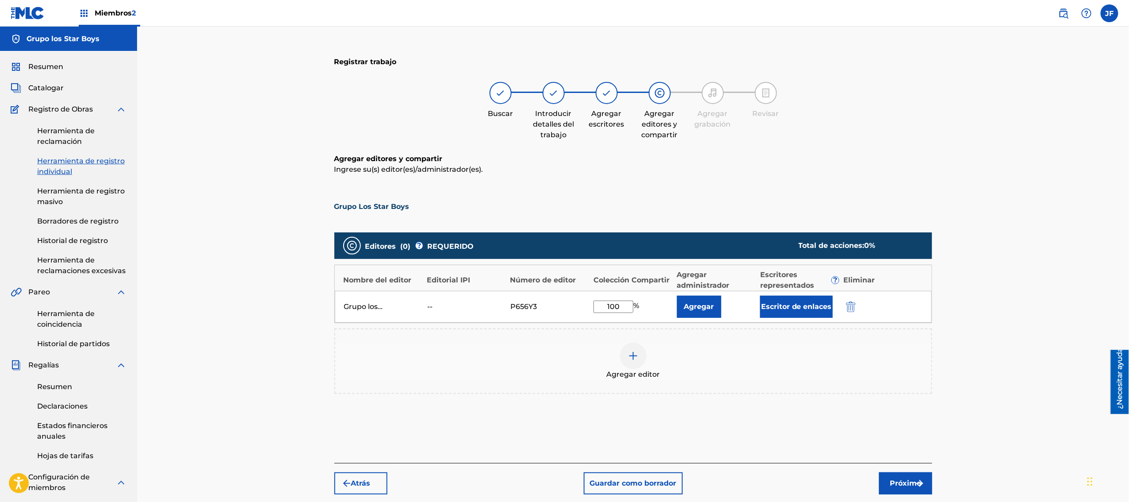
type input "100"
click at [563, 250] on button "Agregar" at bounding box center [699, 306] width 44 height 22
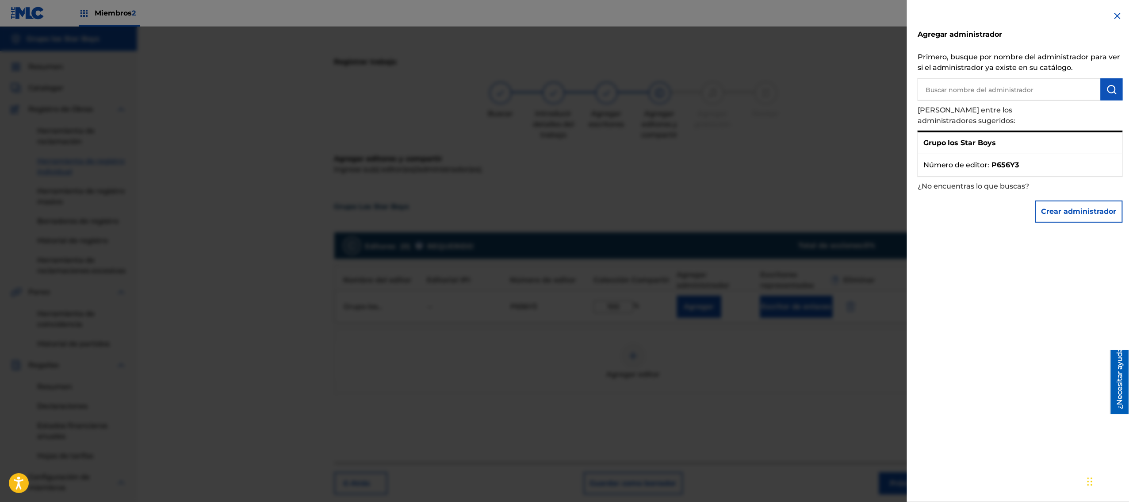
click at [563, 12] on img at bounding box center [1117, 16] width 11 height 11
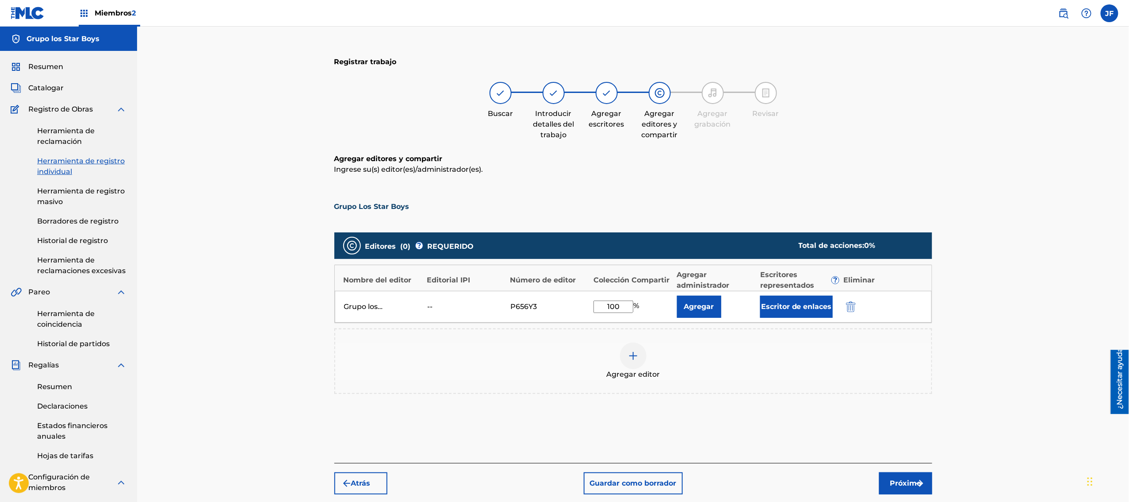
click at [563, 250] on font "Agregar" at bounding box center [699, 306] width 30 height 8
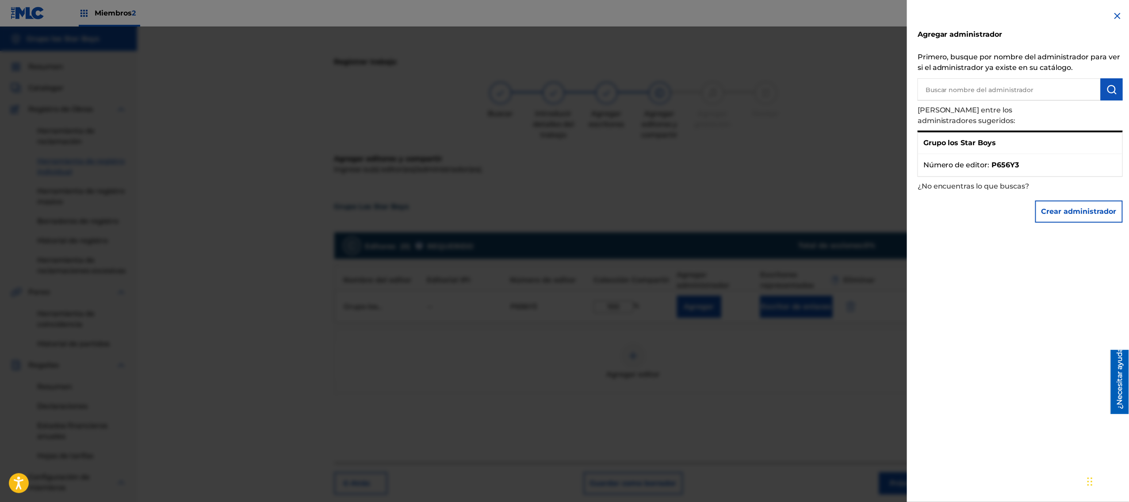
click at [563, 15] on img at bounding box center [1117, 16] width 11 height 11
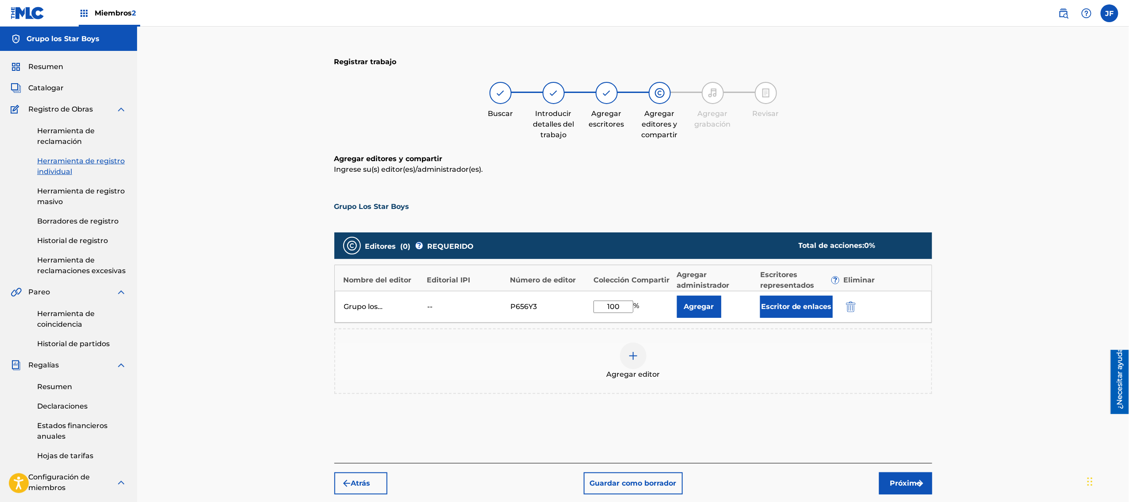
click at [563, 250] on font "Escritor de enlaces" at bounding box center [796, 306] width 71 height 8
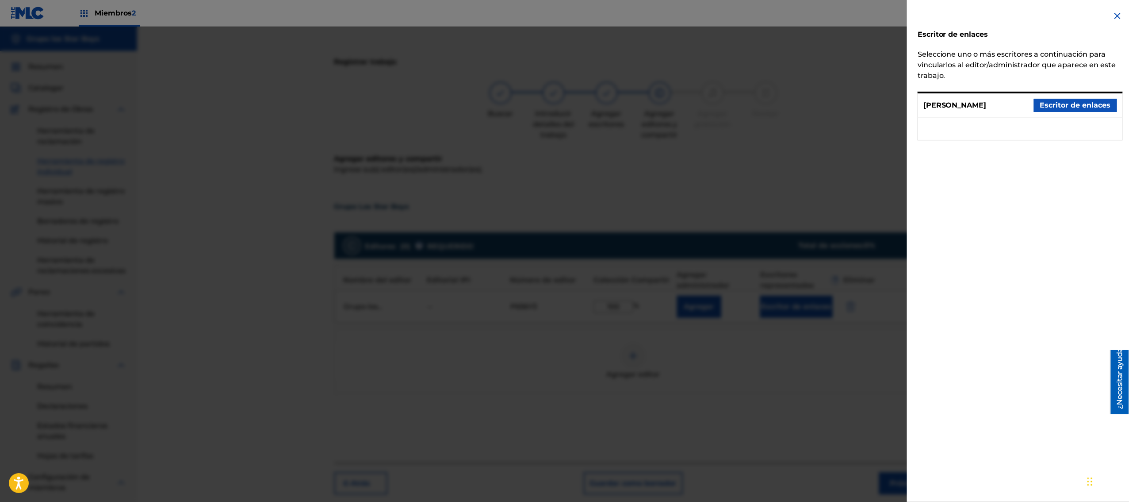
click at [563, 103] on font "Escritor de enlaces" at bounding box center [1075, 105] width 71 height 8
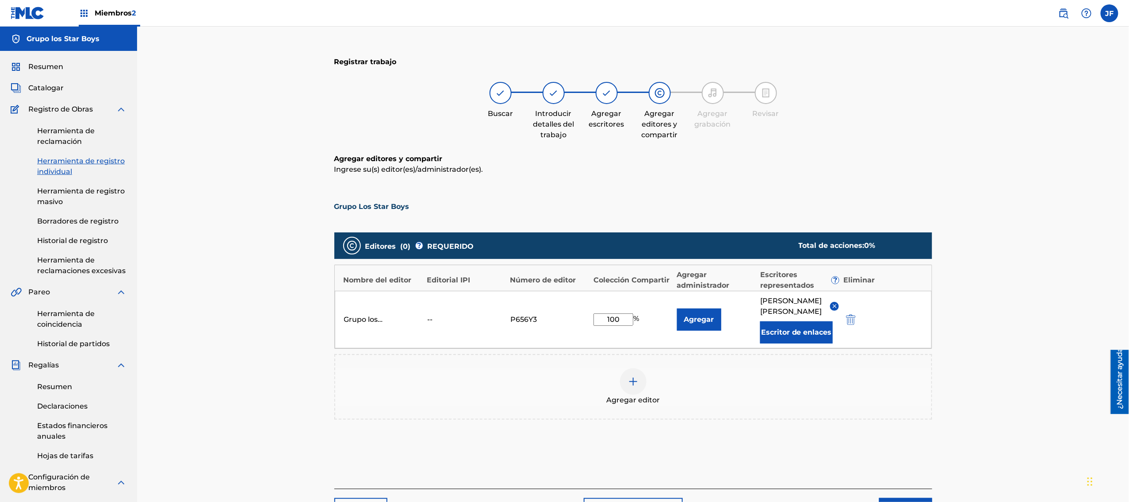
scroll to position [177, 0]
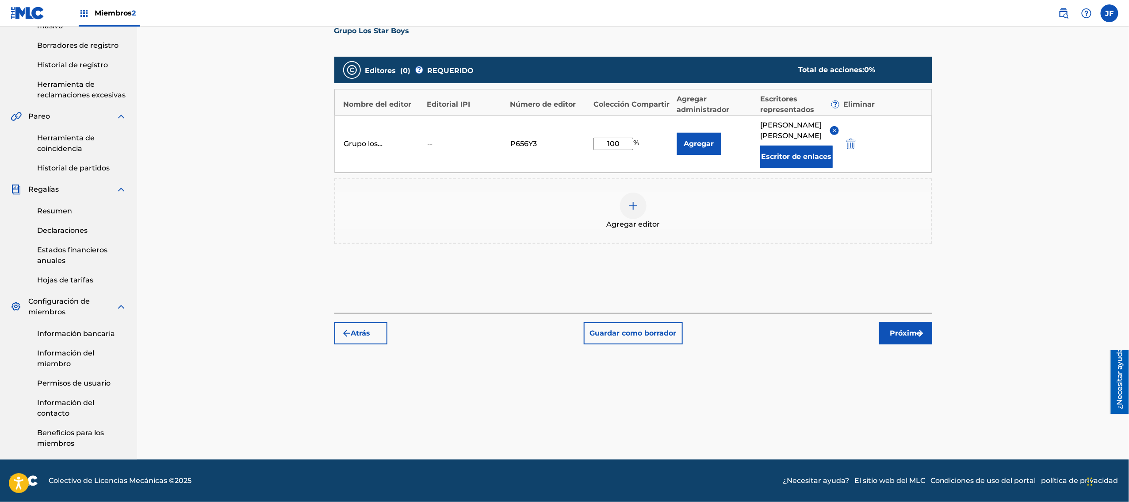
click at [563, 250] on font "Próximo" at bounding box center [905, 333] width 31 height 8
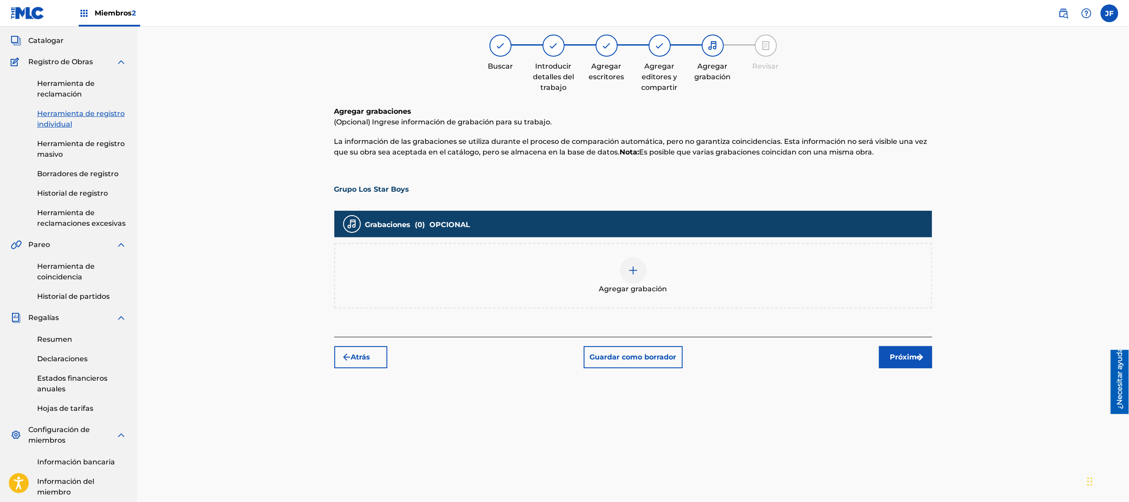
scroll to position [39, 0]
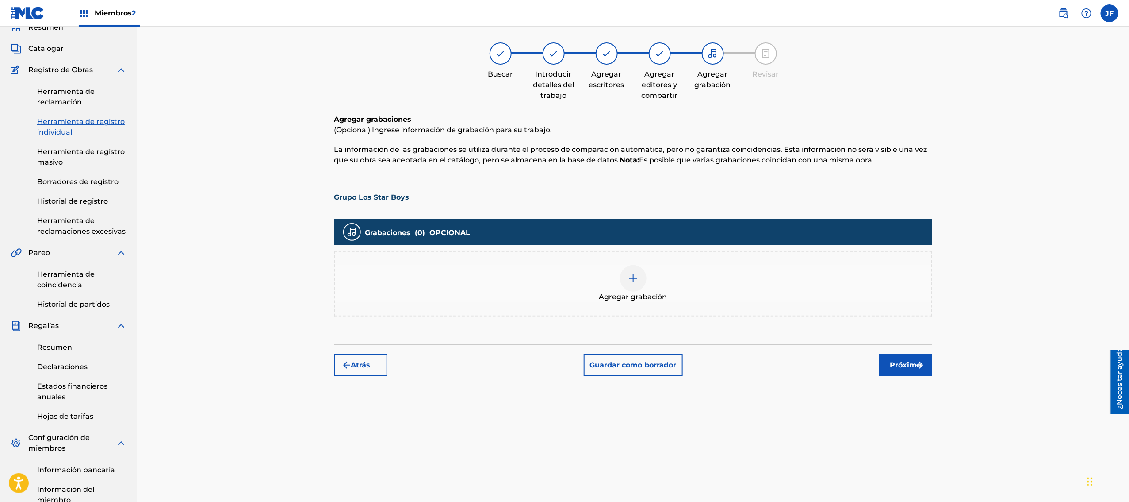
click at [563, 250] on div at bounding box center [633, 278] width 27 height 27
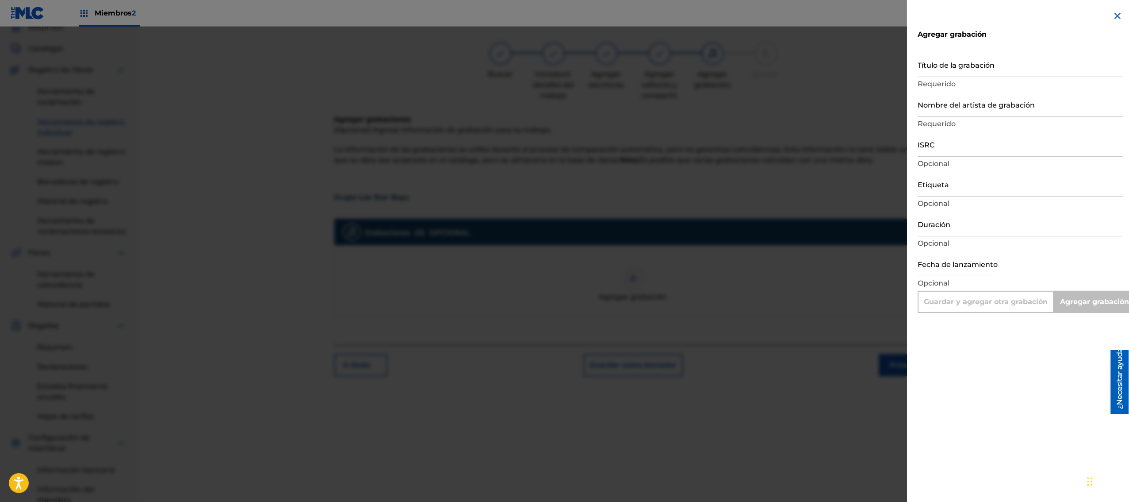
click at [563, 85] on p "Requerido" at bounding box center [1020, 84] width 205 height 11
click at [563, 89] on div "Título de la grabación Requerido" at bounding box center [1020, 72] width 205 height 40
click at [563, 85] on p "Requerido" at bounding box center [1020, 84] width 205 height 11
click at [563, 84] on font "Requerido" at bounding box center [937, 84] width 38 height 8
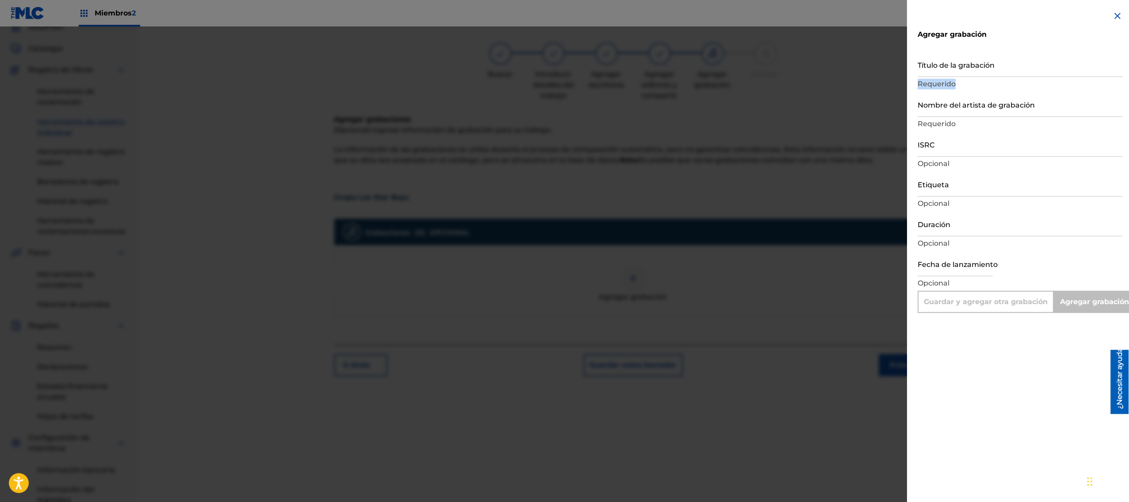
click at [563, 84] on font "Requerido" at bounding box center [937, 84] width 38 height 8
click at [563, 83] on p "Requerido" at bounding box center [1020, 84] width 205 height 11
click at [563, 88] on font "Requerido" at bounding box center [937, 84] width 38 height 8
click at [563, 84] on p "Requerido" at bounding box center [1020, 84] width 205 height 11
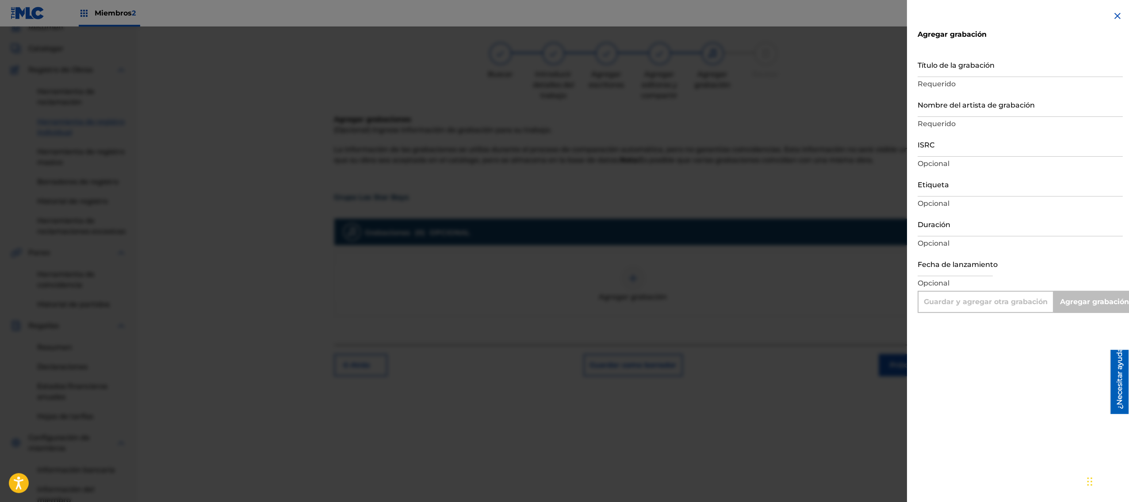
click at [563, 121] on p "Requerido" at bounding box center [1020, 124] width 205 height 11
click at [563, 104] on input "Nombre del artista de grabación" at bounding box center [1020, 104] width 205 height 25
click at [563, 60] on input "Título de la grabación" at bounding box center [1020, 64] width 205 height 25
type input "l"
type input "Add Recording"
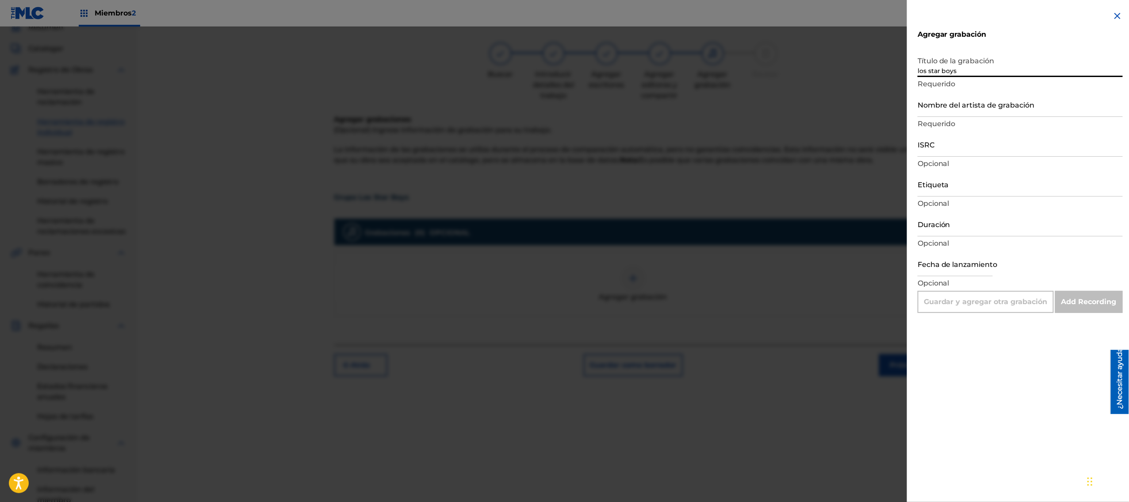
type input "los star boys"
click at [563, 100] on input "Nombre del artista de grabación" at bounding box center [1020, 104] width 205 height 25
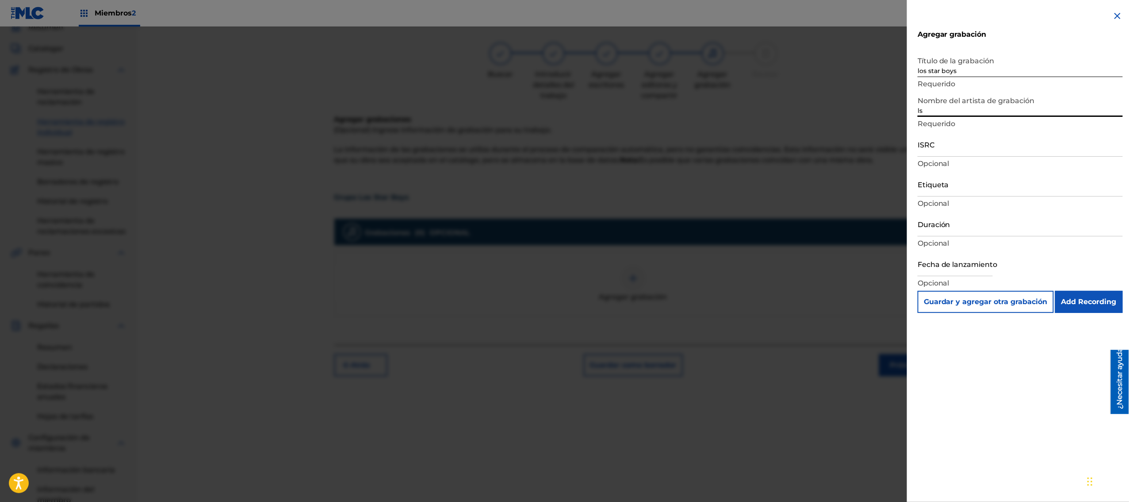
type input "l"
type input "roda recors"
click at [563, 149] on input "ISRC" at bounding box center [1020, 143] width 205 height 25
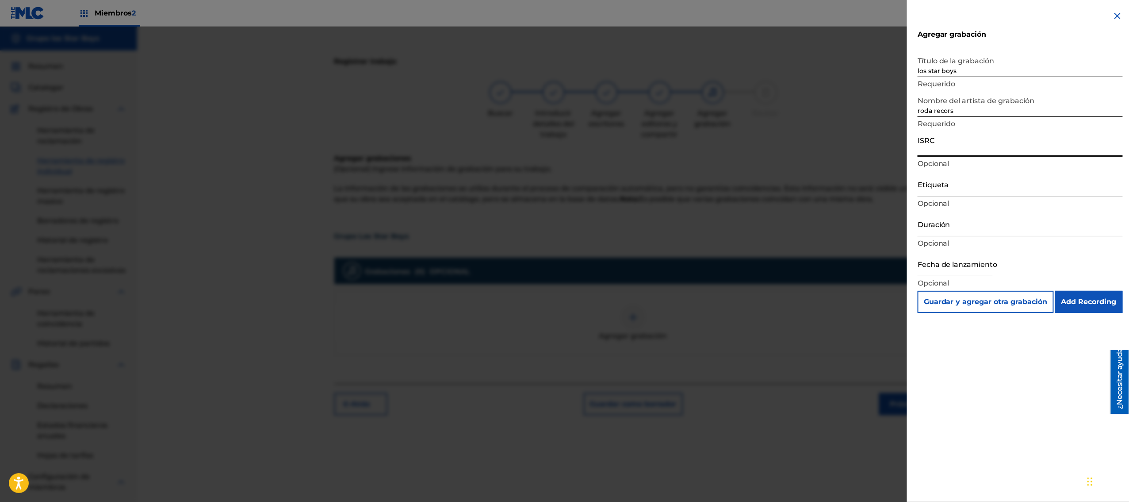
scroll to position [0, 0]
click at [563, 144] on input "ISRC" at bounding box center [1020, 143] width 205 height 25
